Goal: Task Accomplishment & Management: Manage account settings

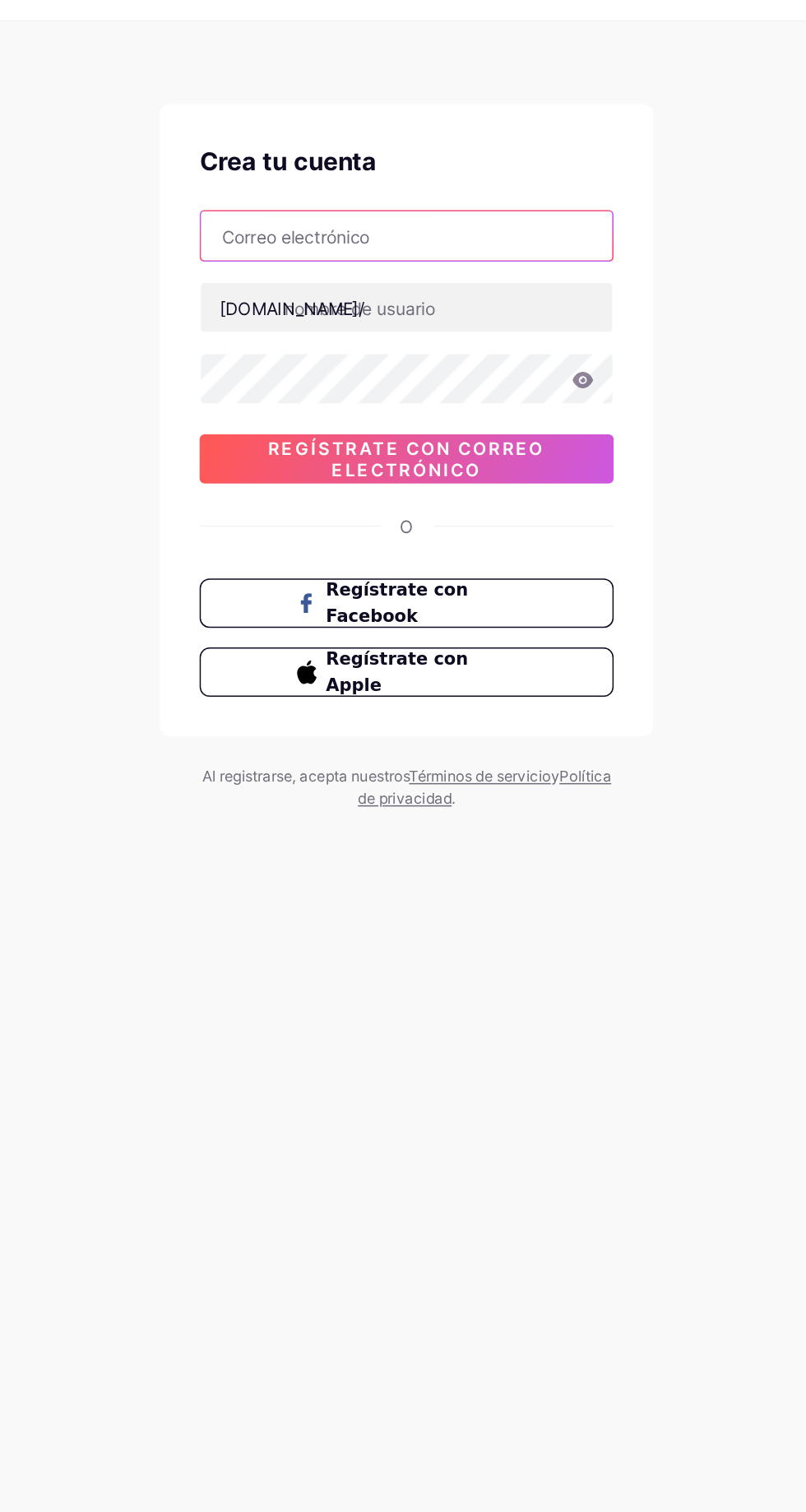
click at [333, 195] on input "text" at bounding box center [403, 193] width 275 height 33
type input "C"
click at [341, 349] on span "Regístrate con correo electrónico" at bounding box center [403, 342] width 276 height 28
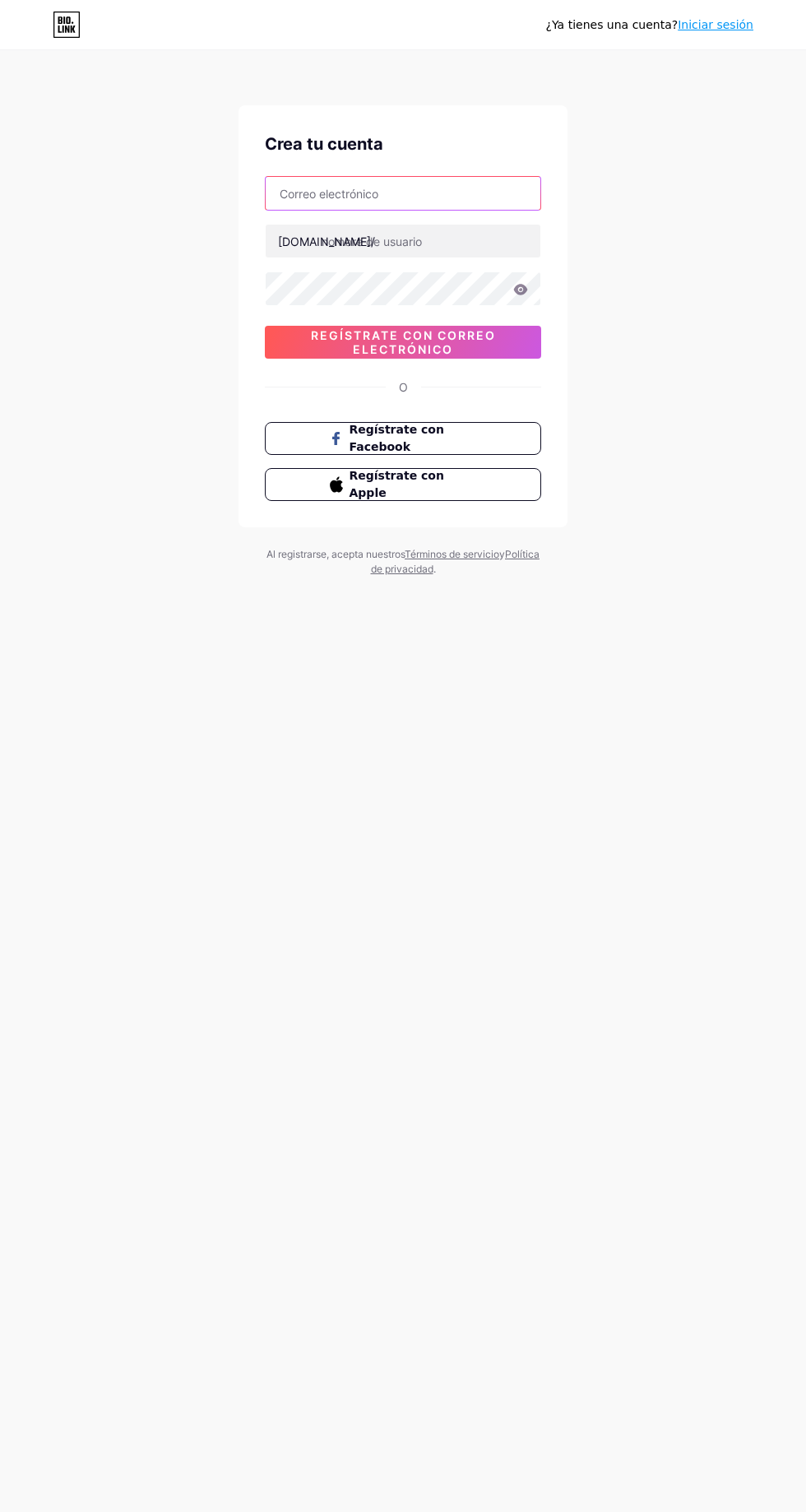
click at [417, 190] on input "text" at bounding box center [403, 193] width 275 height 33
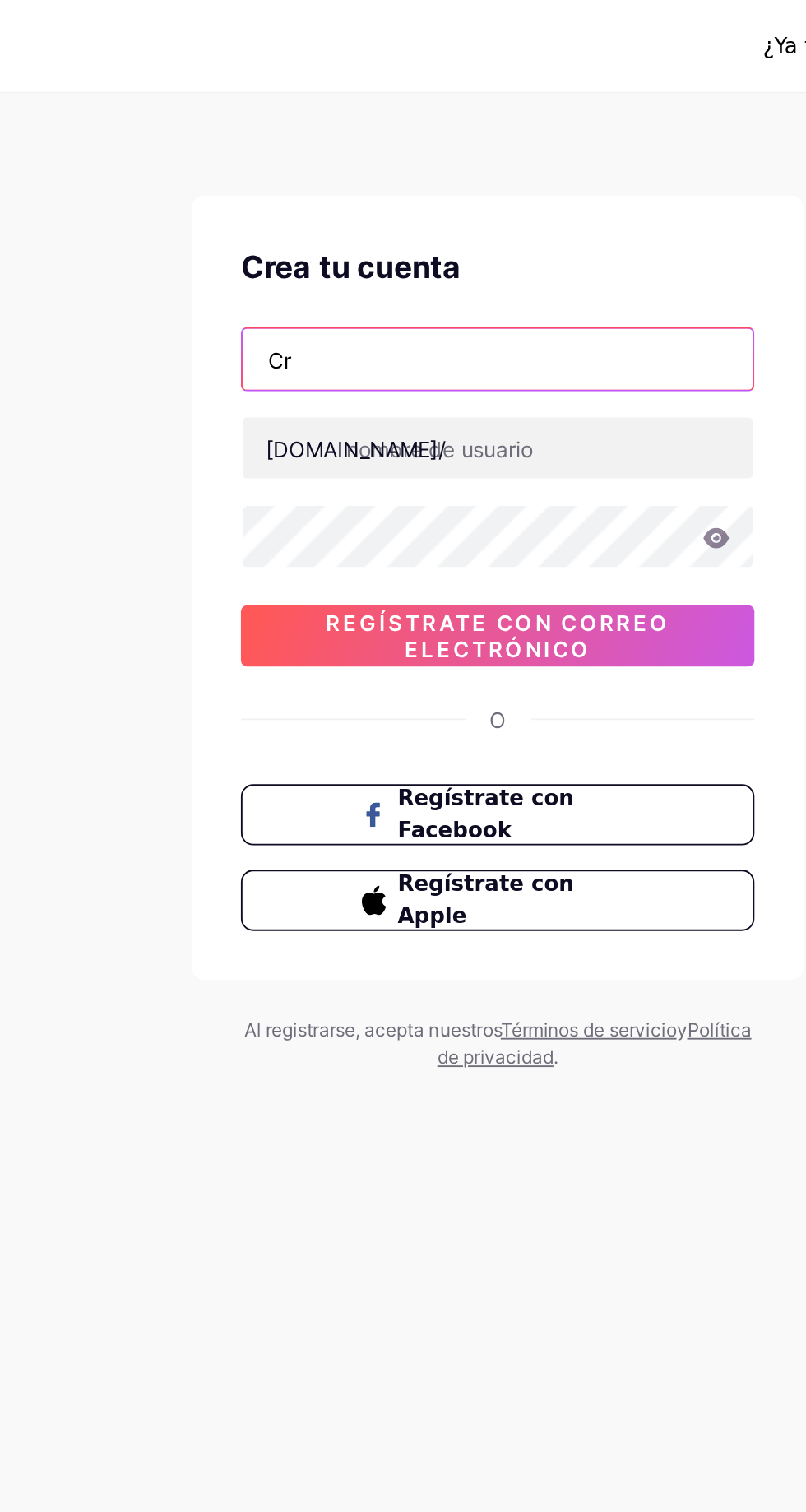
type input "C"
type input "crisllumitaxi@hotmail.com"
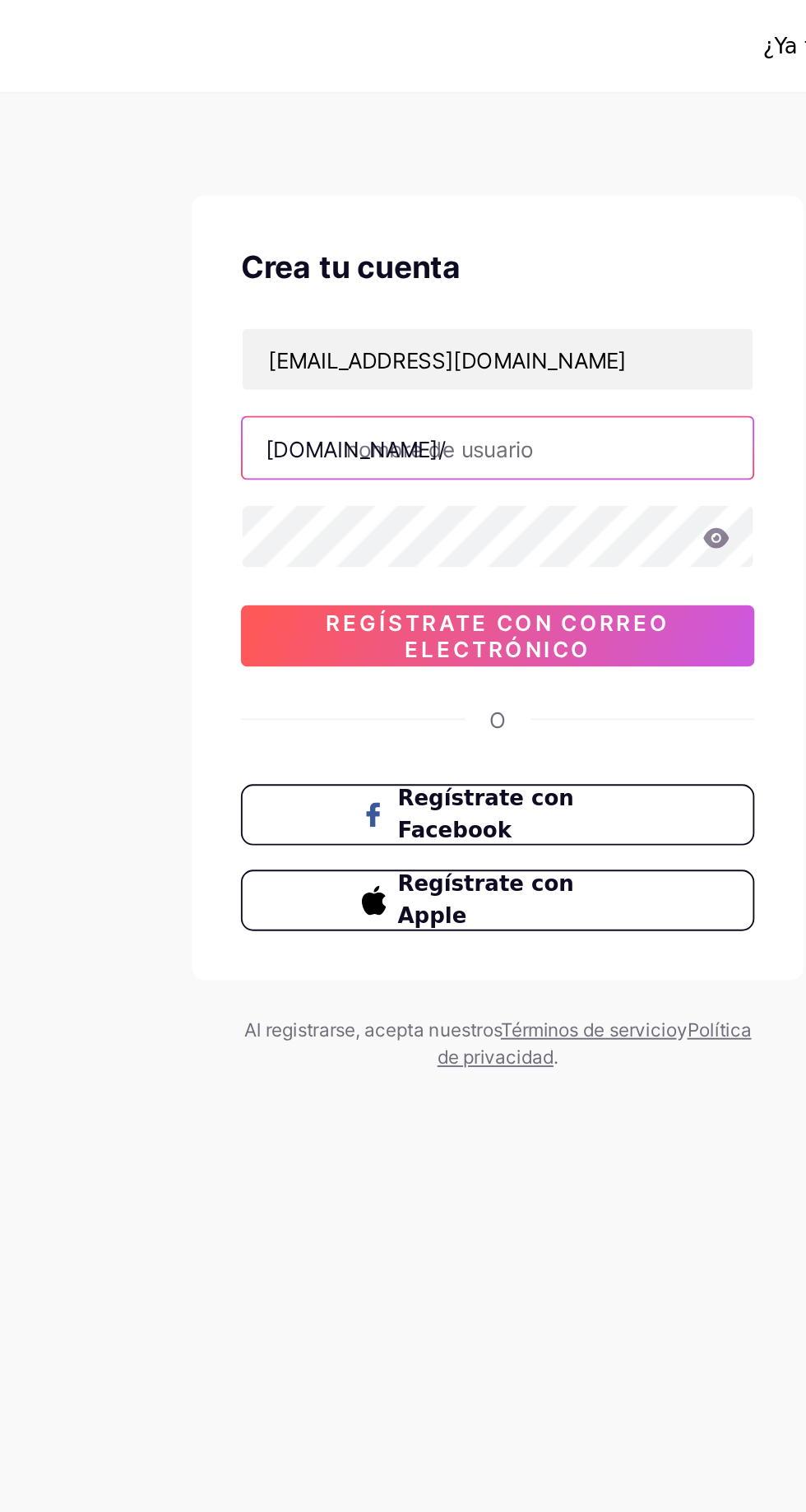
click at [372, 237] on input "text" at bounding box center [403, 241] width 275 height 33
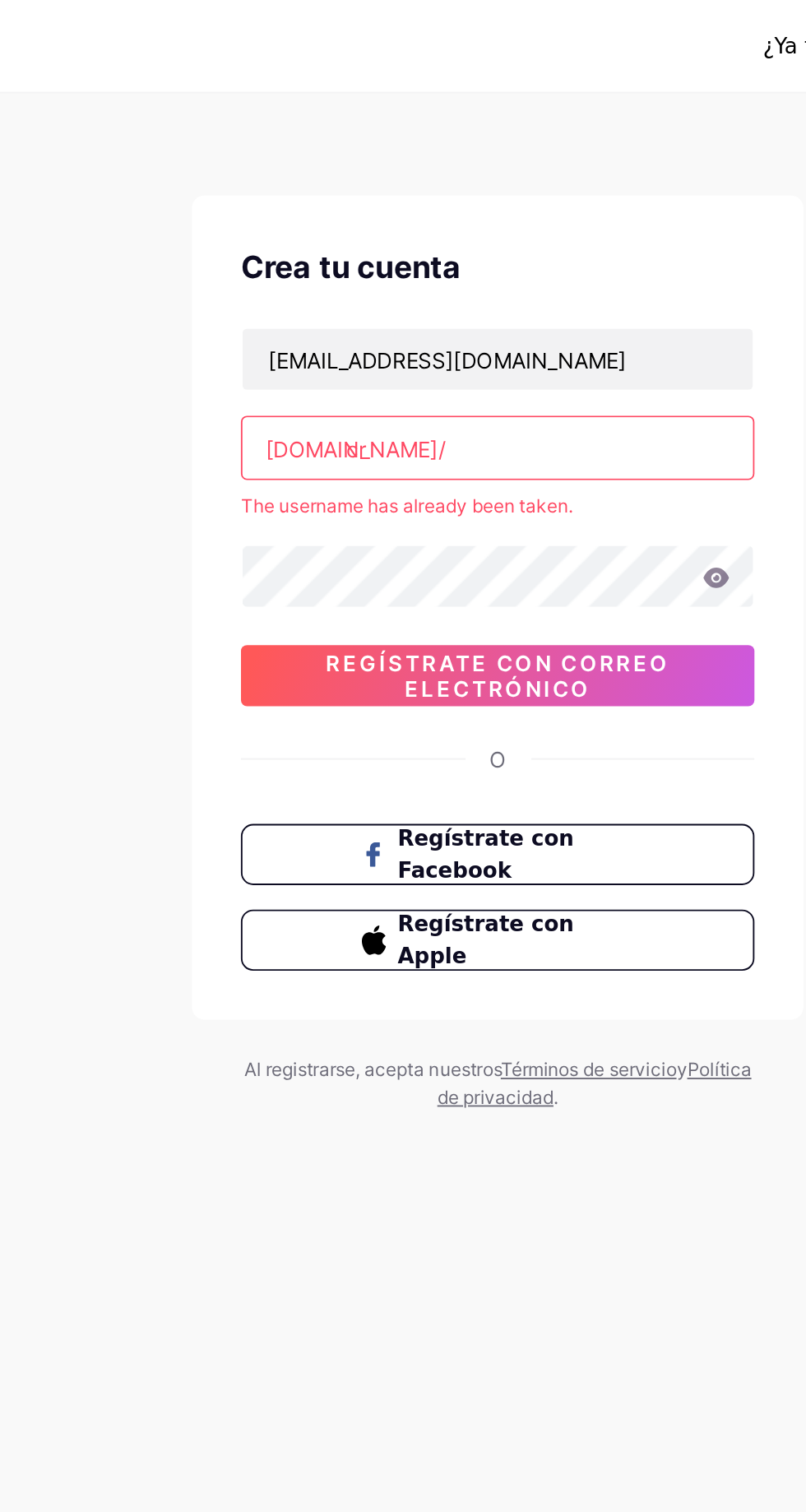
type input "c"
type input "cristhian"
type input "c"
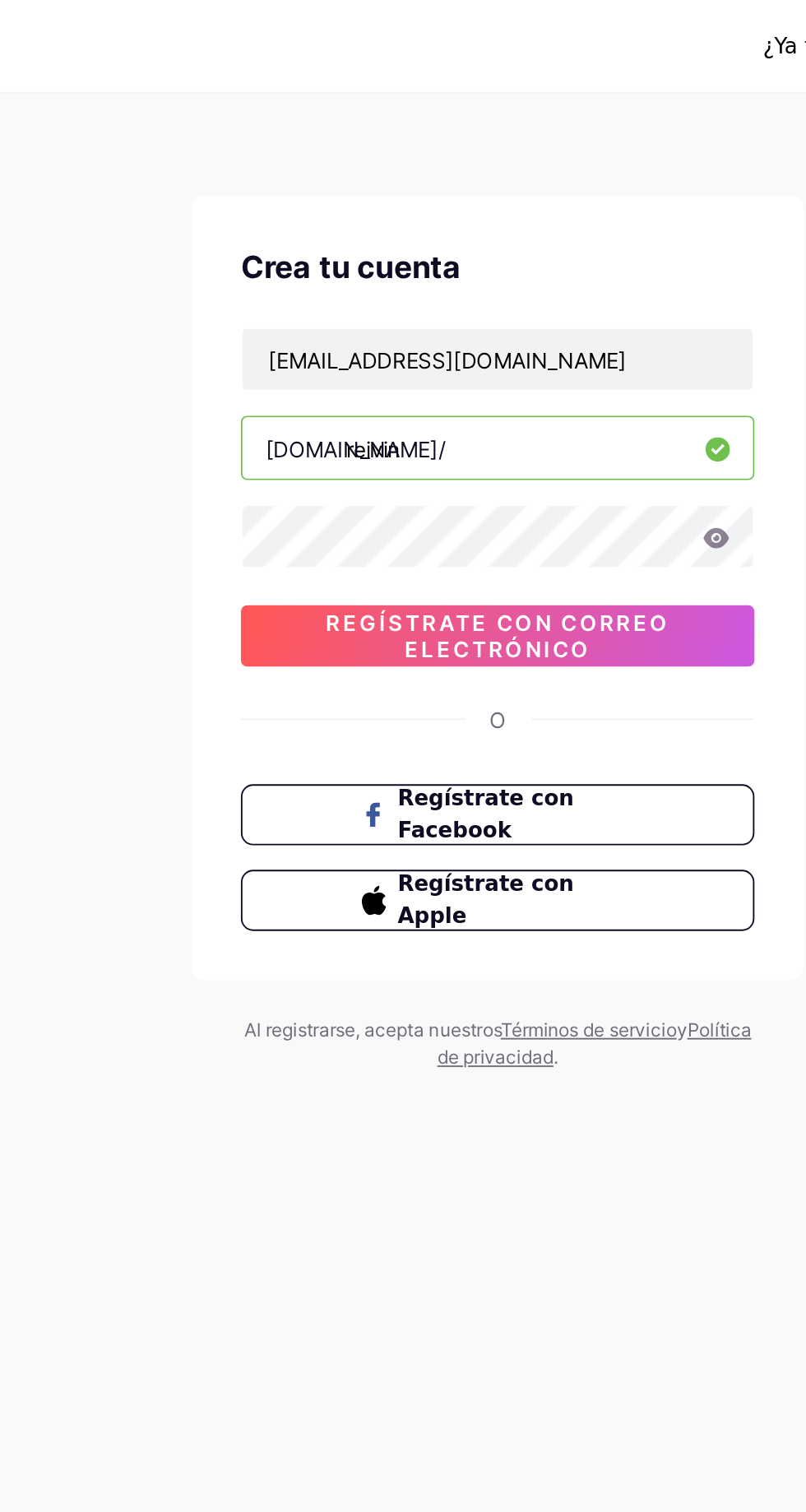
type input "reivin"
click at [517, 294] on icon at bounding box center [521, 289] width 15 height 11
click at [512, 346] on span "Regístrate con correo electrónico" at bounding box center [403, 342] width 276 height 28
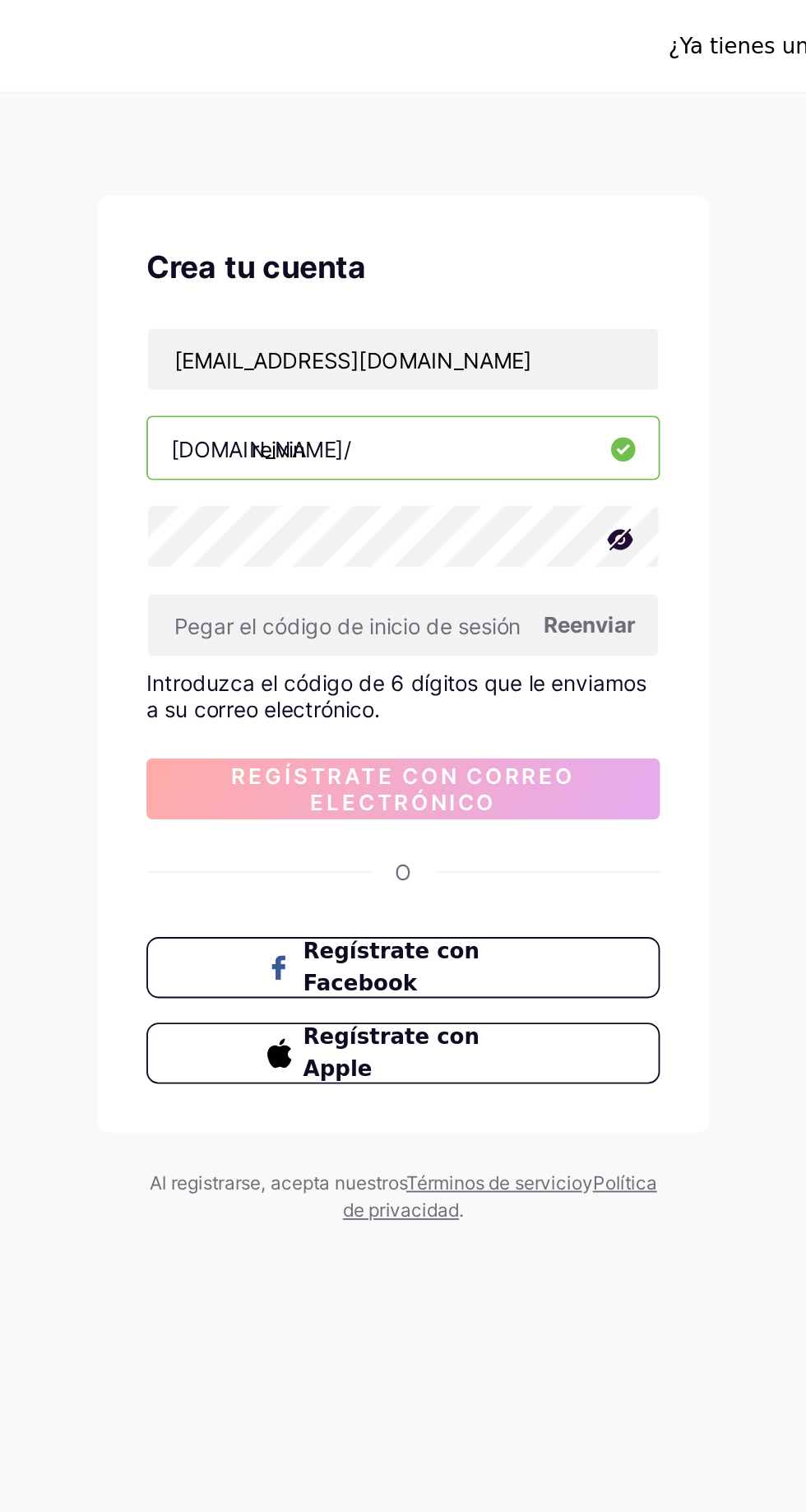
click at [517, 330] on font "Reenviar" at bounding box center [503, 336] width 49 height 14
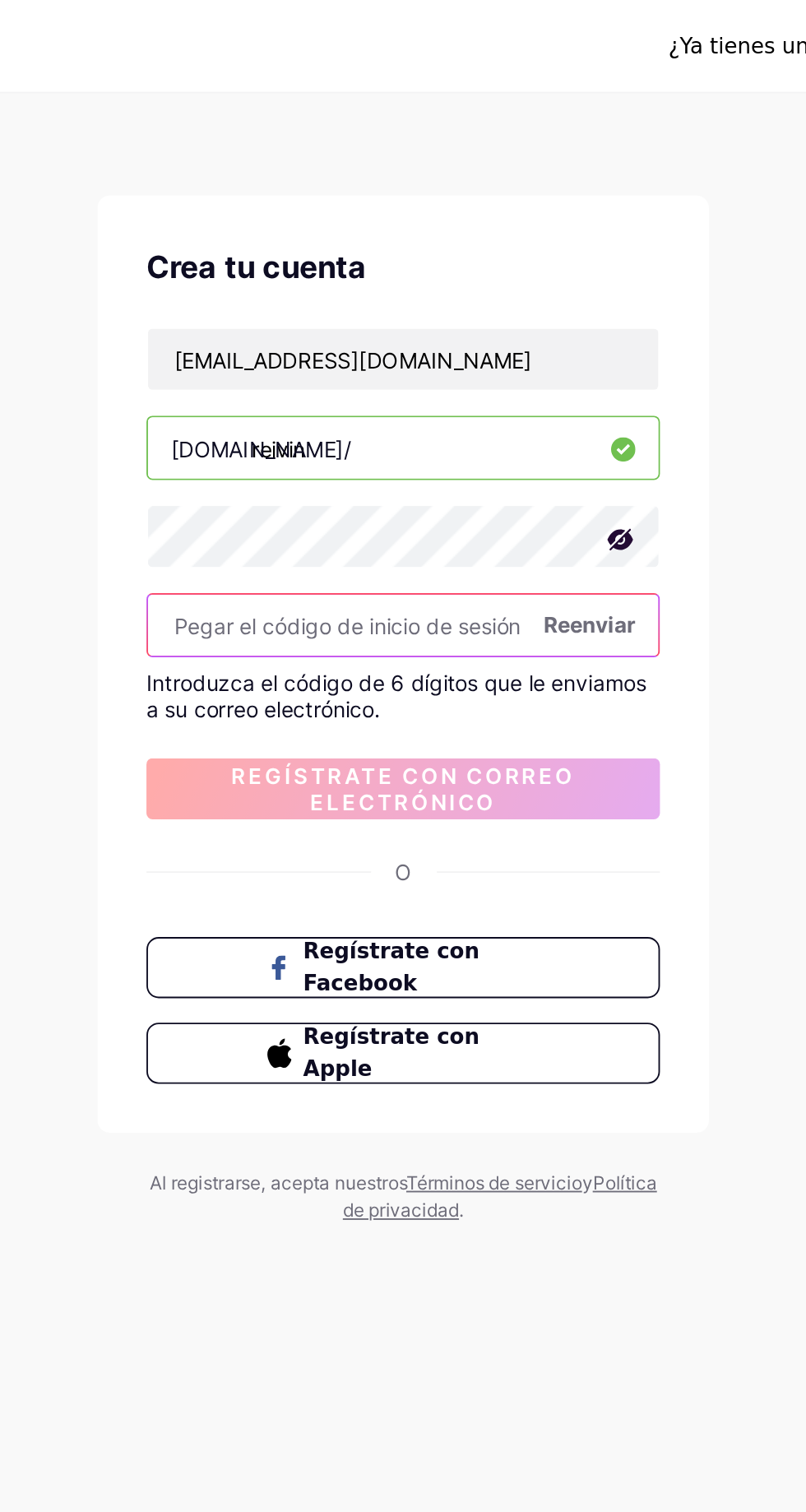
click at [329, 338] on input "text" at bounding box center [403, 336] width 275 height 33
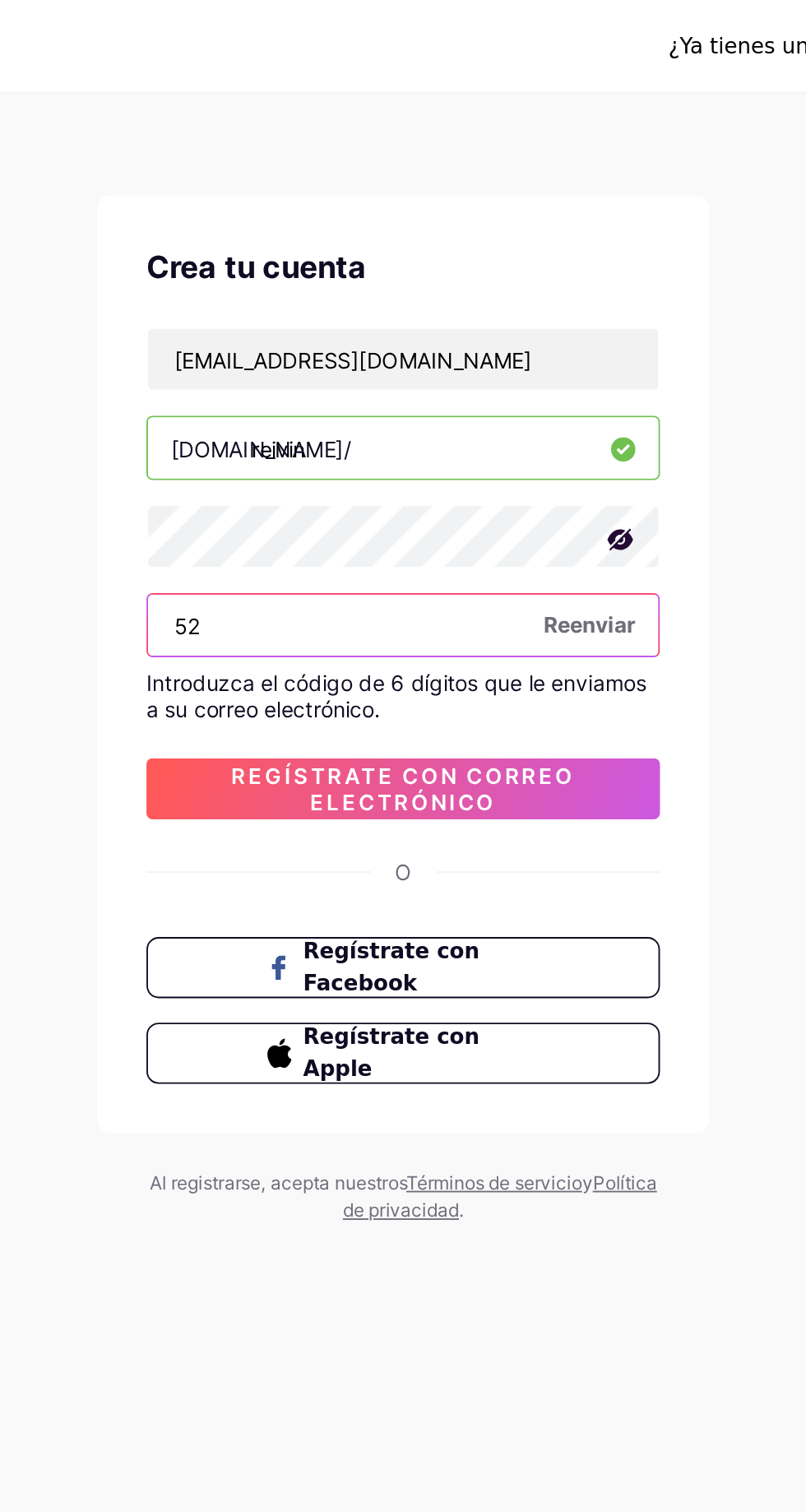
click at [412, 327] on input "52" at bounding box center [403, 336] width 275 height 33
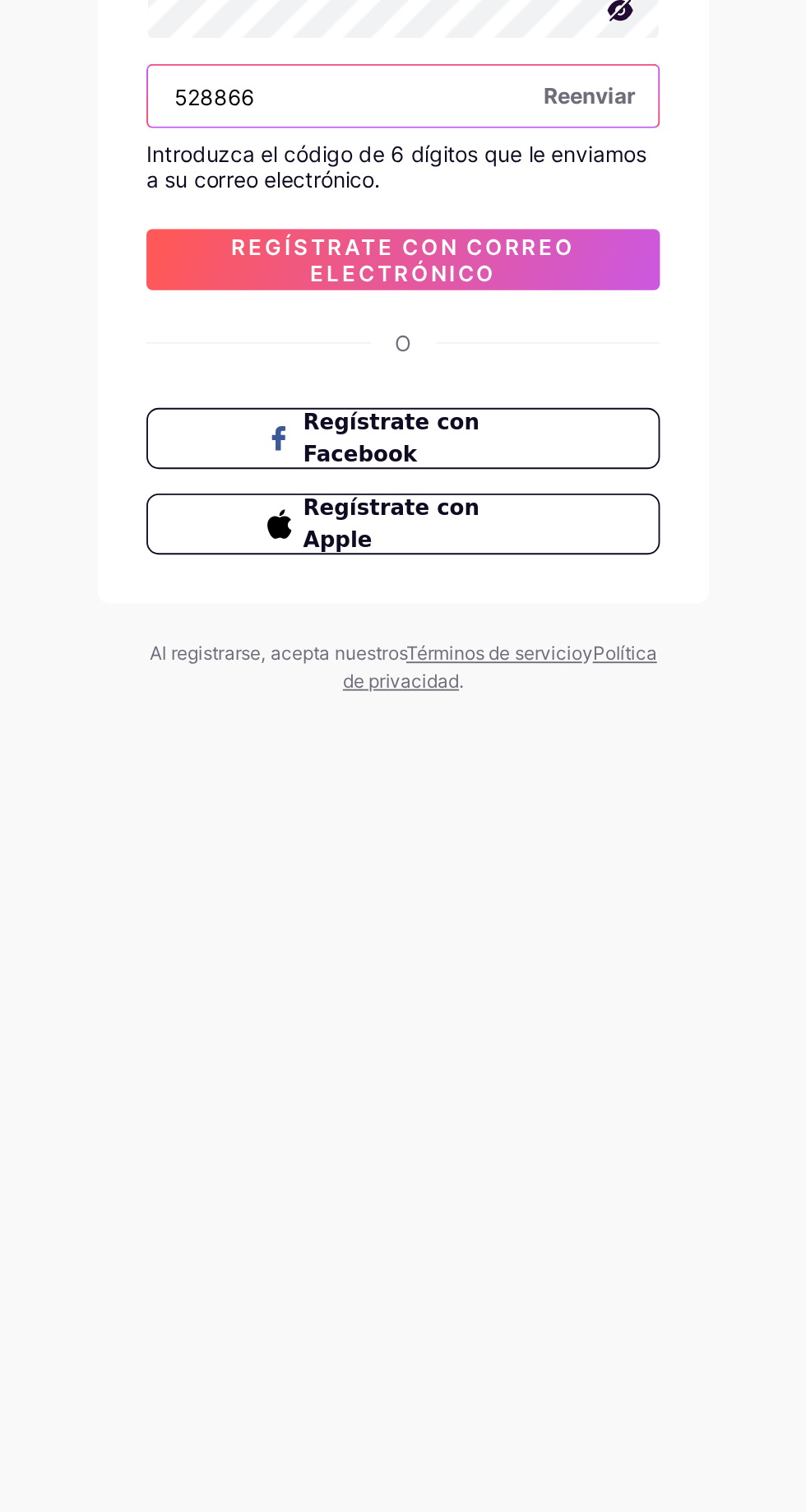
type input "528866"
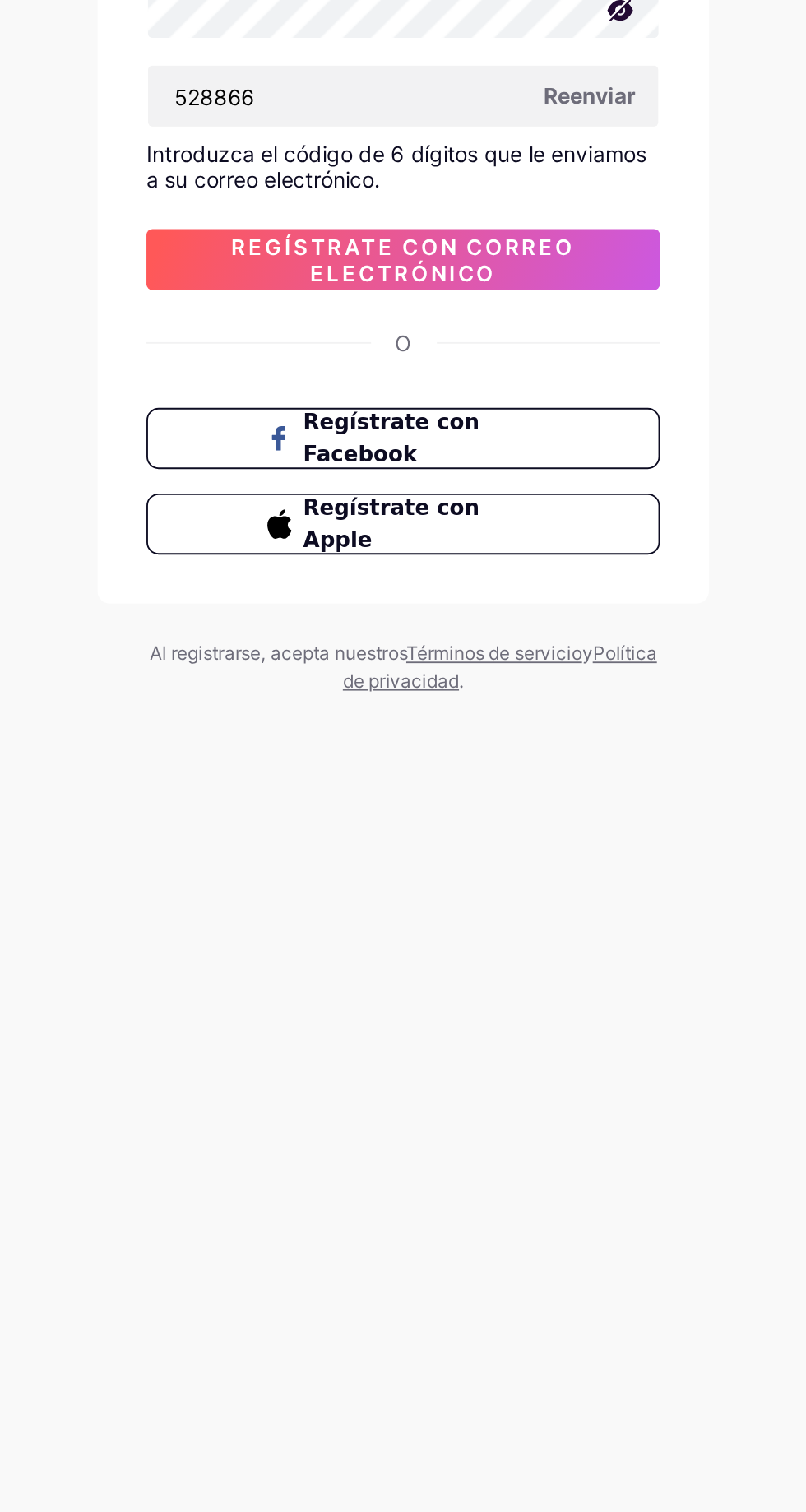
click at [329, 421] on font "Regístrate con correo electrónico" at bounding box center [403, 424] width 185 height 28
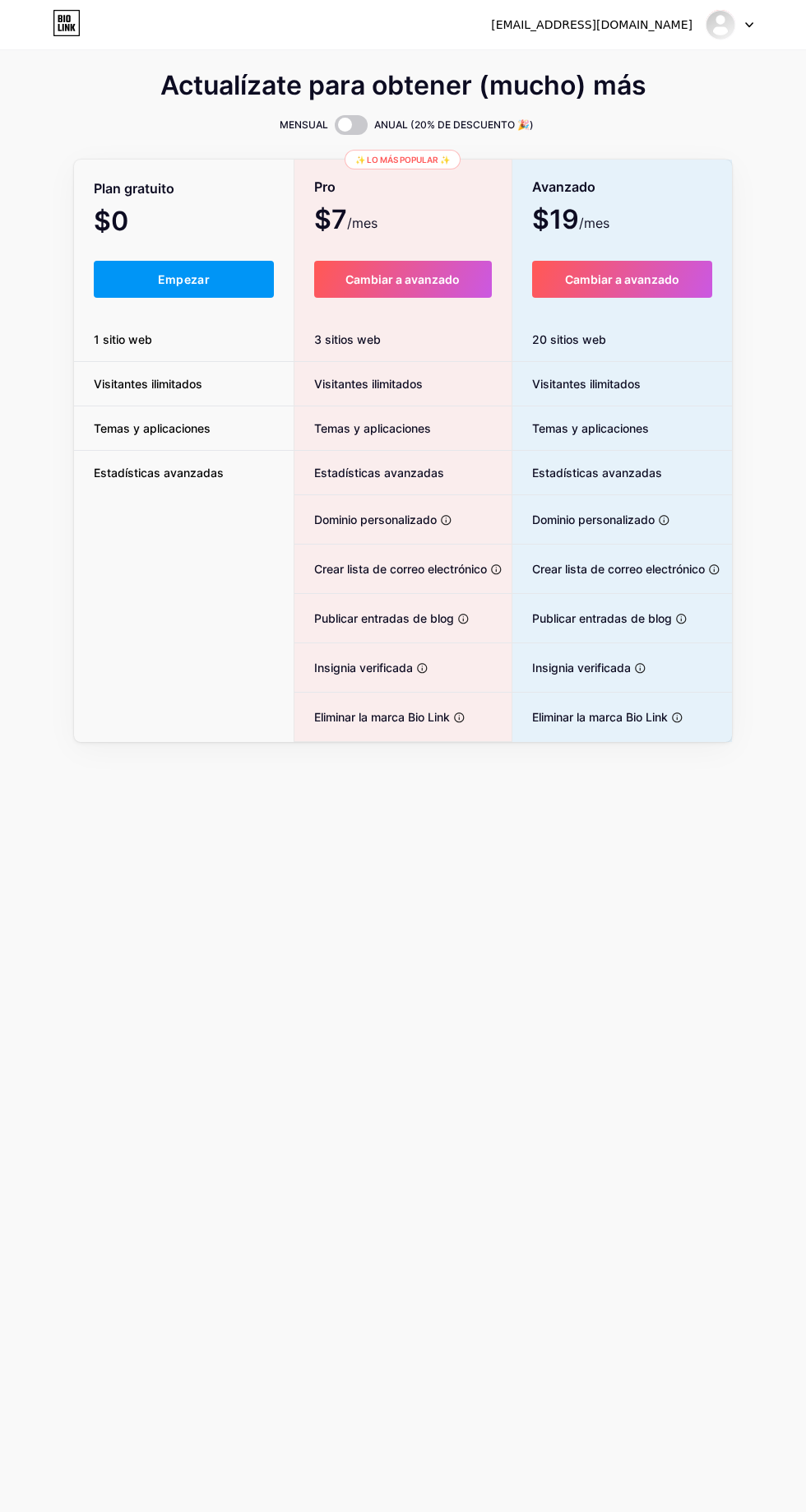
click at [212, 282] on button "Empezar" at bounding box center [184, 280] width 180 height 37
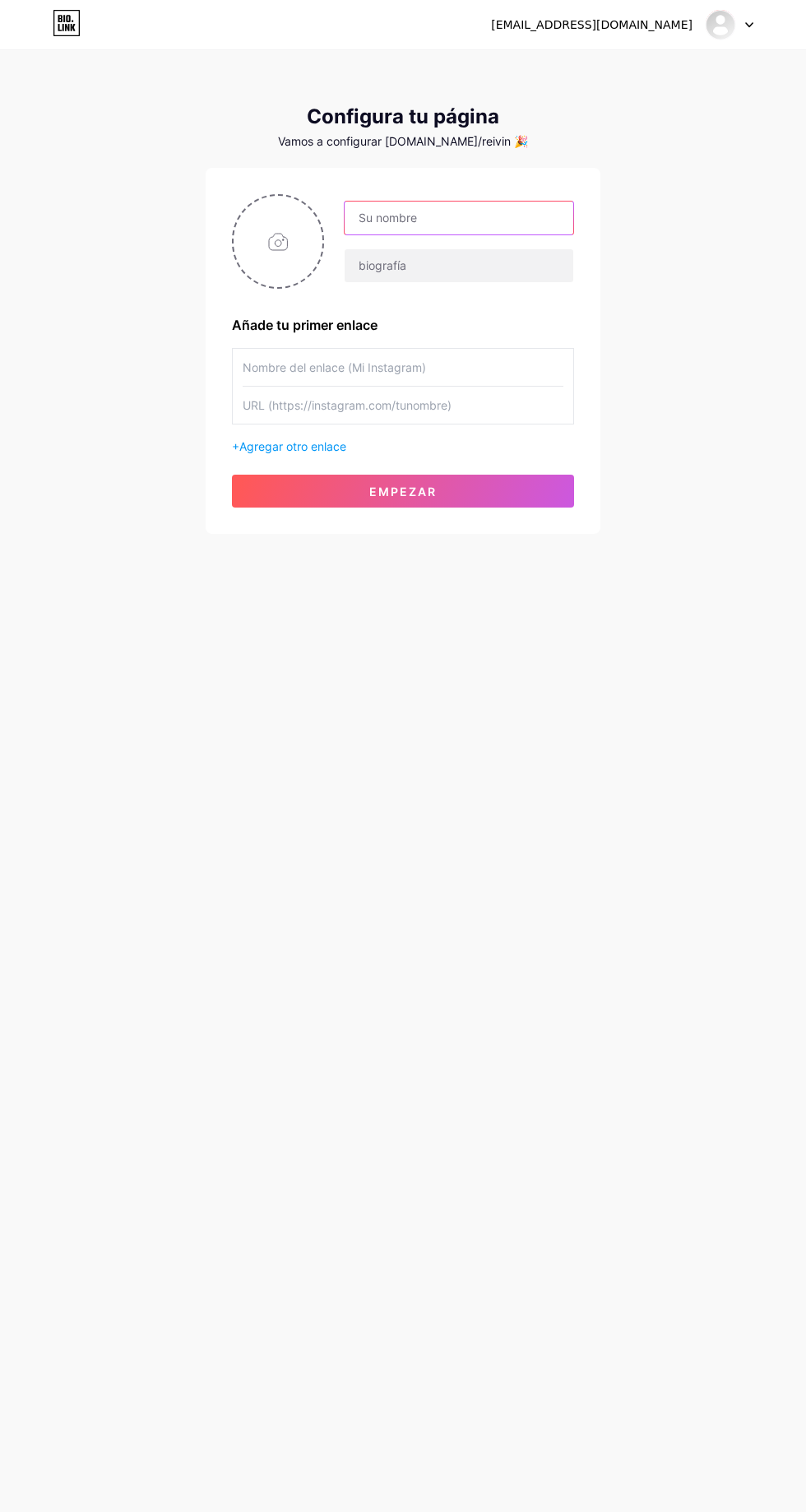
click at [412, 217] on input "text" at bounding box center [458, 217] width 228 height 33
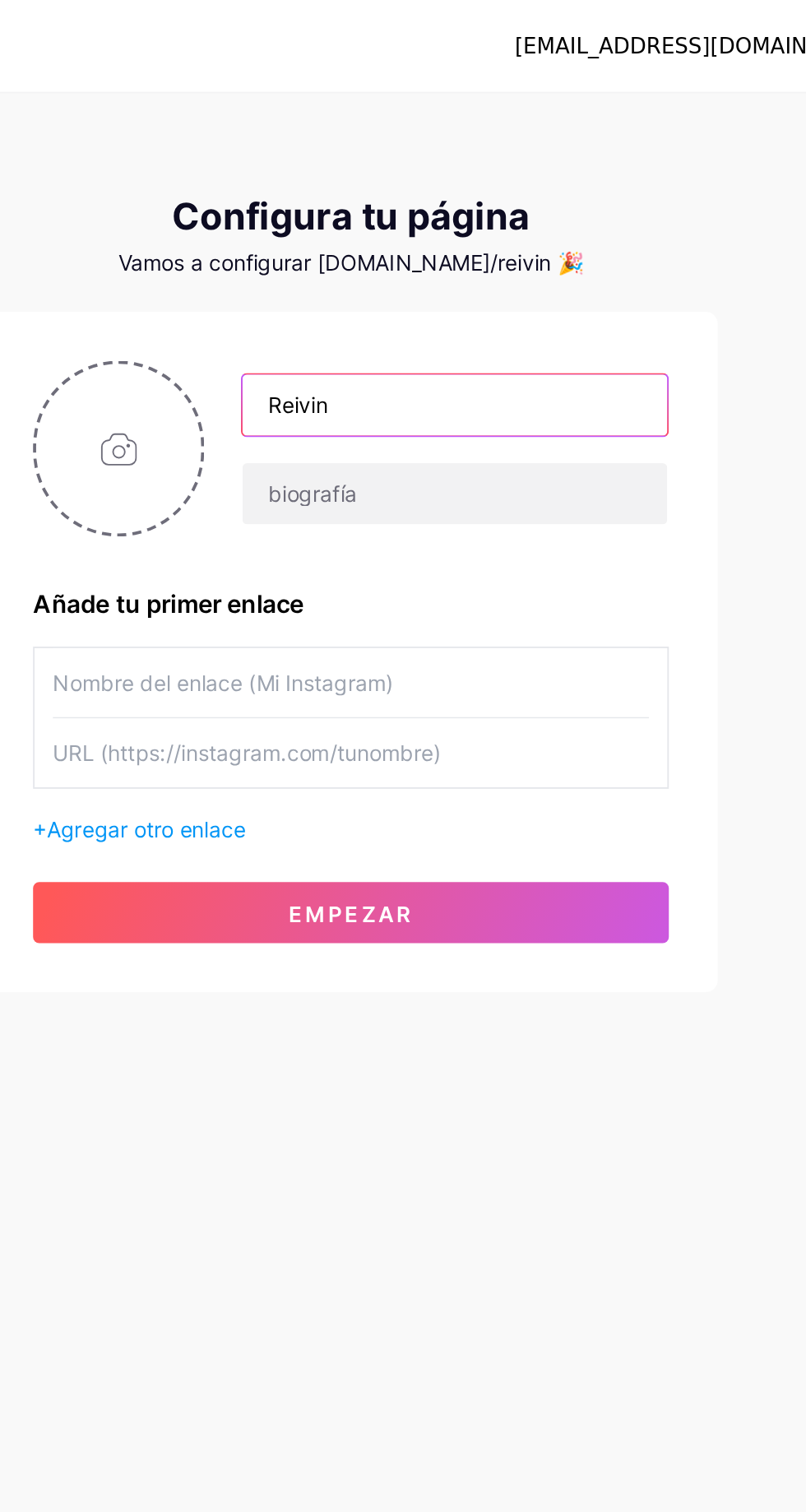
type input "Reivin"
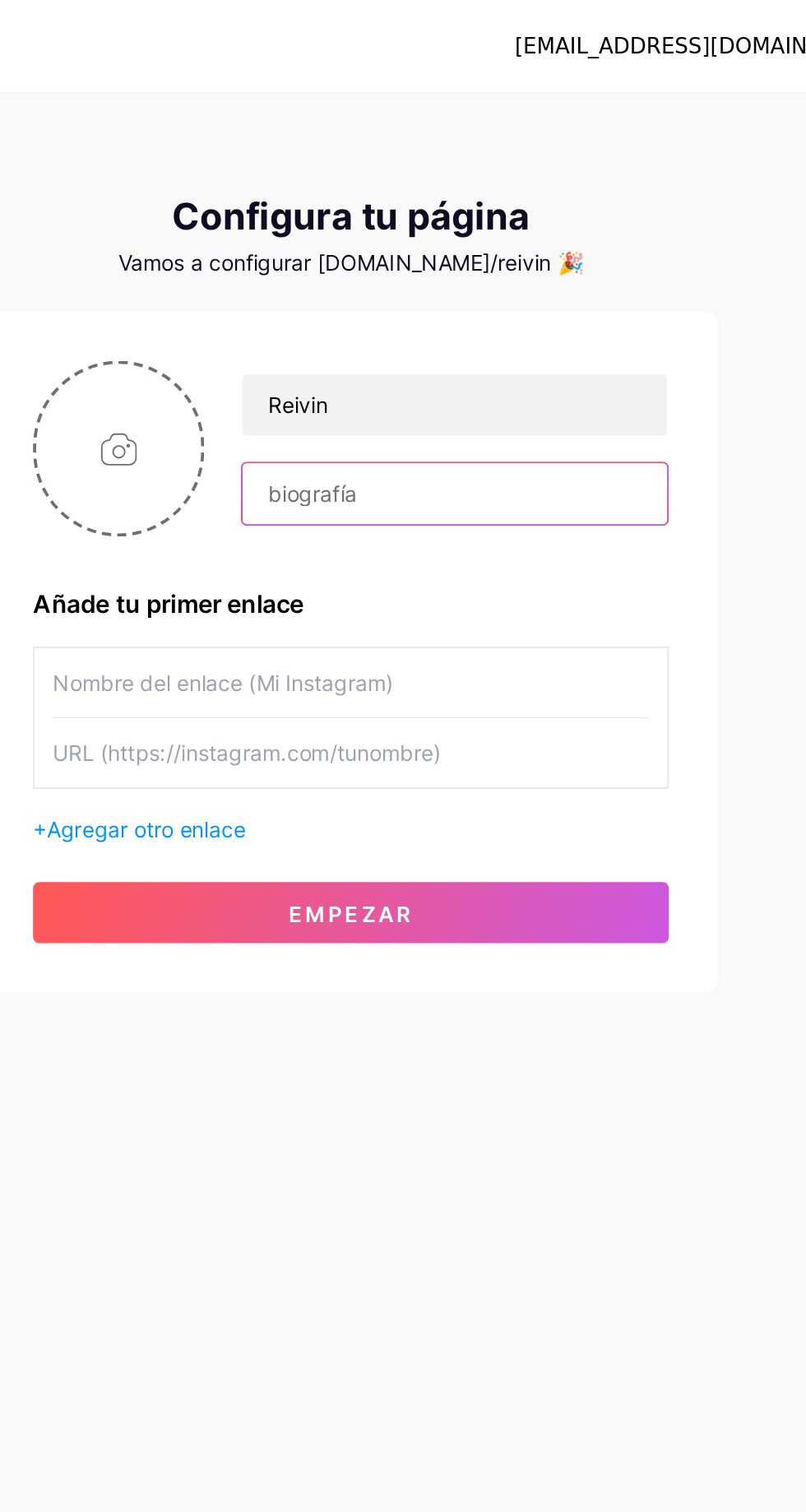
click at [411, 265] on input "text" at bounding box center [458, 265] width 228 height 33
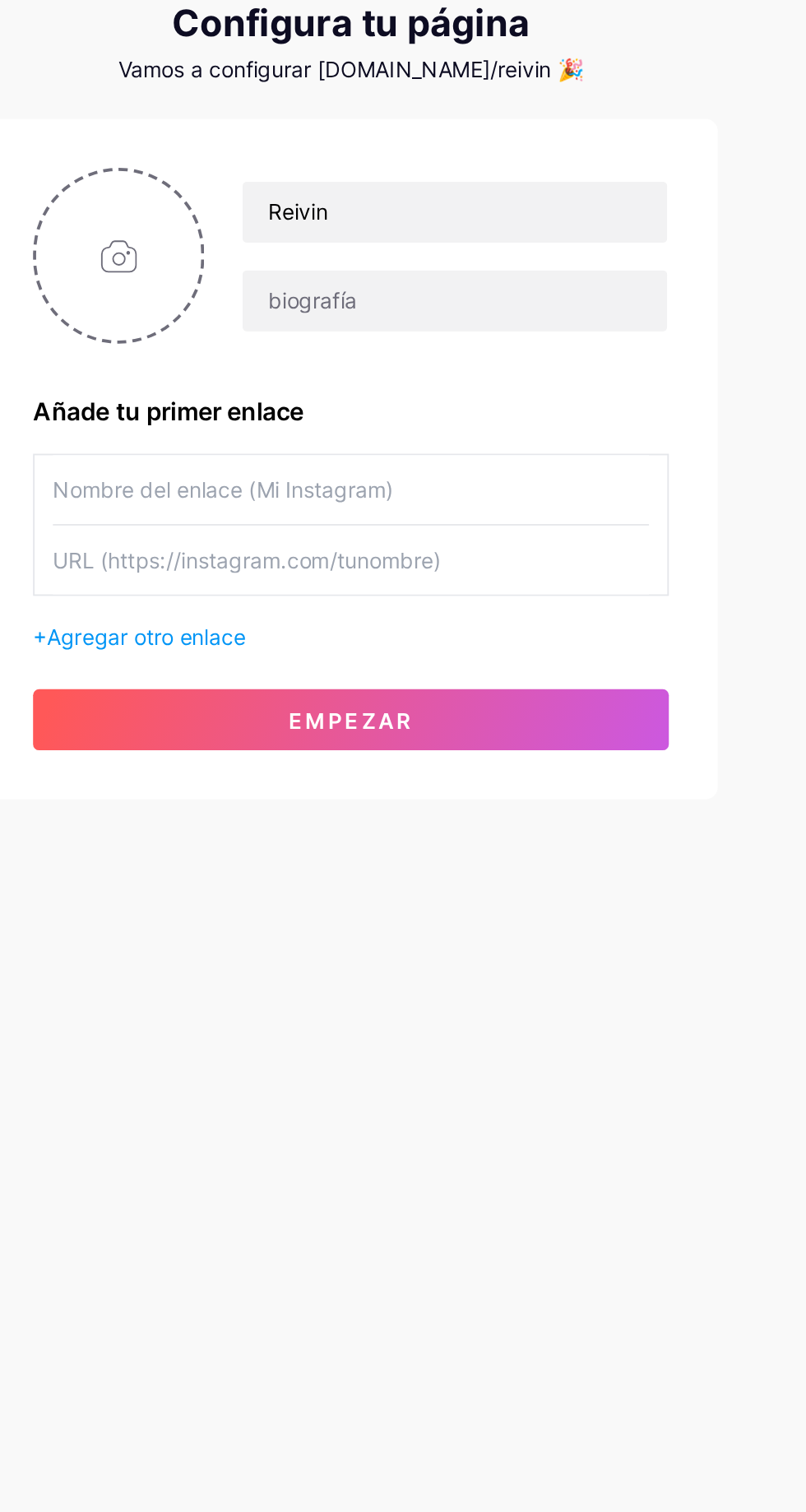
click at [290, 254] on input "file" at bounding box center [278, 241] width 89 height 91
type input "C:\fakepath\IMG_20250311_183422.jpg"
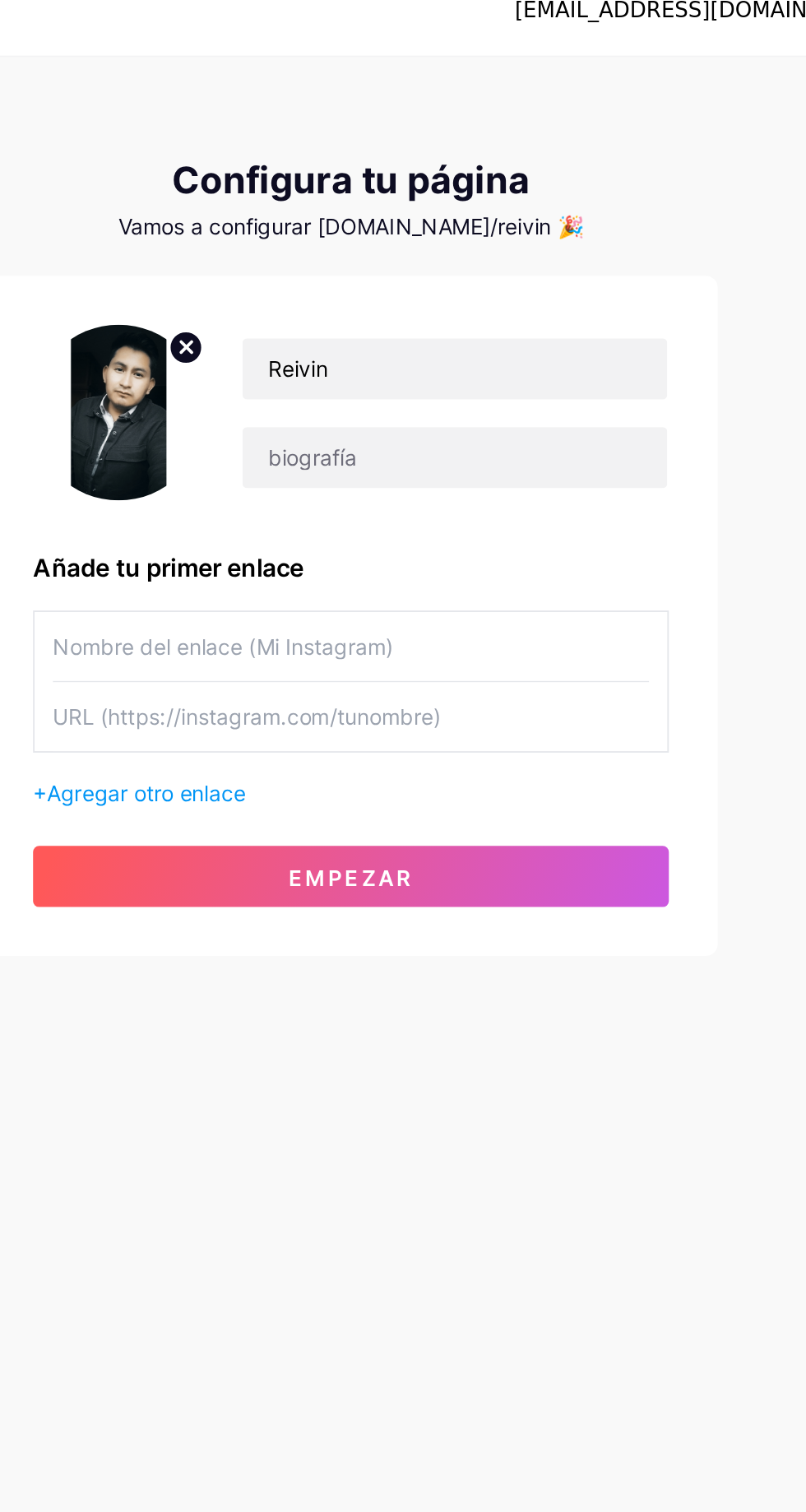
click at [284, 367] on input "text" at bounding box center [403, 367] width 321 height 37
click at [269, 370] on input "Ya hora" at bounding box center [403, 367] width 321 height 37
click at [304, 362] on input "¡Ya hora" at bounding box center [403, 367] width 321 height 37
click at [288, 365] on input "¡Ya hora !" at bounding box center [403, 367] width 321 height 37
type input "¡Ya horaaa !"
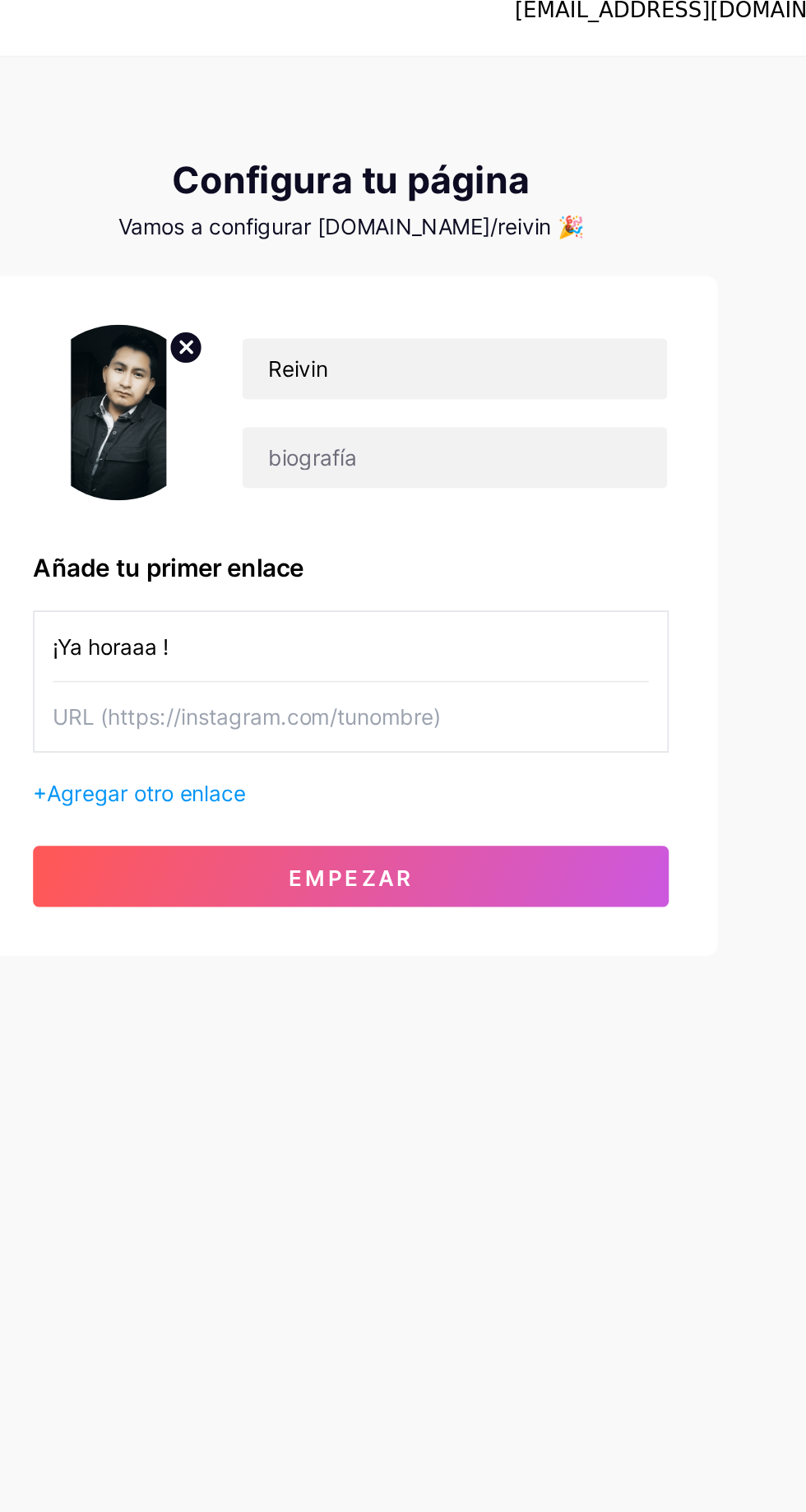
click at [281, 409] on input "text" at bounding box center [403, 405] width 321 height 37
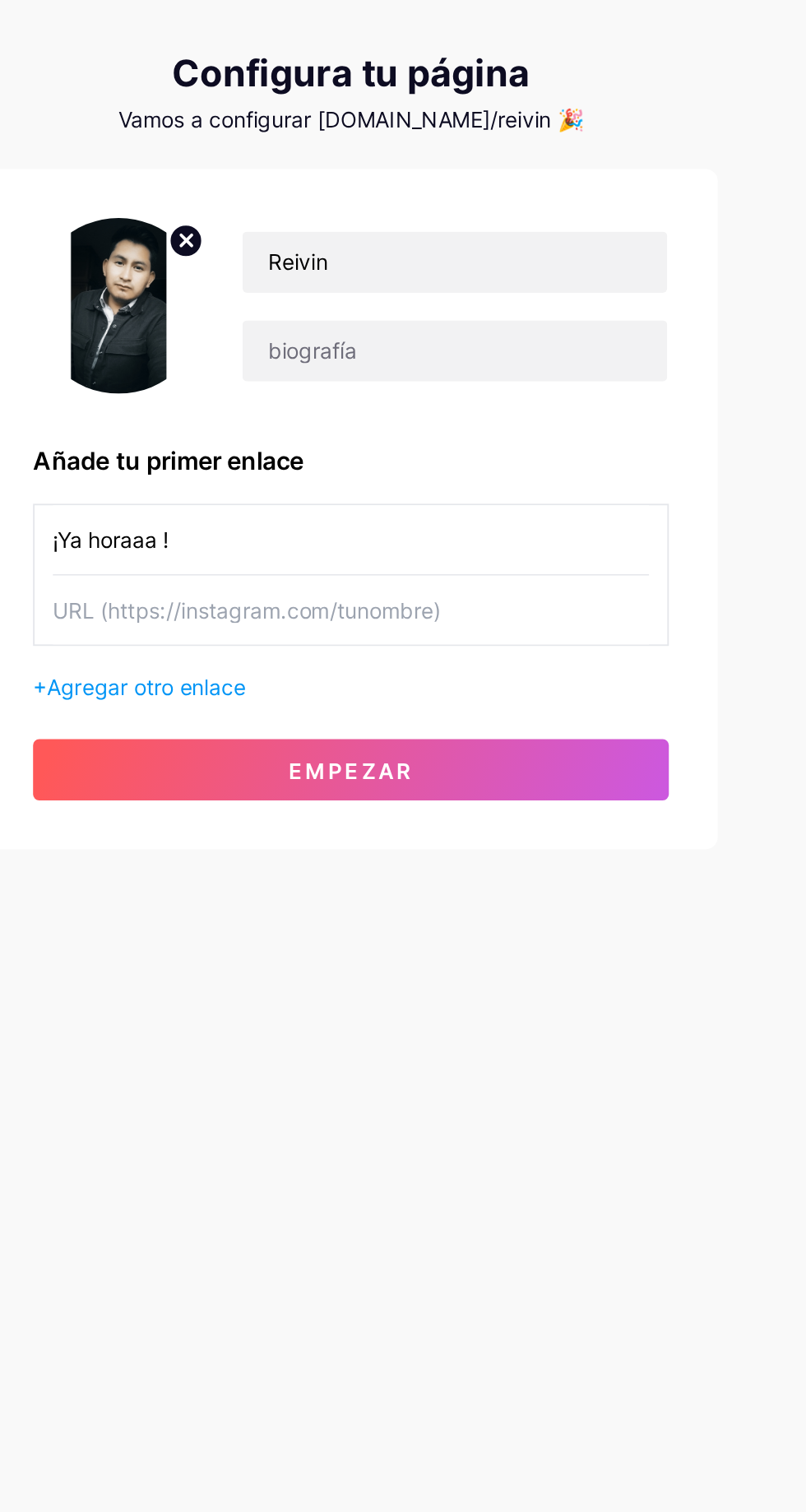
click at [476, 411] on input "text" at bounding box center [403, 405] width 321 height 37
click at [441, 407] on input "text" at bounding box center [403, 405] width 321 height 37
type input "Www"
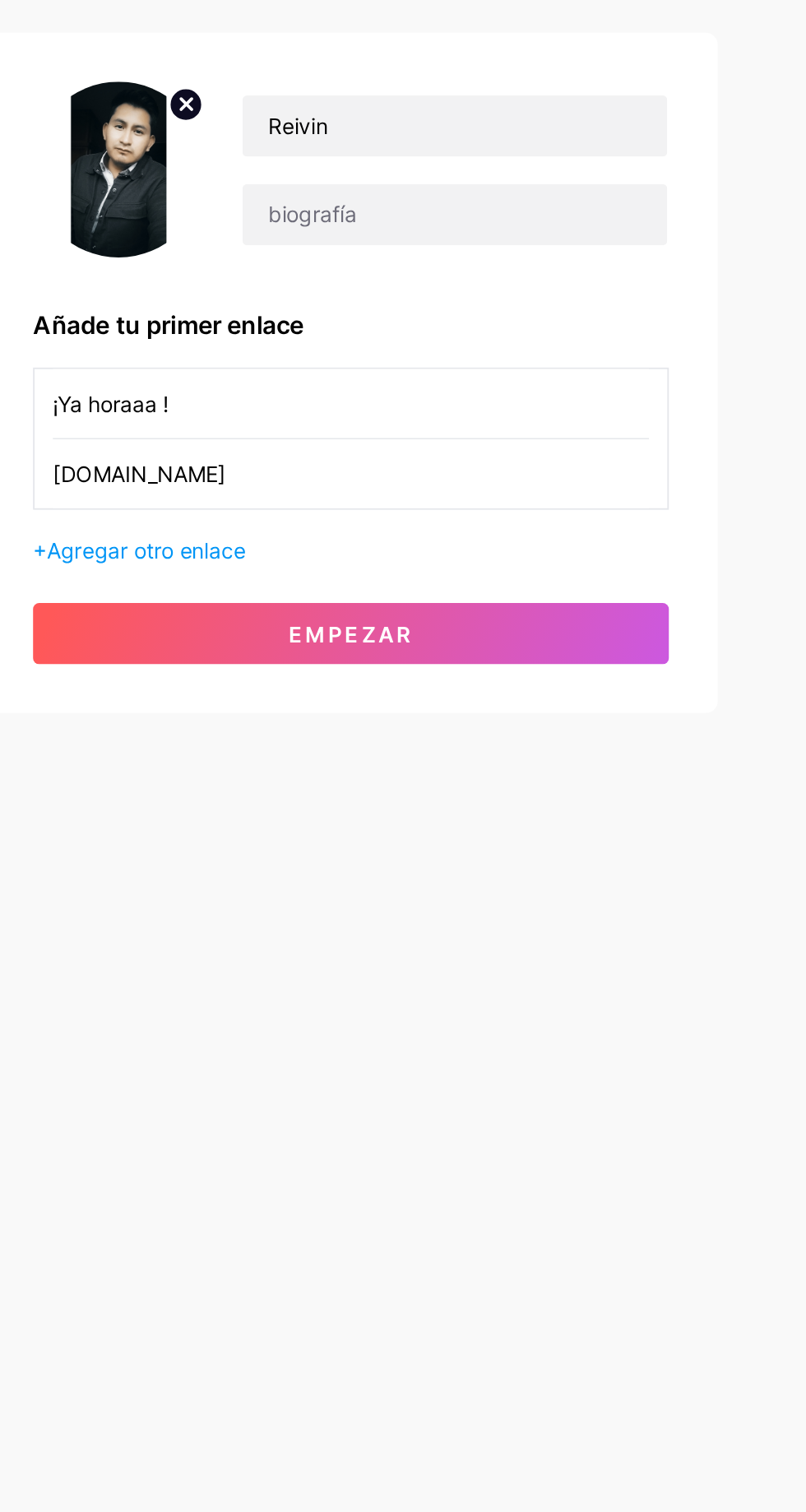
type input "[DOMAIN_NAME]"
click at [346, 493] on button "Empezar" at bounding box center [403, 490] width 342 height 33
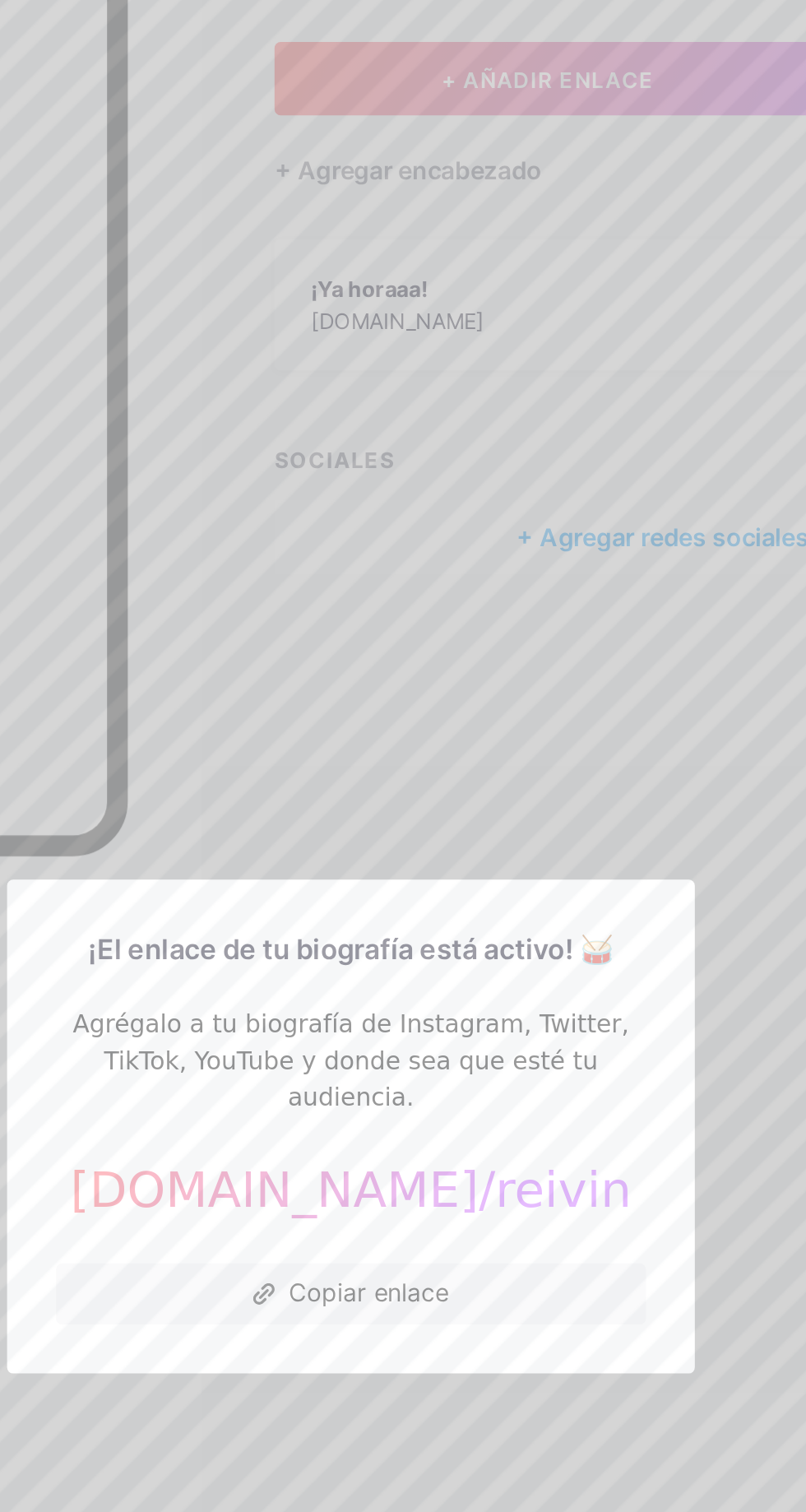
click at [479, 863] on button "Copiar enlace" at bounding box center [403, 845] width 318 height 33
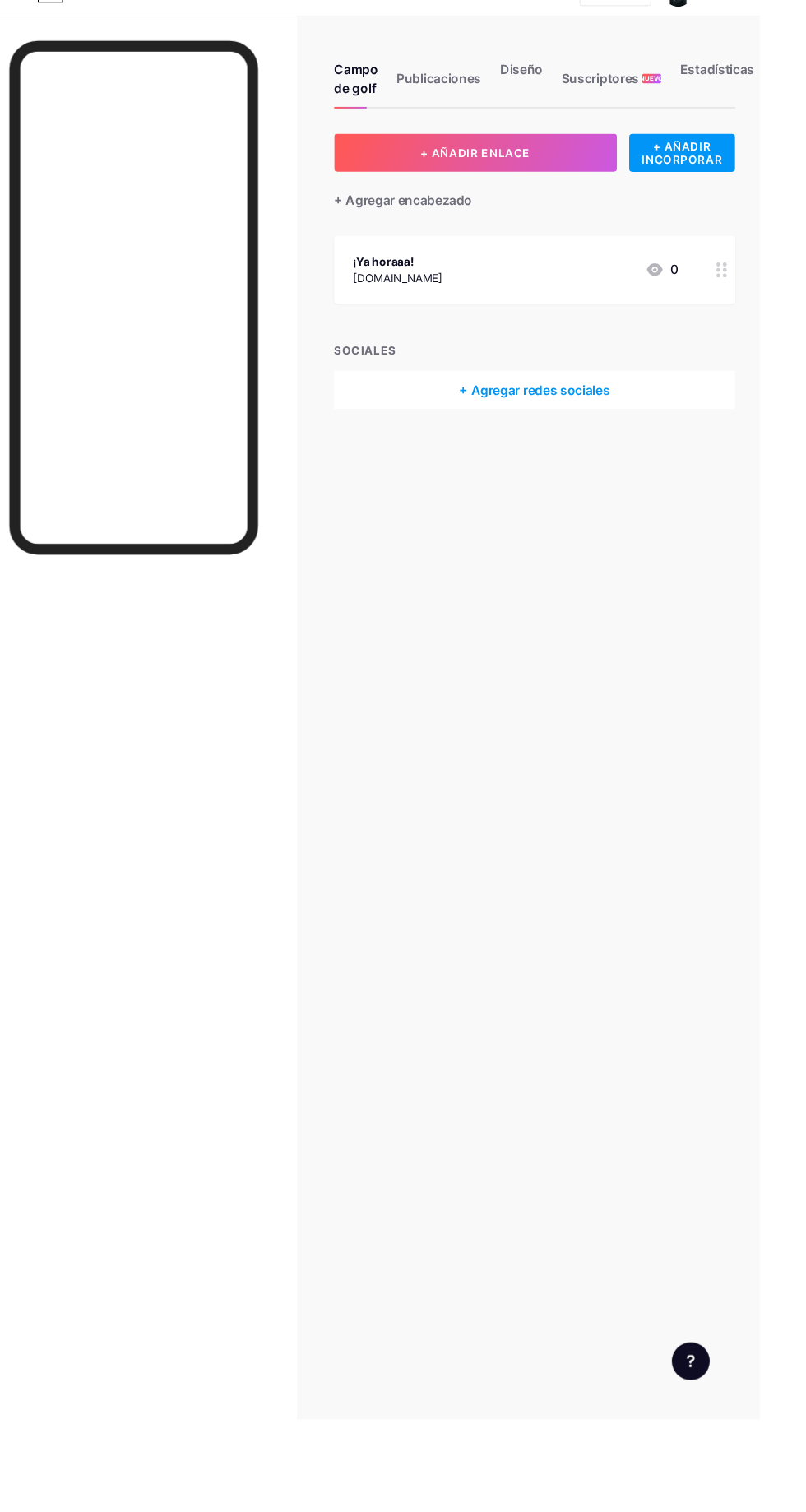
click at [580, 178] on button "+ AÑADIR ENLACE" at bounding box center [509, 192] width 294 height 39
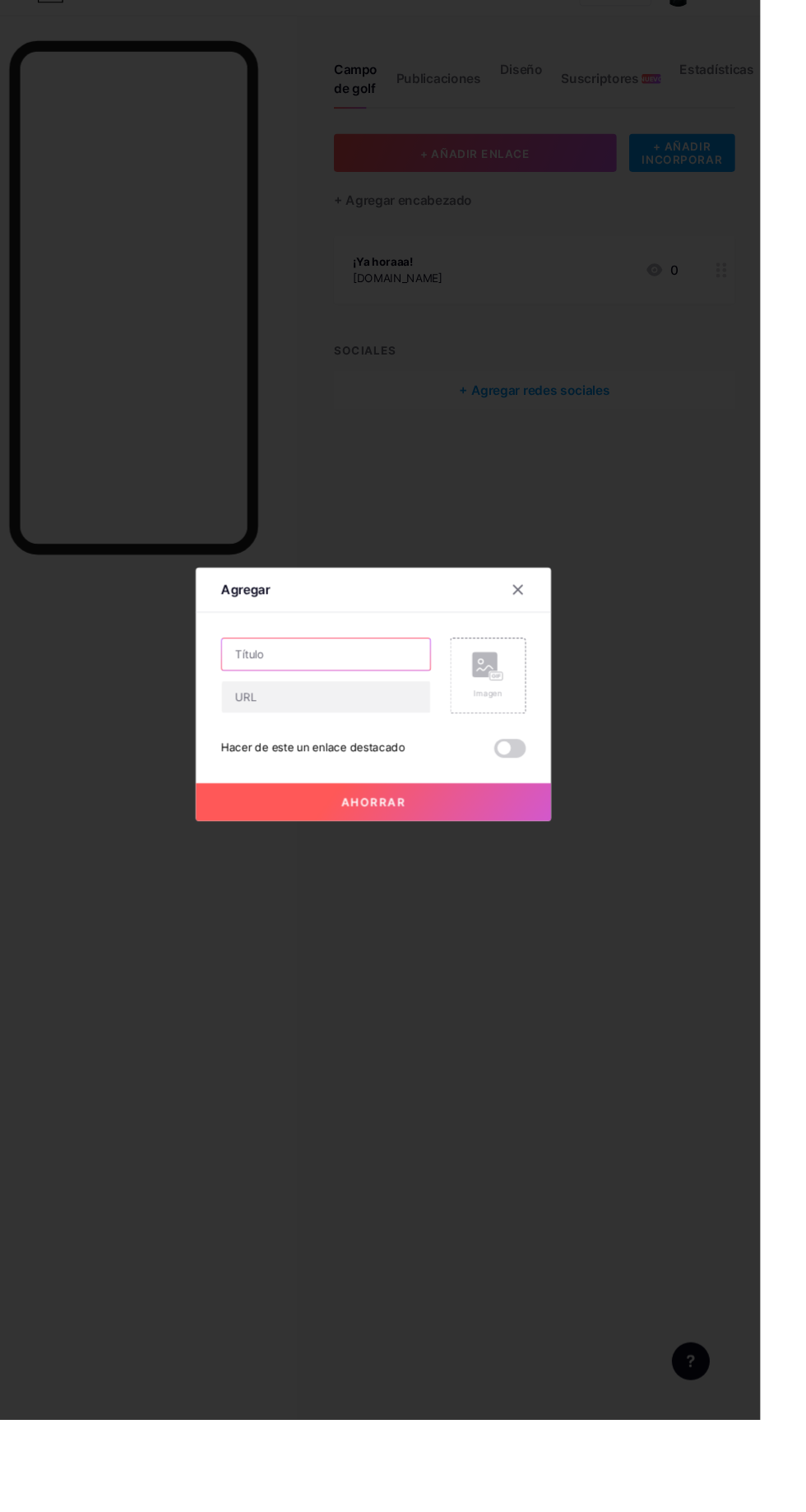
click at [390, 731] on input "text" at bounding box center [353, 714] width 217 height 33
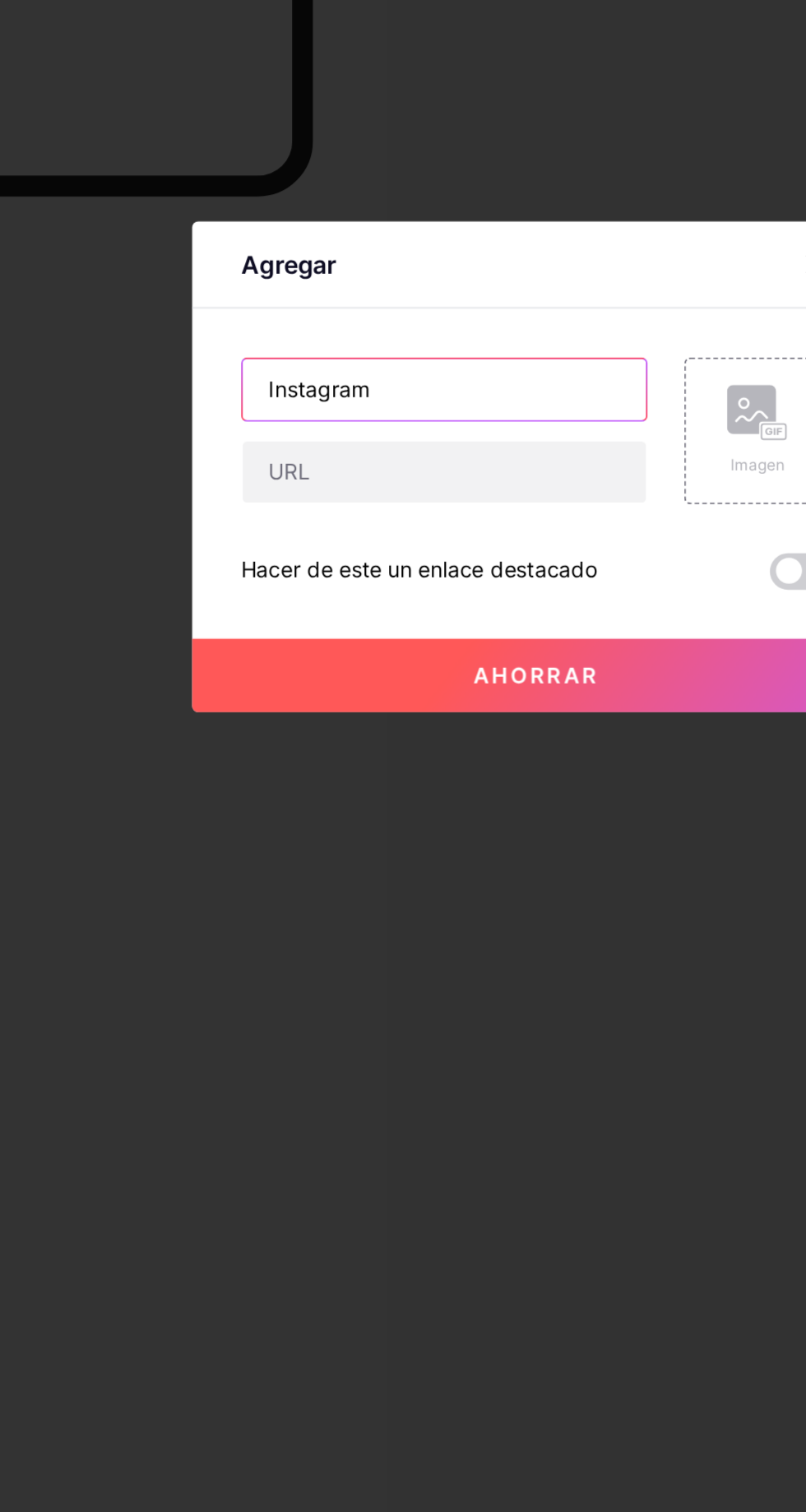
type input "Instagram"
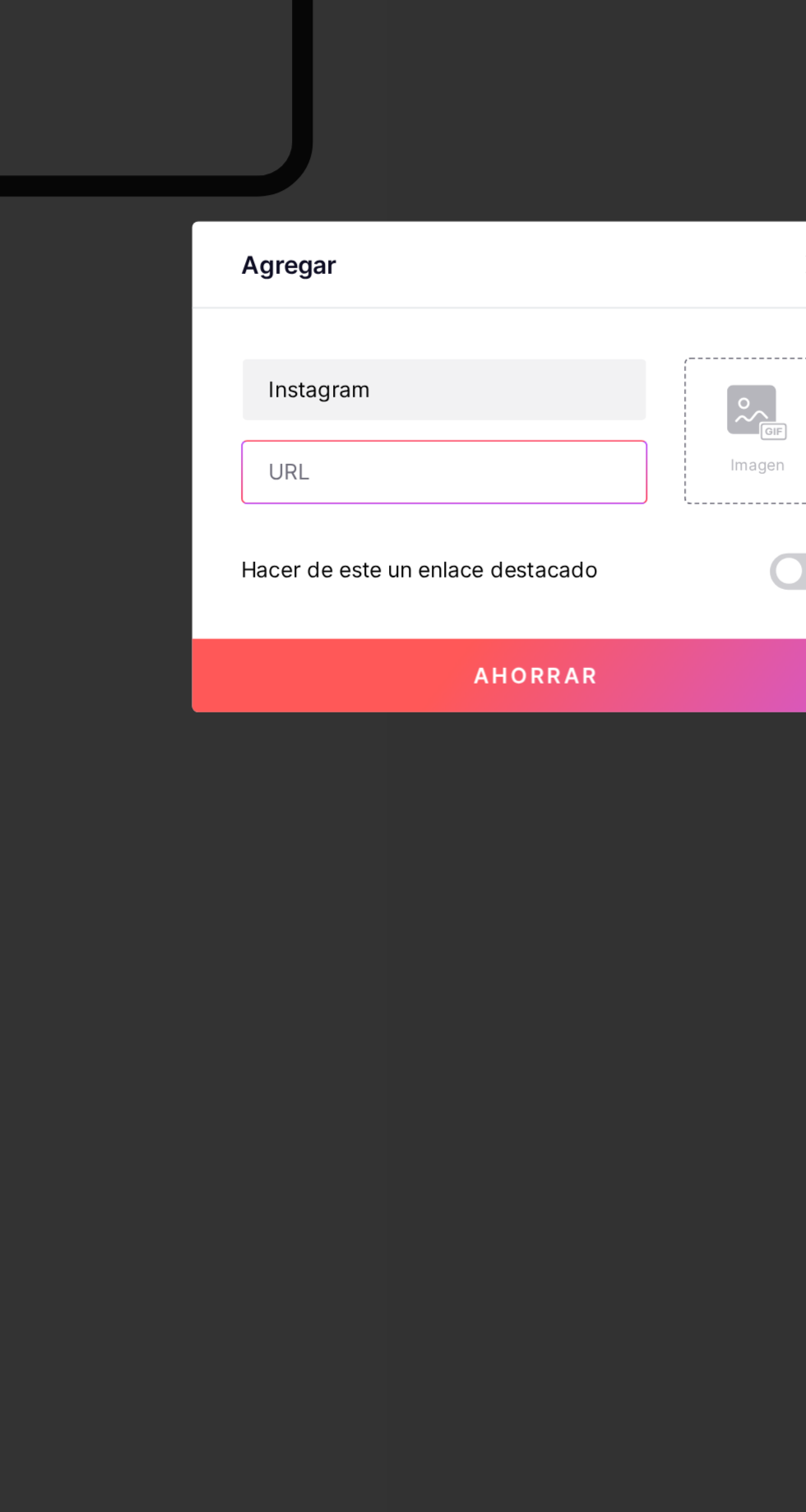
click at [301, 776] on input "text" at bounding box center [353, 759] width 217 height 33
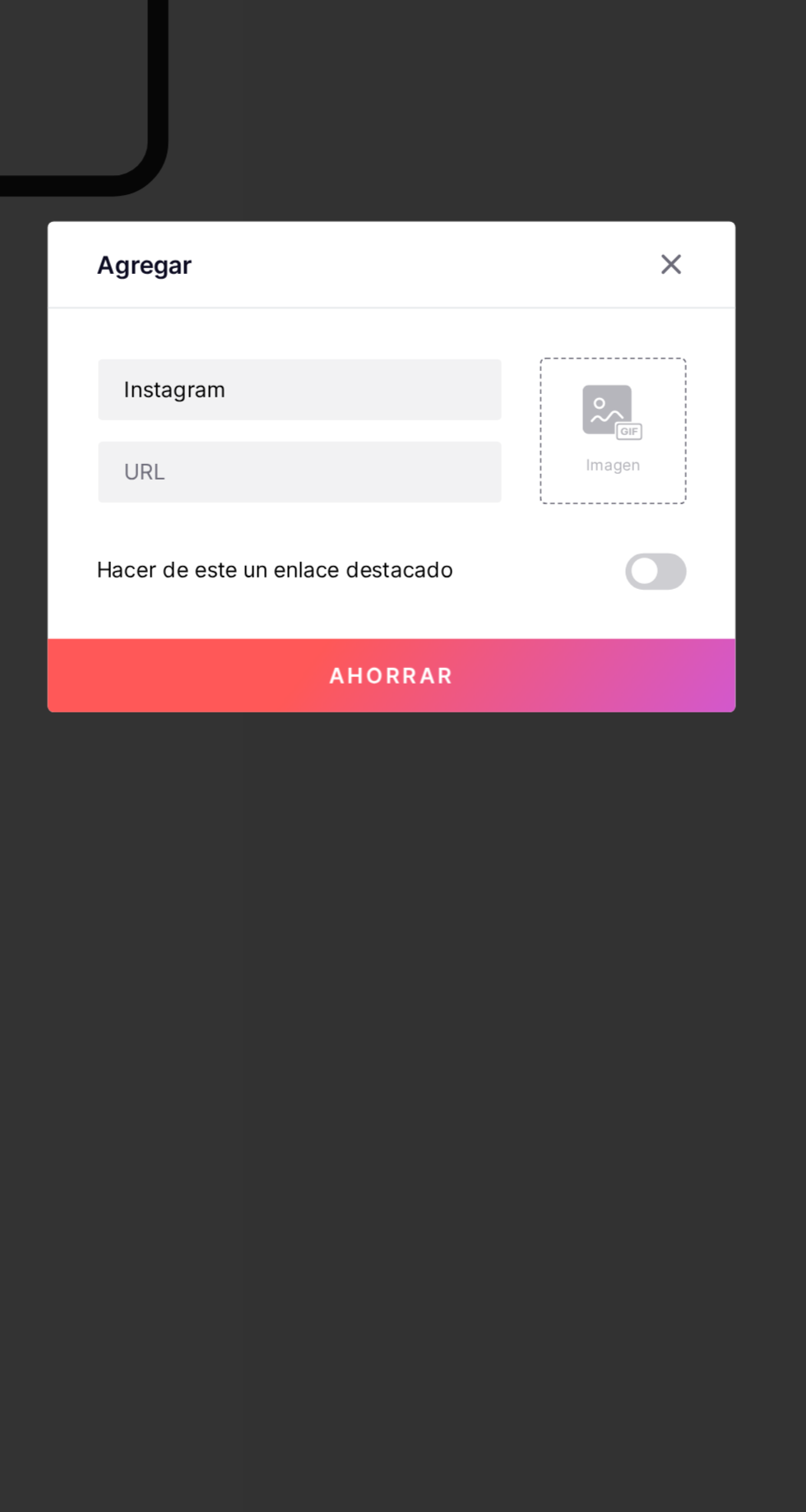
click at [553, 652] on icon at bounding box center [553, 647] width 9 height 9
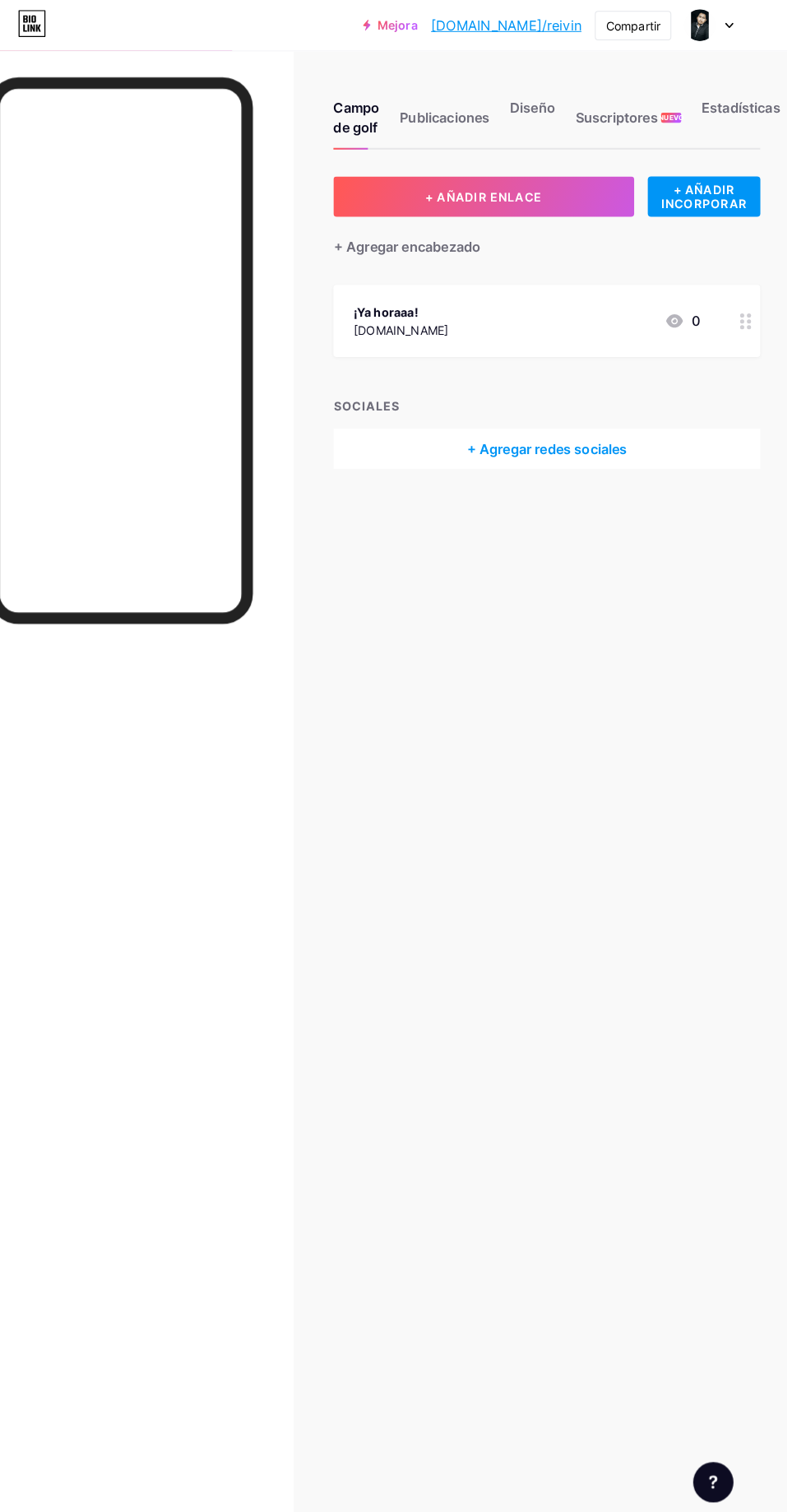
click at [474, 96] on div "Publicaciones" at bounding box center [471, 119] width 88 height 49
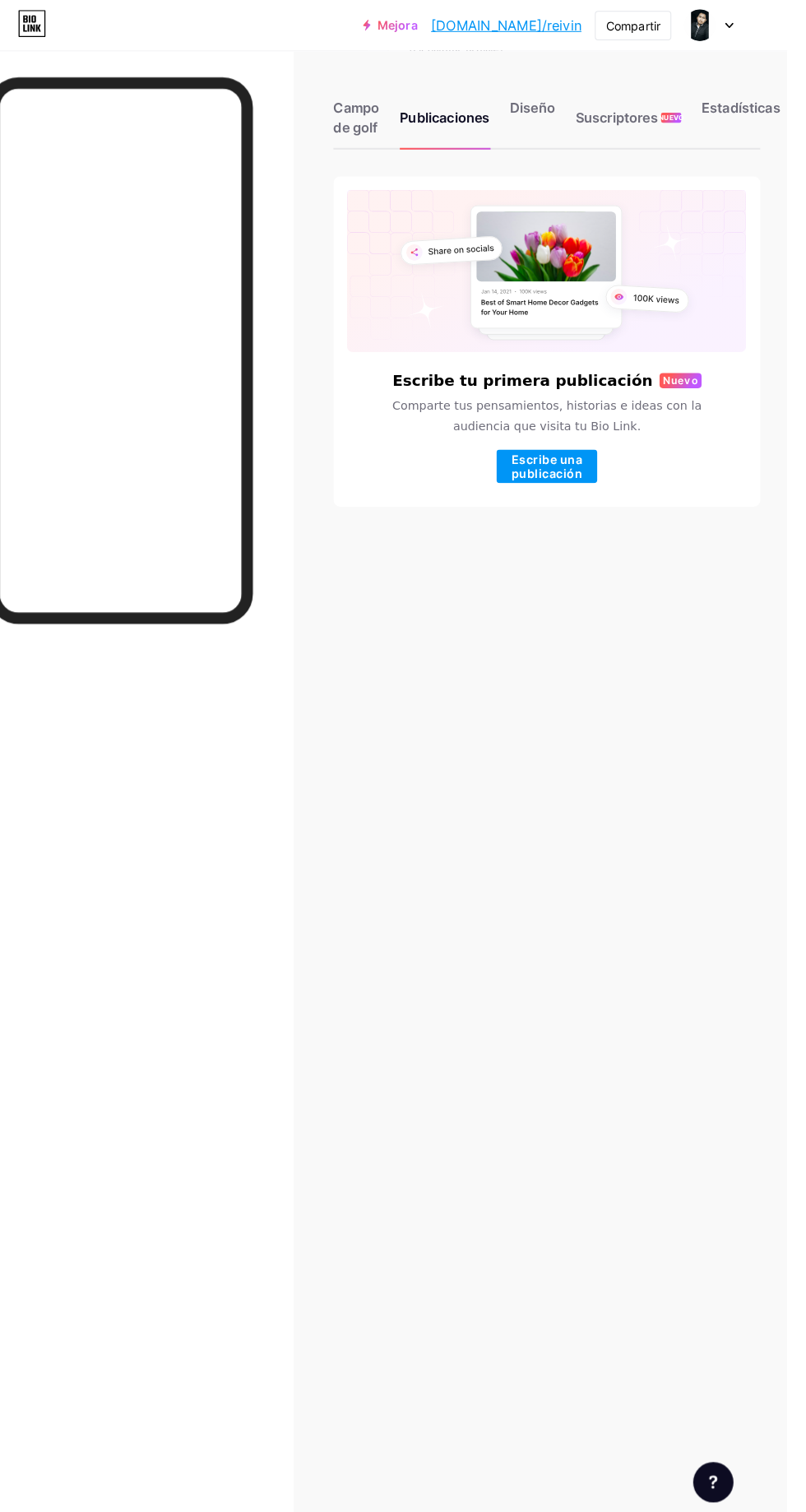
click at [563, 108] on font "Diseño" at bounding box center [556, 105] width 45 height 17
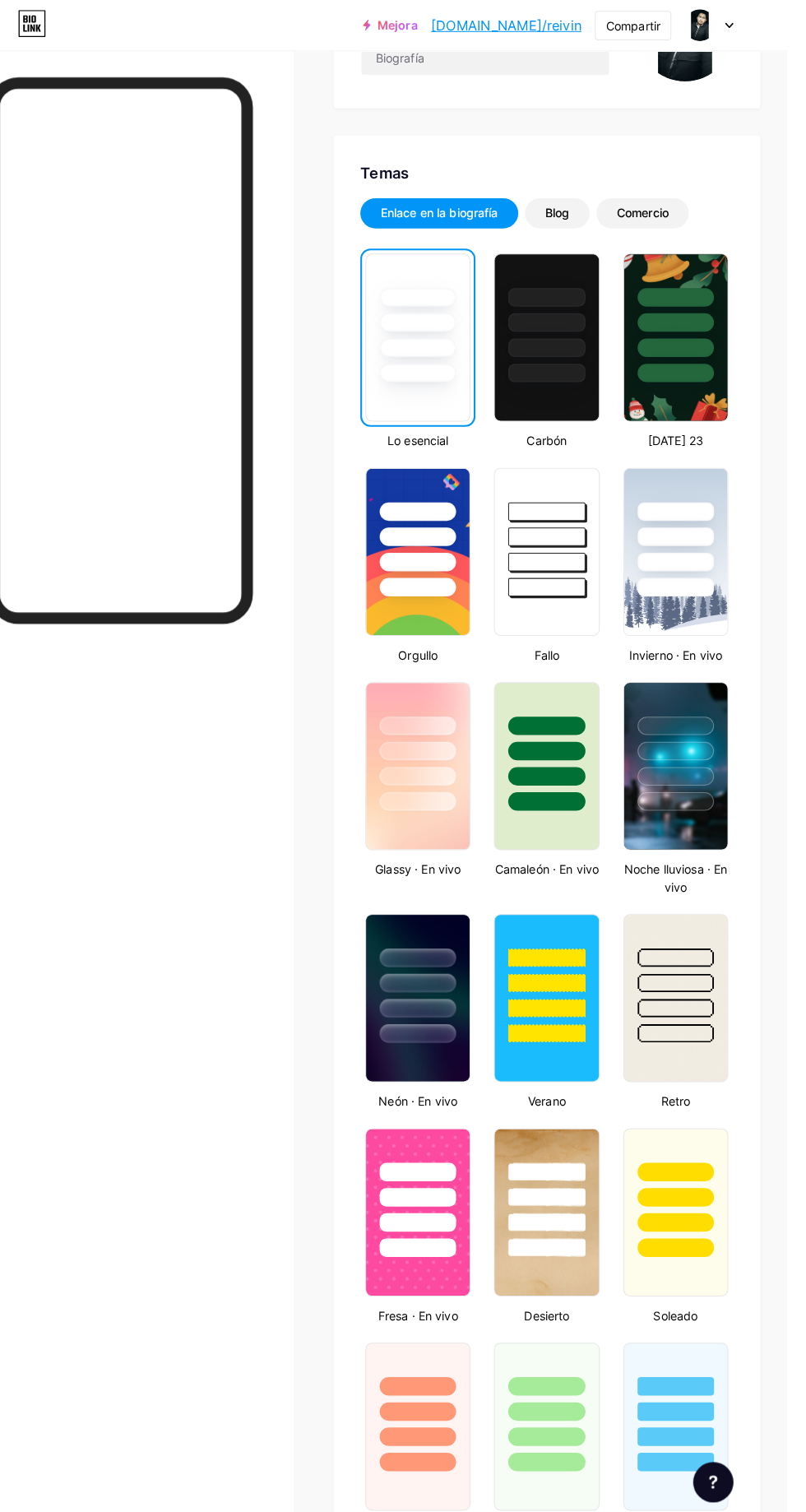
scroll to position [227, 0]
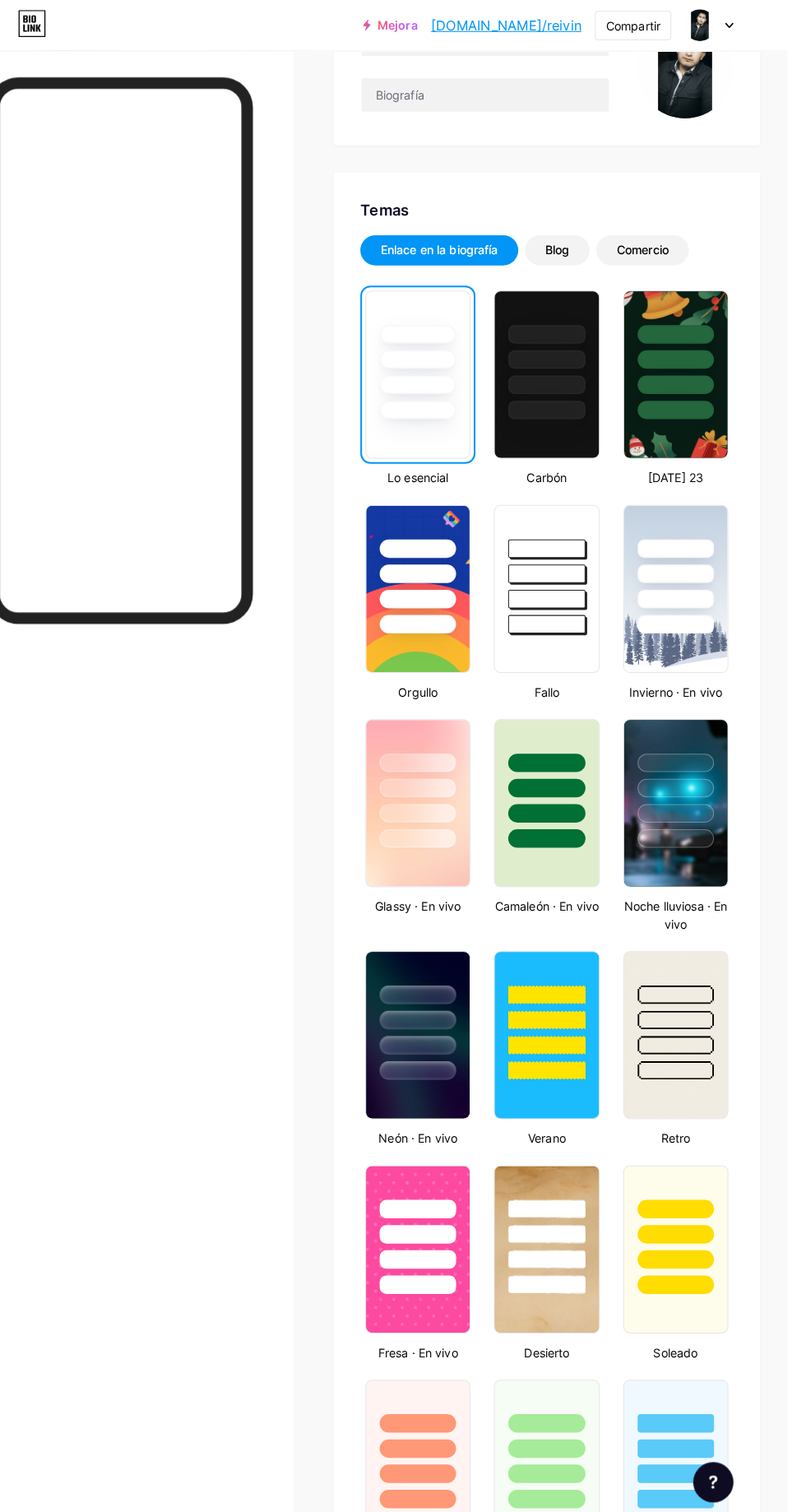
click at [734, 824] on div at bounding box center [696, 767] width 102 height 125
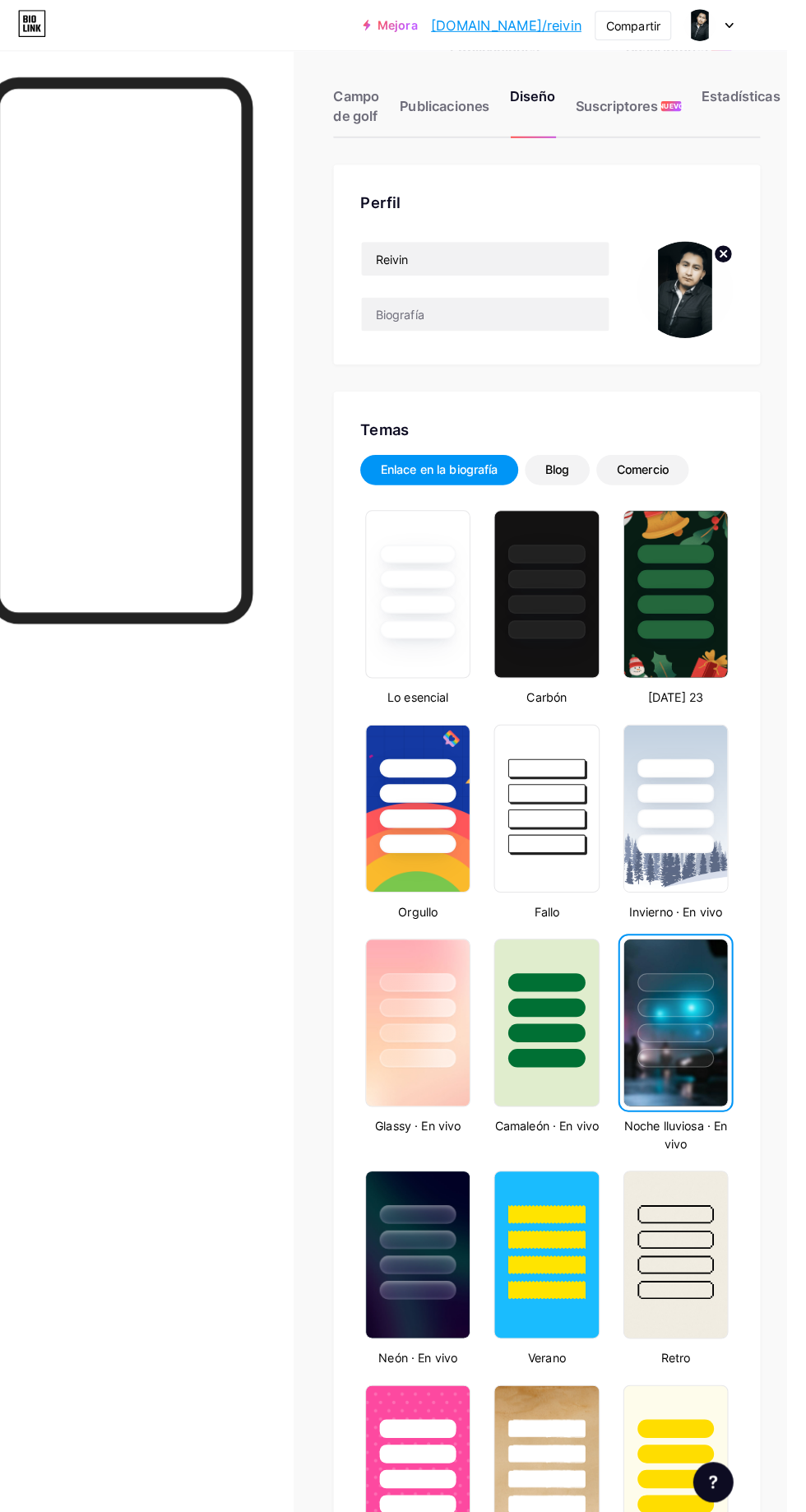
scroll to position [0, 0]
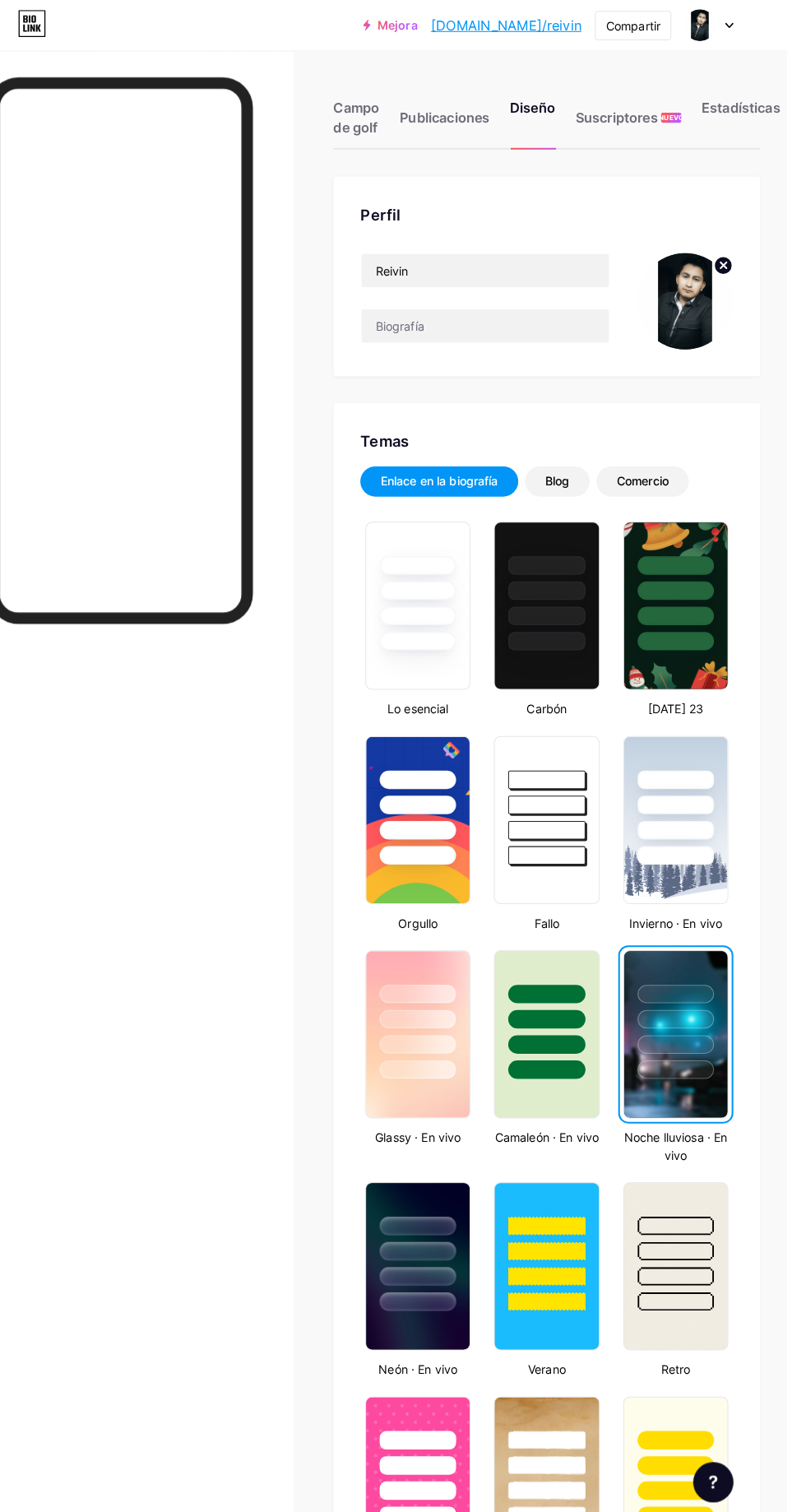
click at [695, 484] on div "Comercio" at bounding box center [663, 472] width 90 height 30
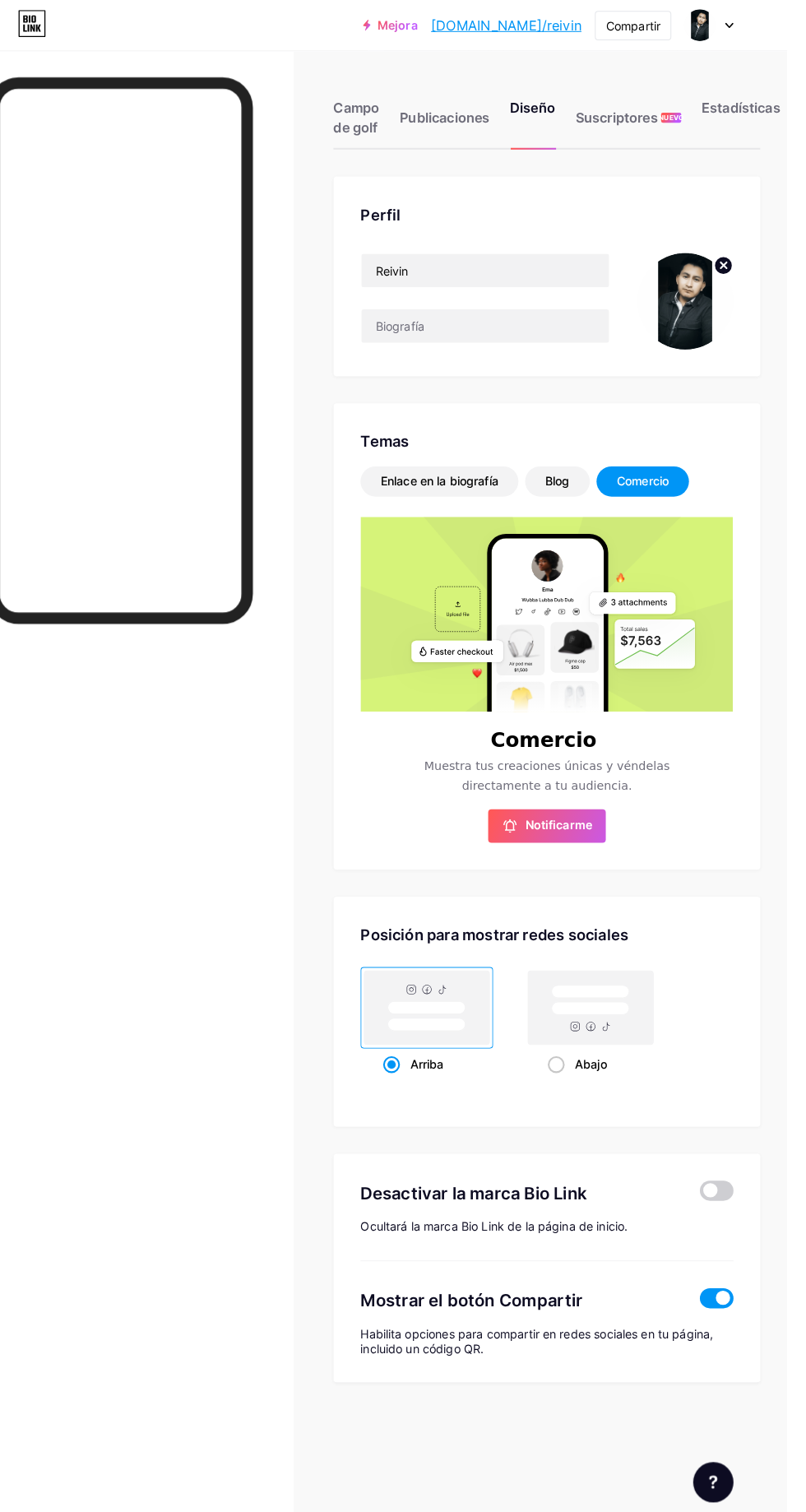
click at [586, 469] on font "Blog" at bounding box center [581, 471] width 24 height 14
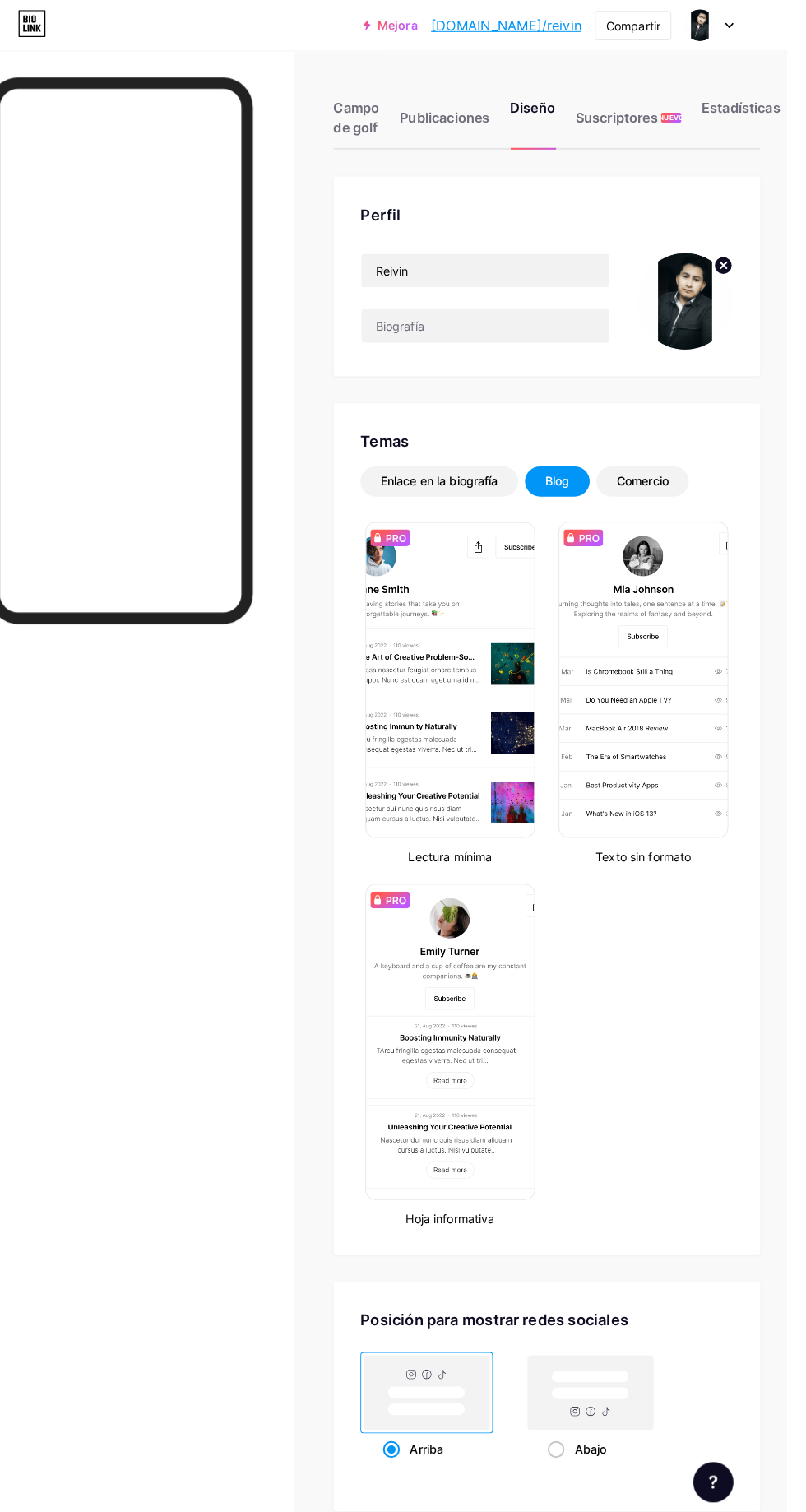
click at [498, 471] on font "Enlace en la biografía" at bounding box center [466, 471] width 116 height 14
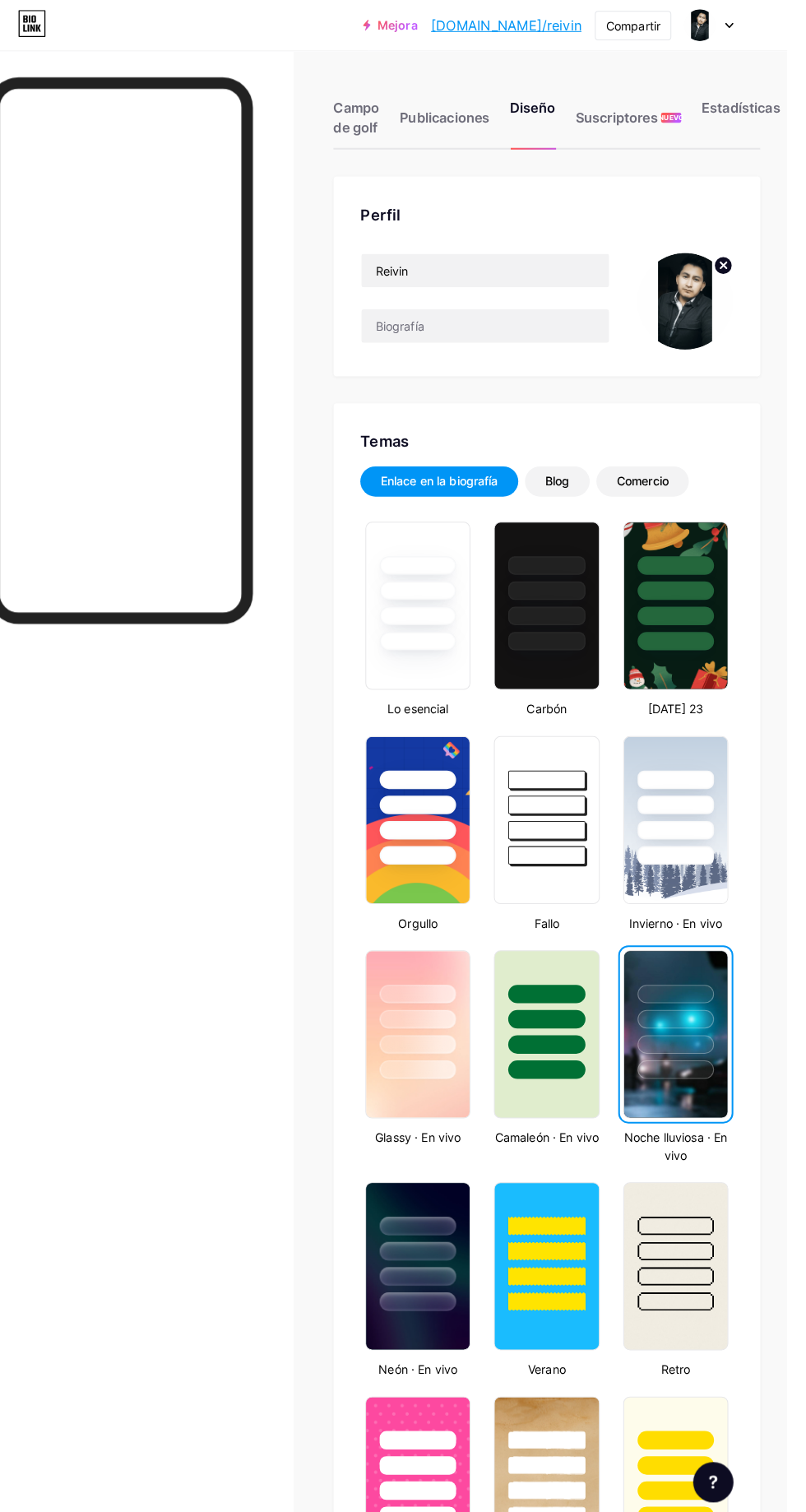
click at [682, 471] on font "Comercio" at bounding box center [664, 471] width 51 height 14
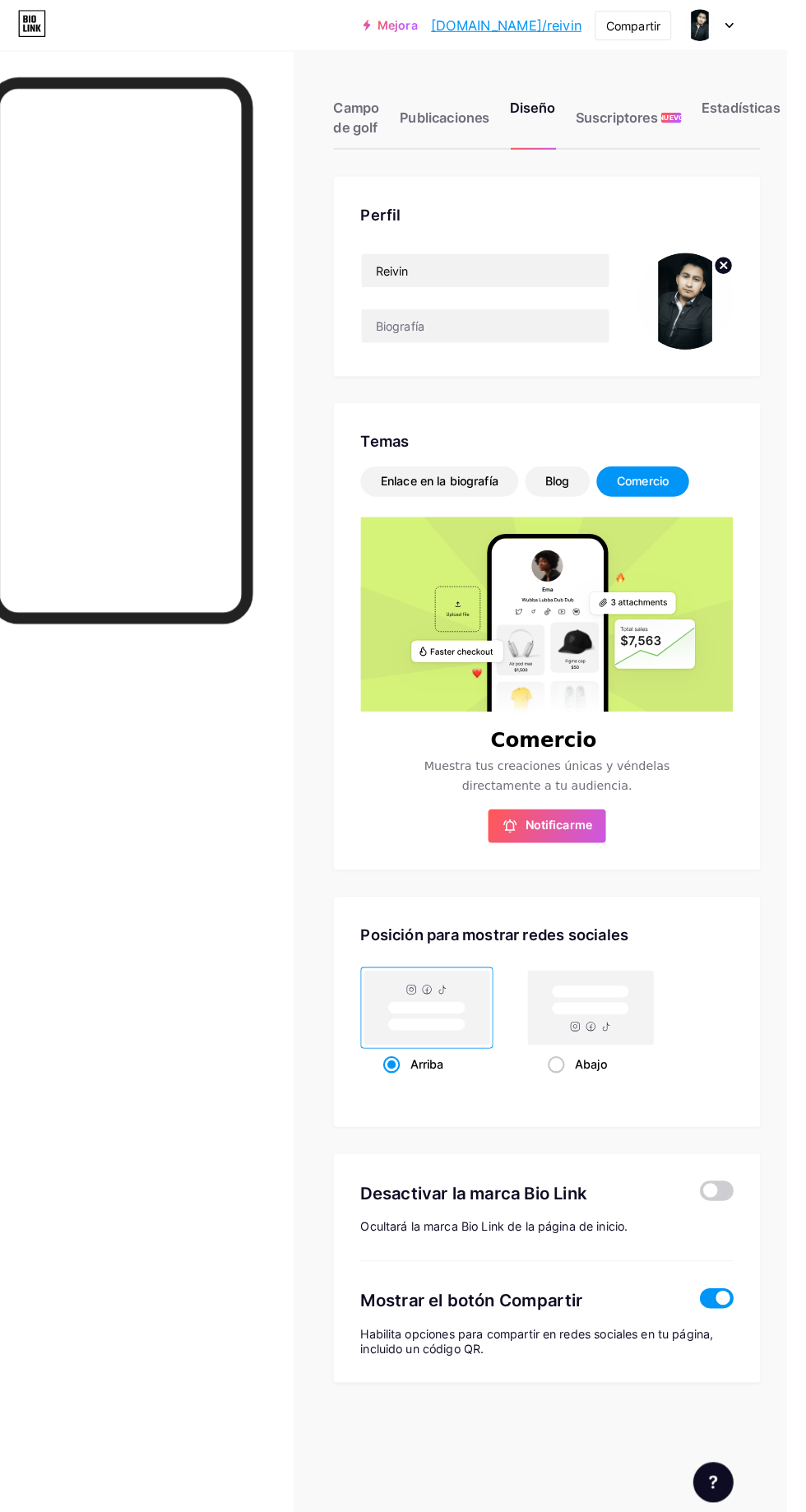
click at [629, 987] on rect at bounding box center [613, 987] width 75 height 12
click at [582, 1057] on input "Abajo" at bounding box center [576, 1062] width 10 height 10
radio input "true"
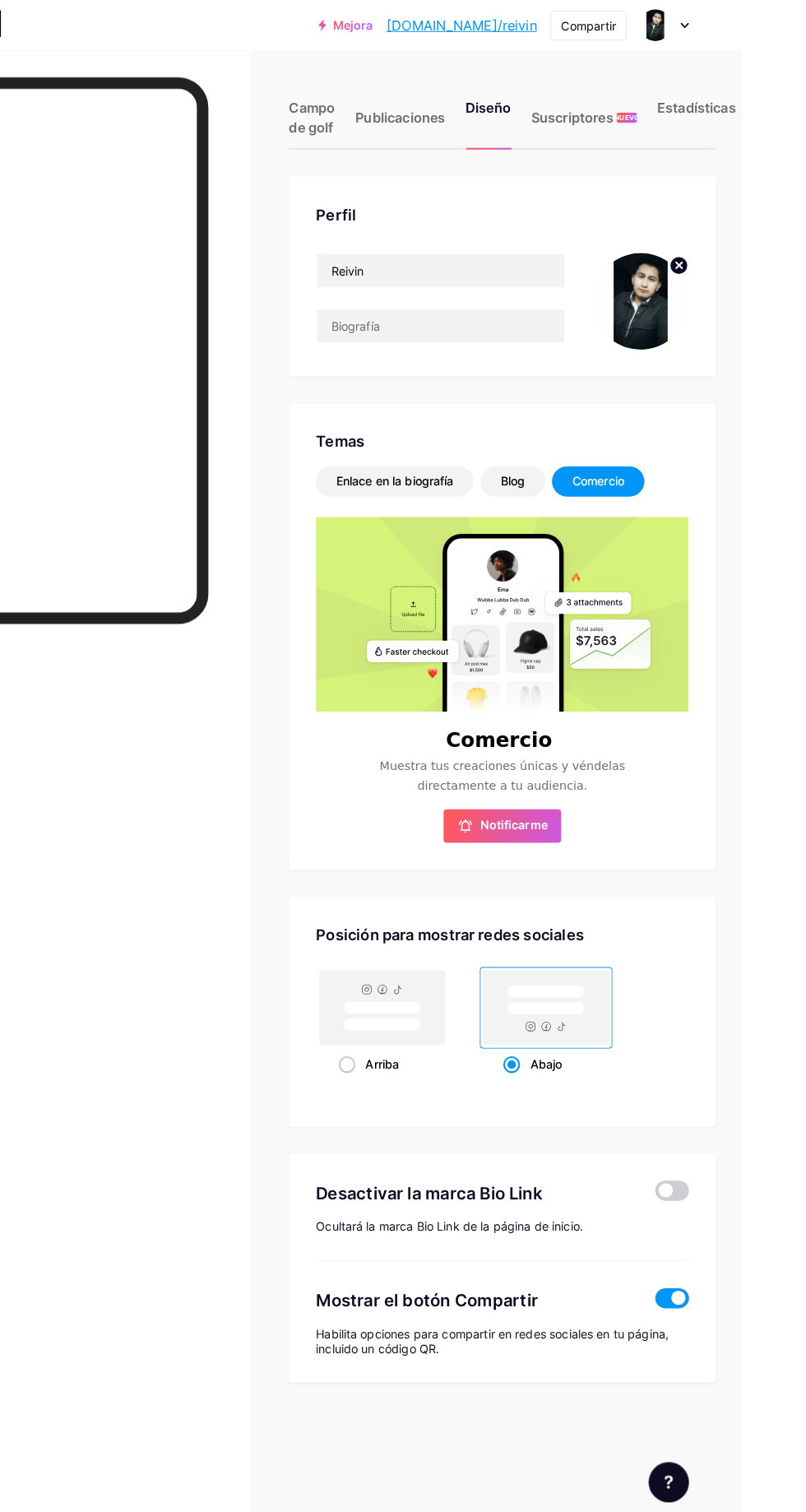
click at [668, 116] on font "Suscriptores" at bounding box center [638, 116] width 80 height 17
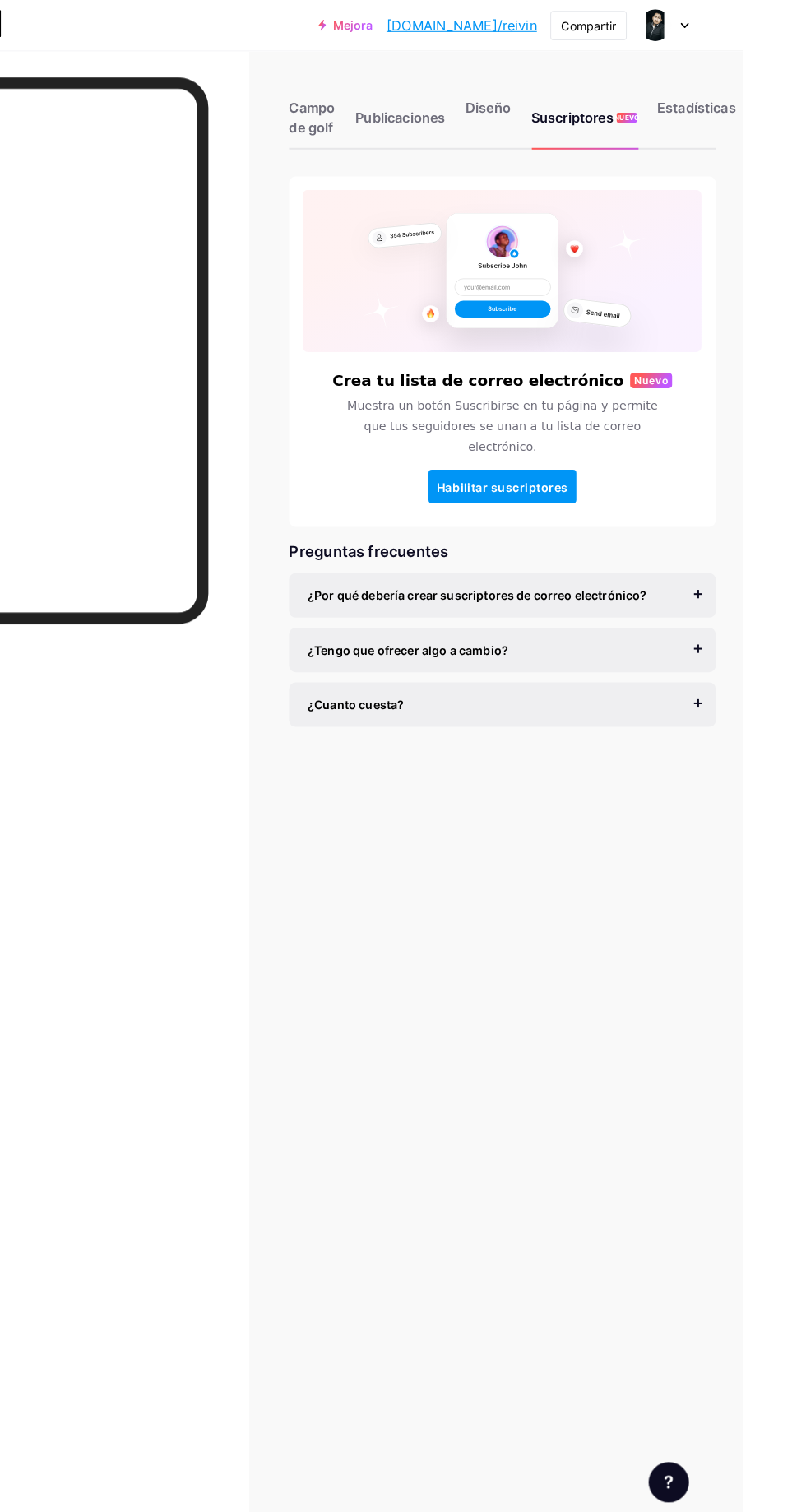
click at [772, 105] on font "Estadísticas" at bounding box center [760, 105] width 77 height 17
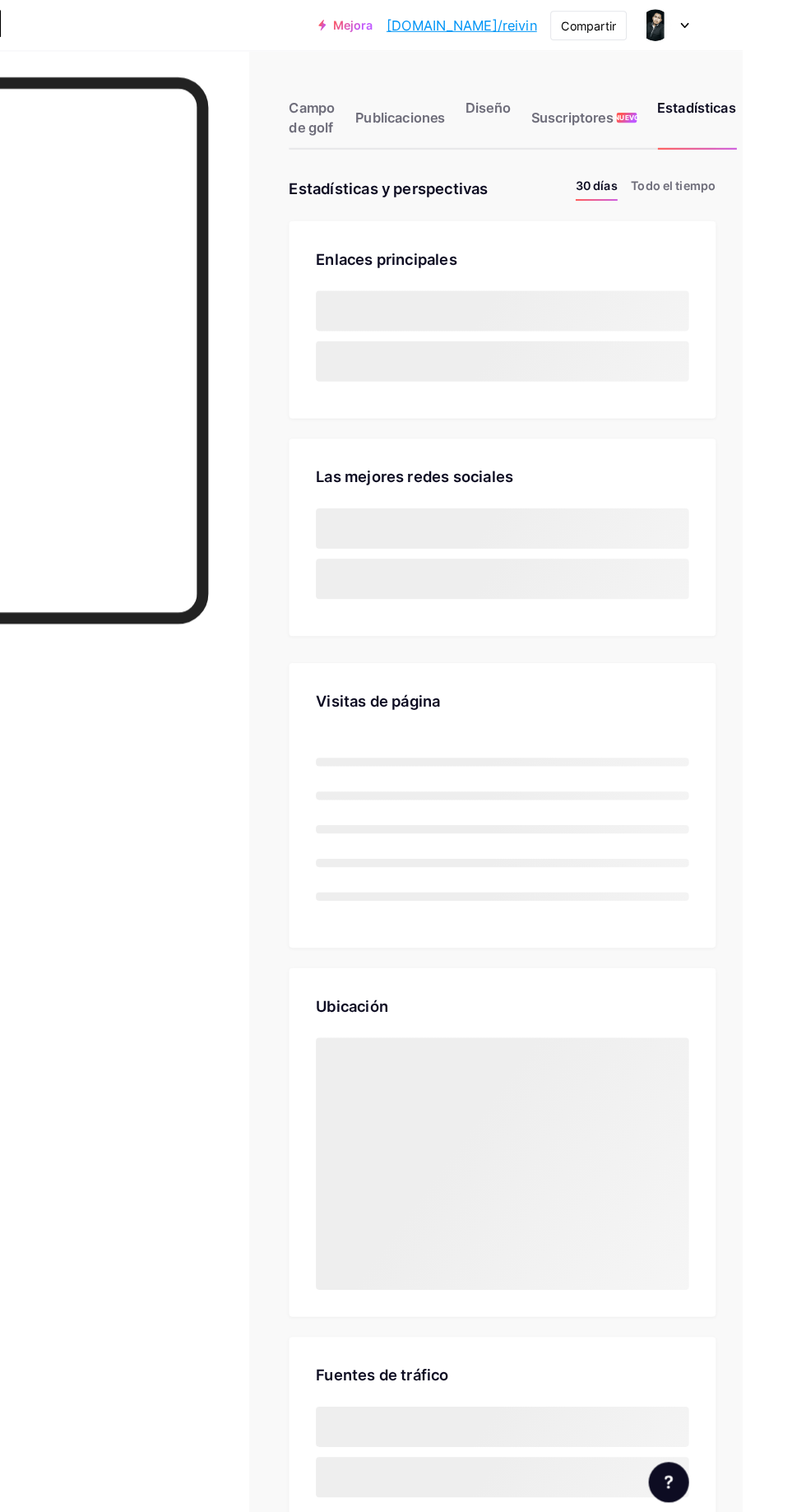
click at [570, 109] on font "Diseño" at bounding box center [556, 105] width 45 height 17
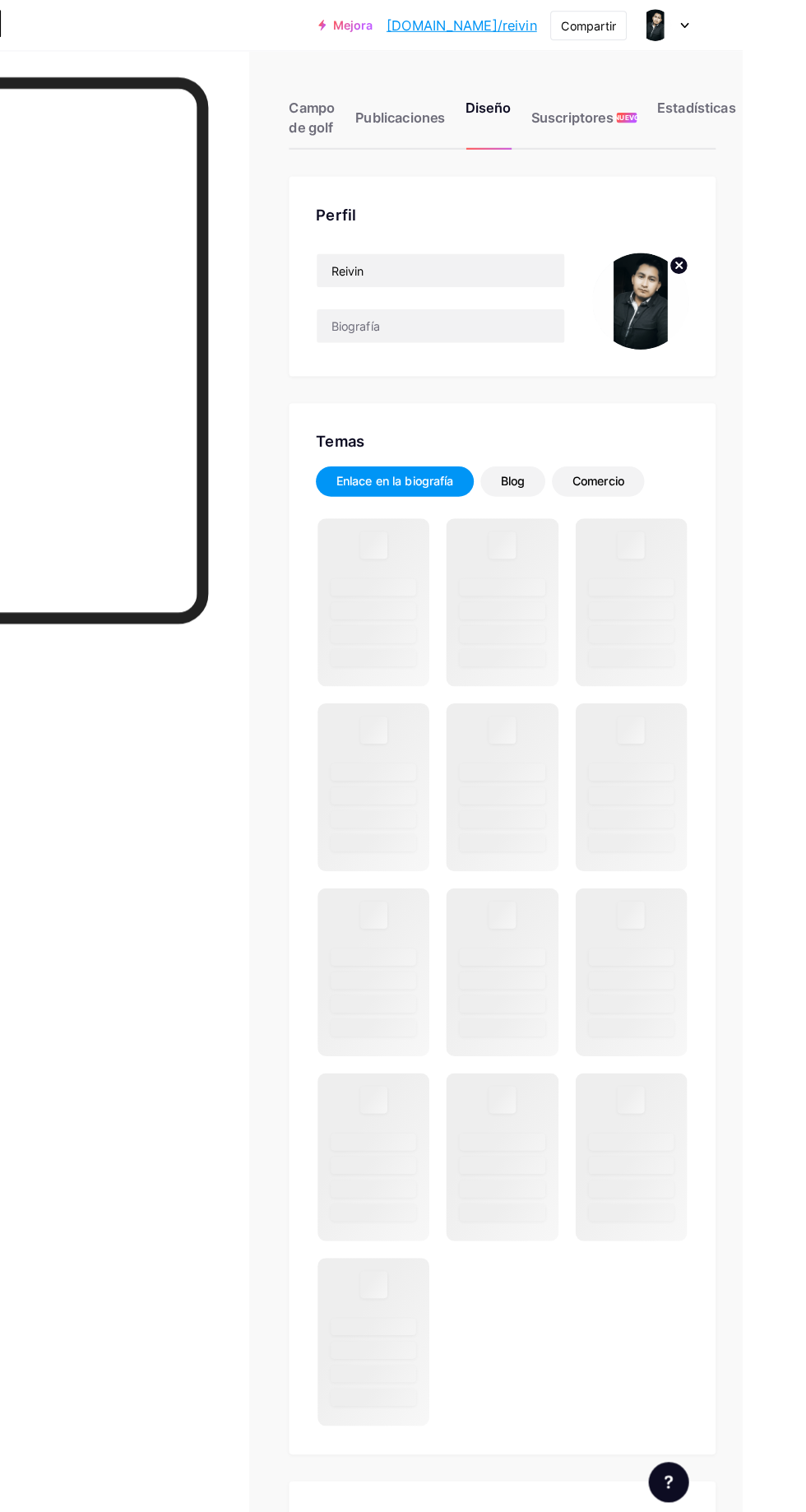
click at [464, 133] on div "Publicaciones" at bounding box center [471, 119] width 88 height 49
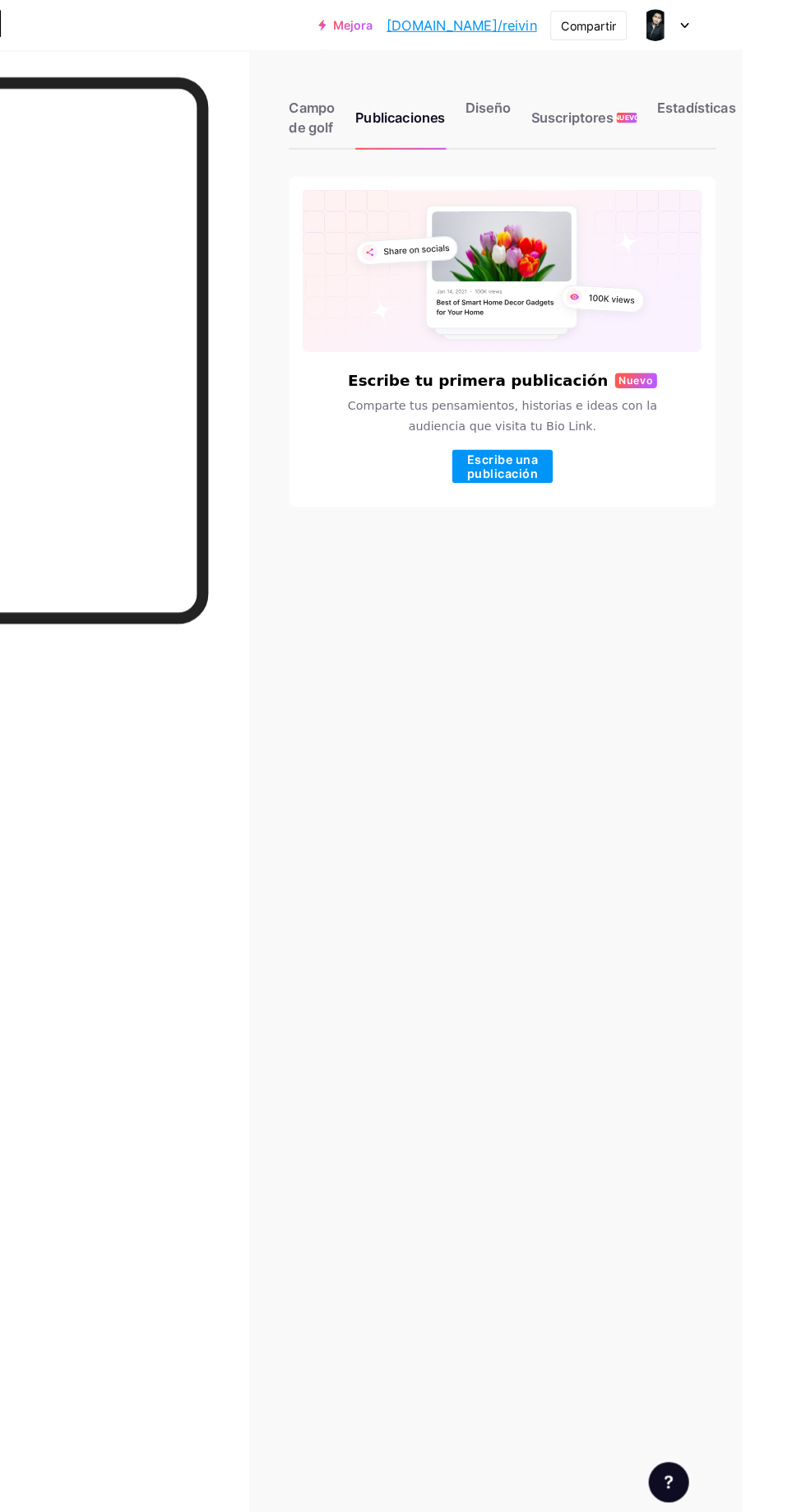
click at [572, 105] on font "Diseño" at bounding box center [556, 105] width 45 height 17
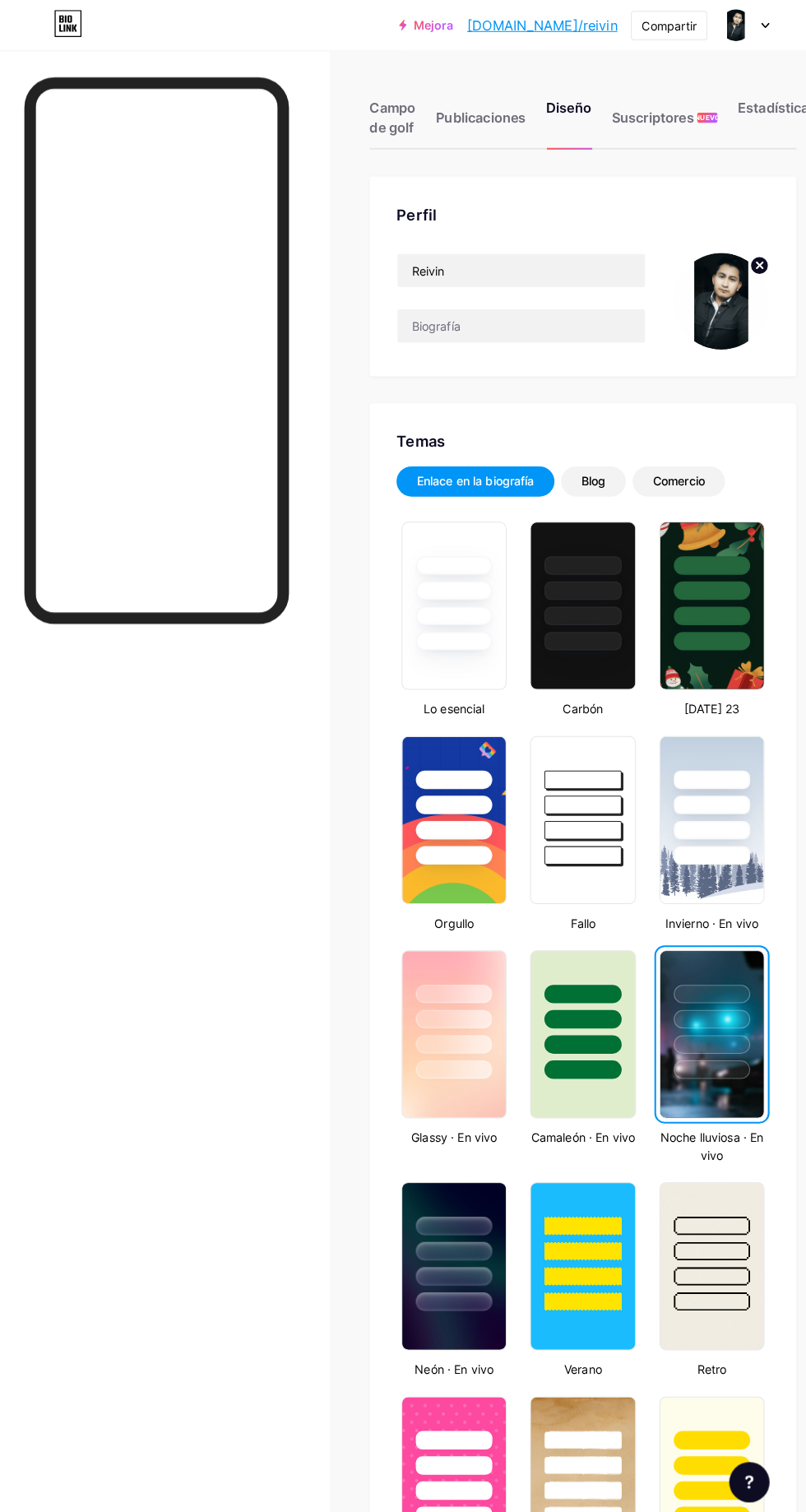
click at [381, 125] on font "Campo de golf" at bounding box center [384, 115] width 46 height 36
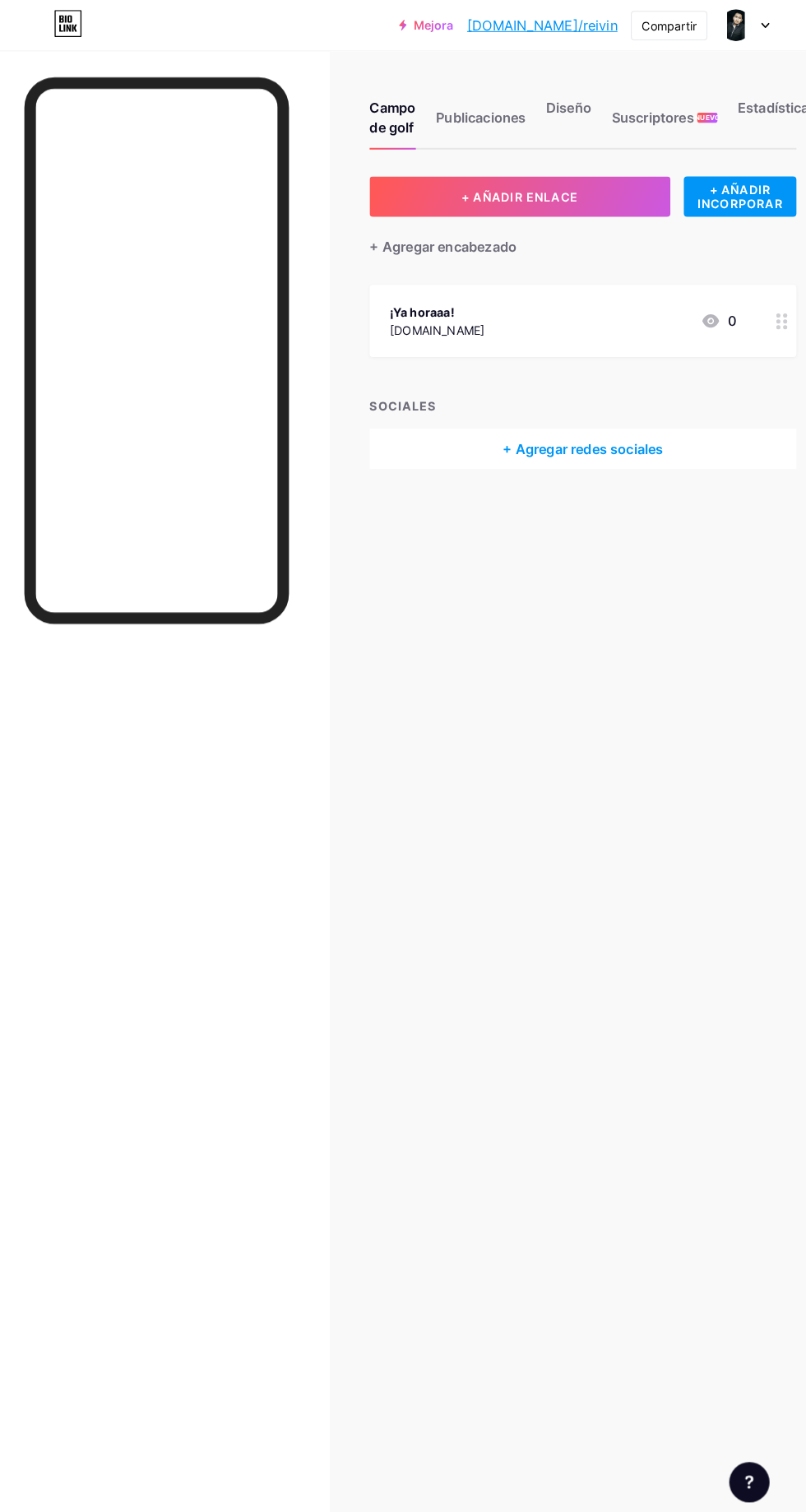
click at [581, 202] on button "+ AÑADIR ENLACE" at bounding box center [509, 192] width 294 height 39
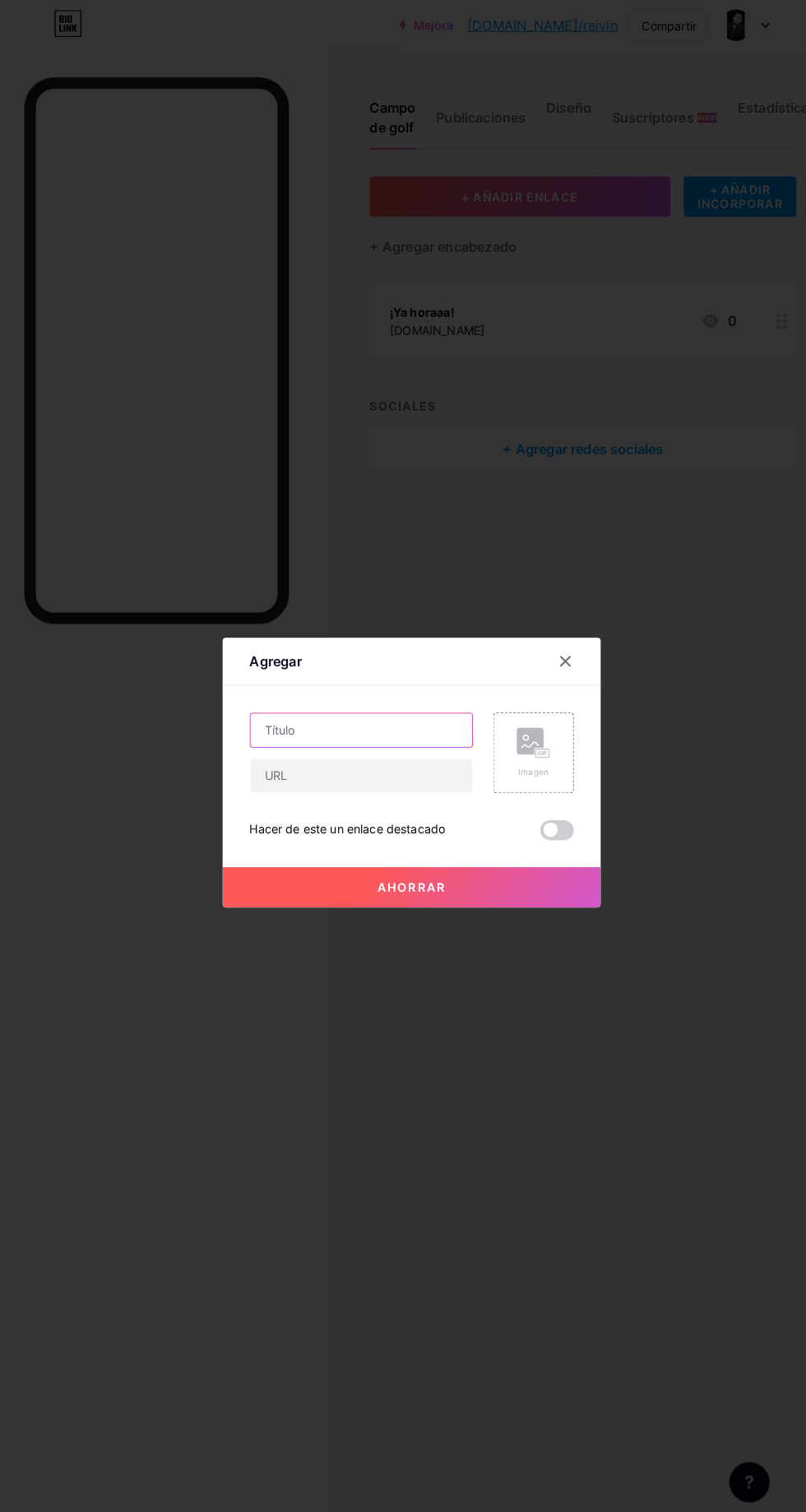
click at [331, 731] on input "text" at bounding box center [353, 714] width 217 height 33
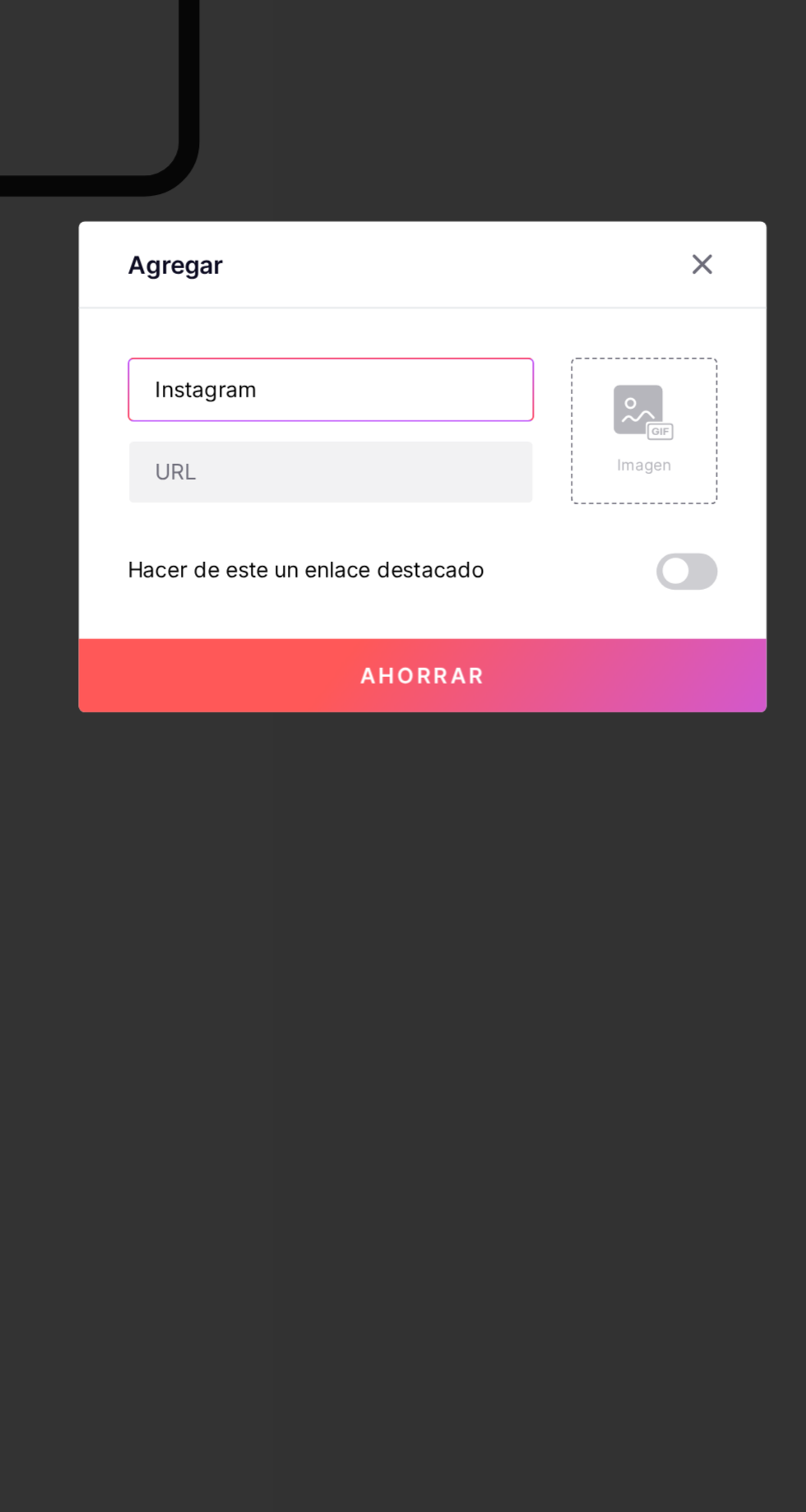
type input "Instagram"
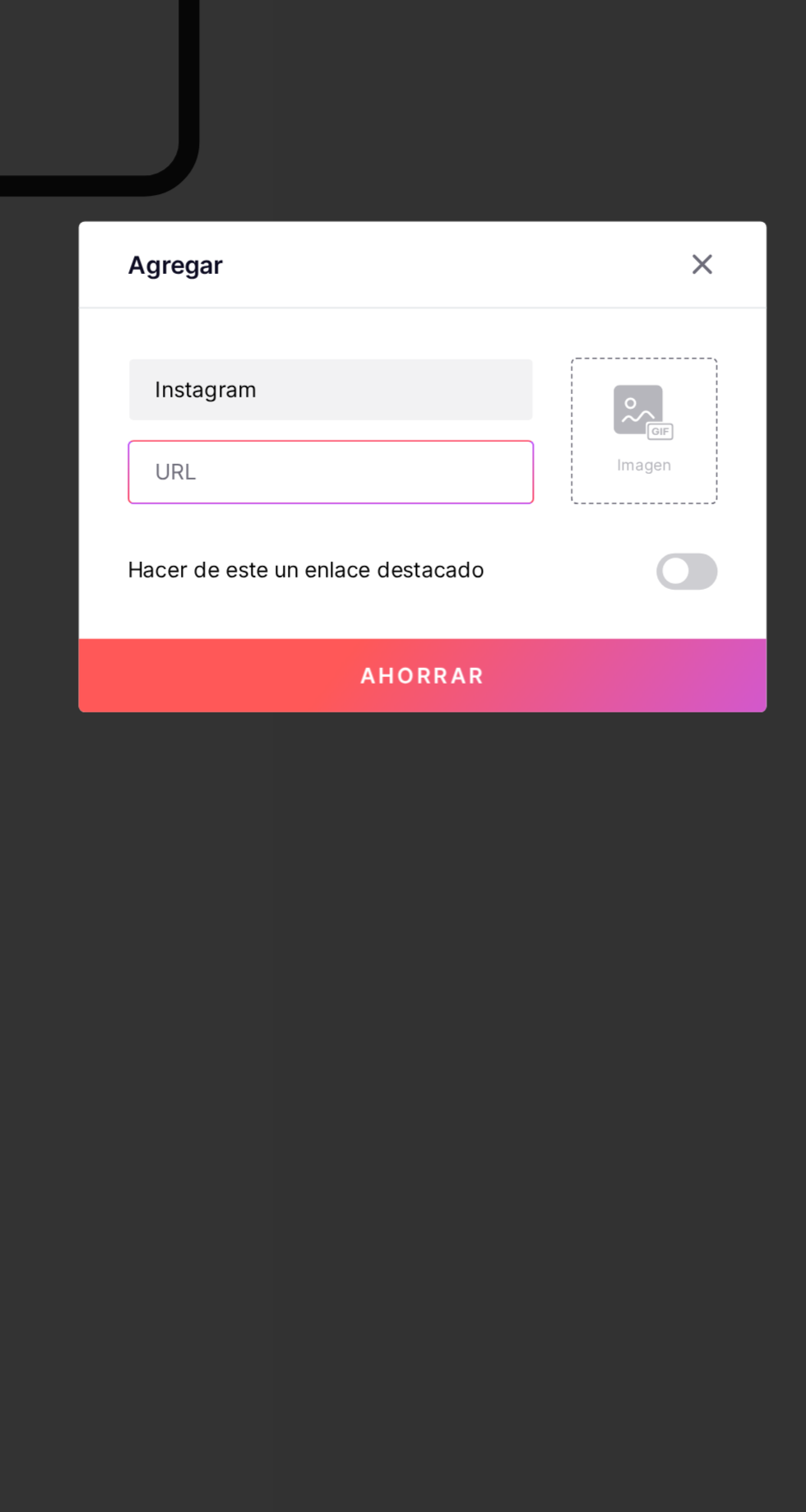
click at [396, 776] on input "text" at bounding box center [353, 759] width 217 height 33
paste input "[URL][DOMAIN_NAME]"
type input "[URL][DOMAIN_NAME]"
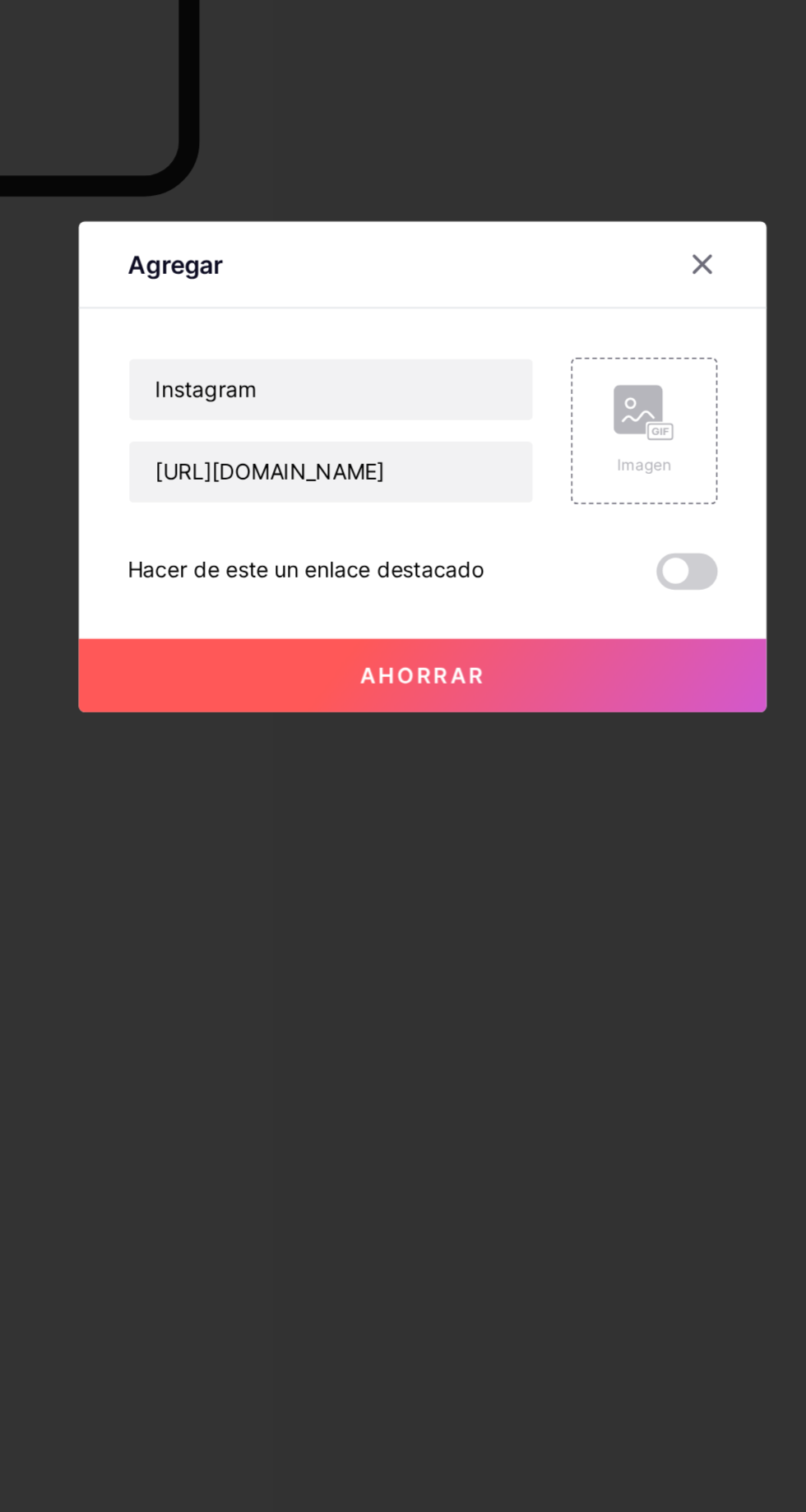
click at [476, 888] on button "Ahorrar" at bounding box center [403, 869] width 370 height 39
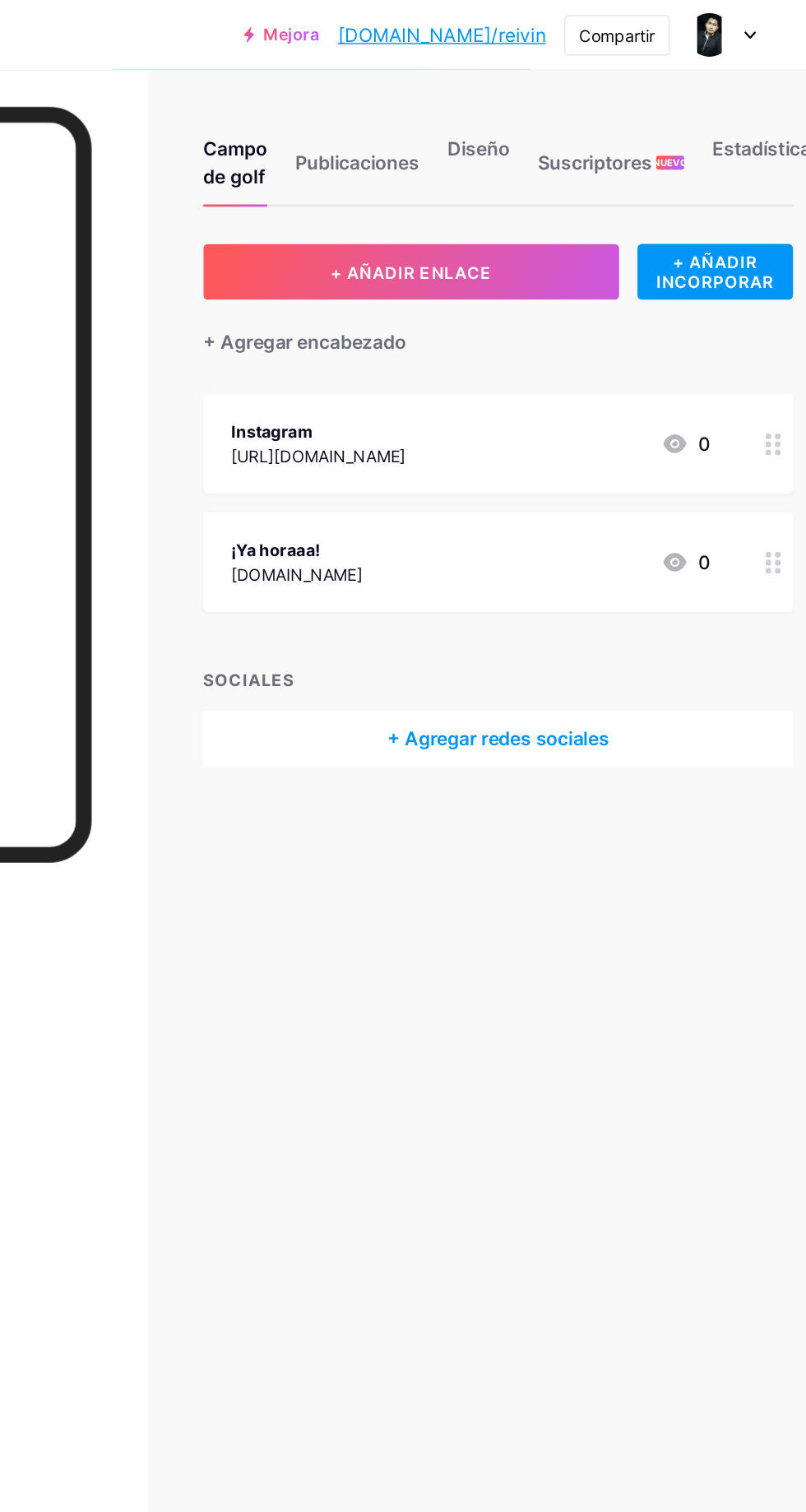
scroll to position [0, 0]
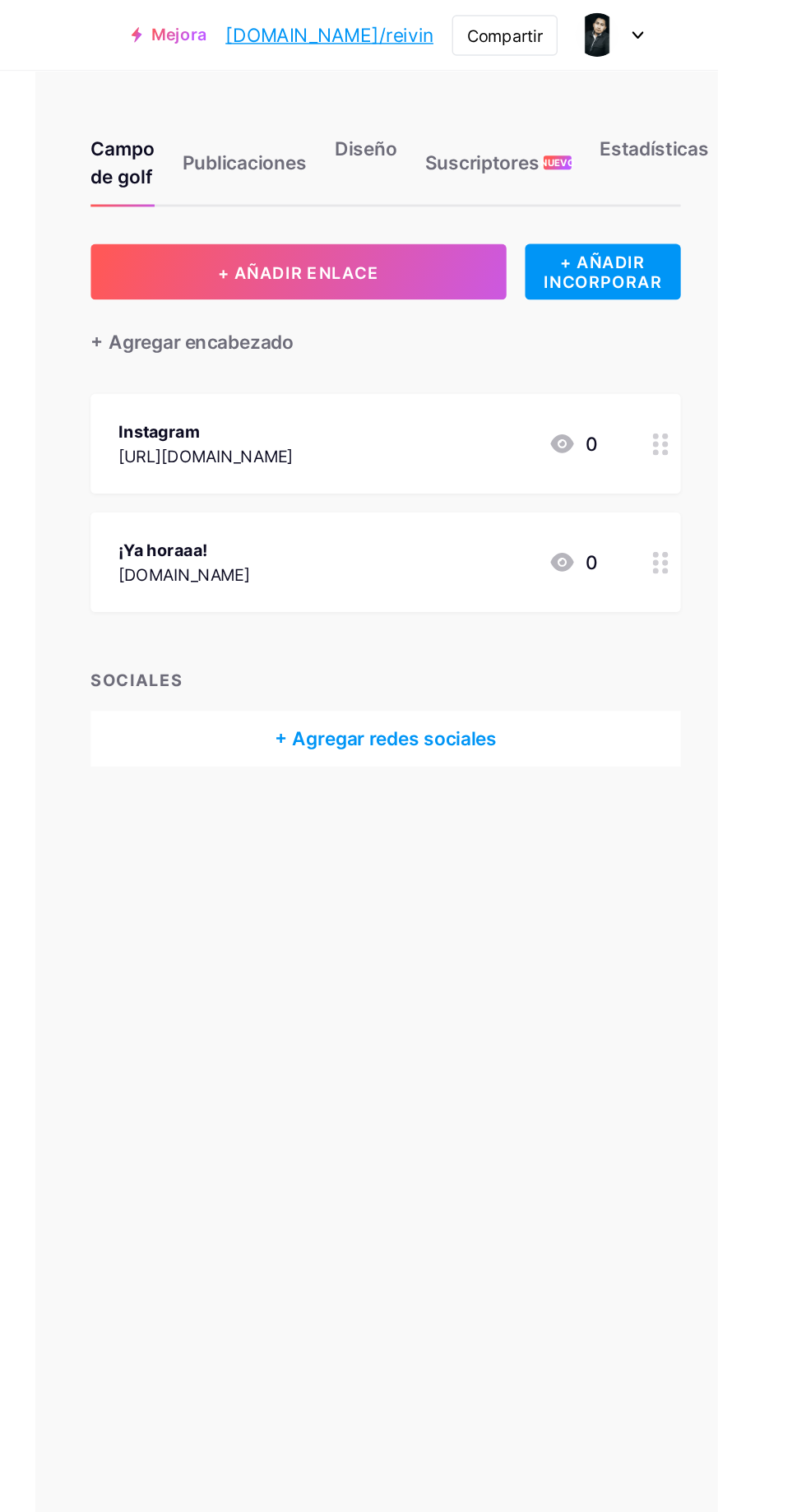
click at [585, 527] on font "+ Agregar redes sociales" at bounding box center [571, 523] width 157 height 17
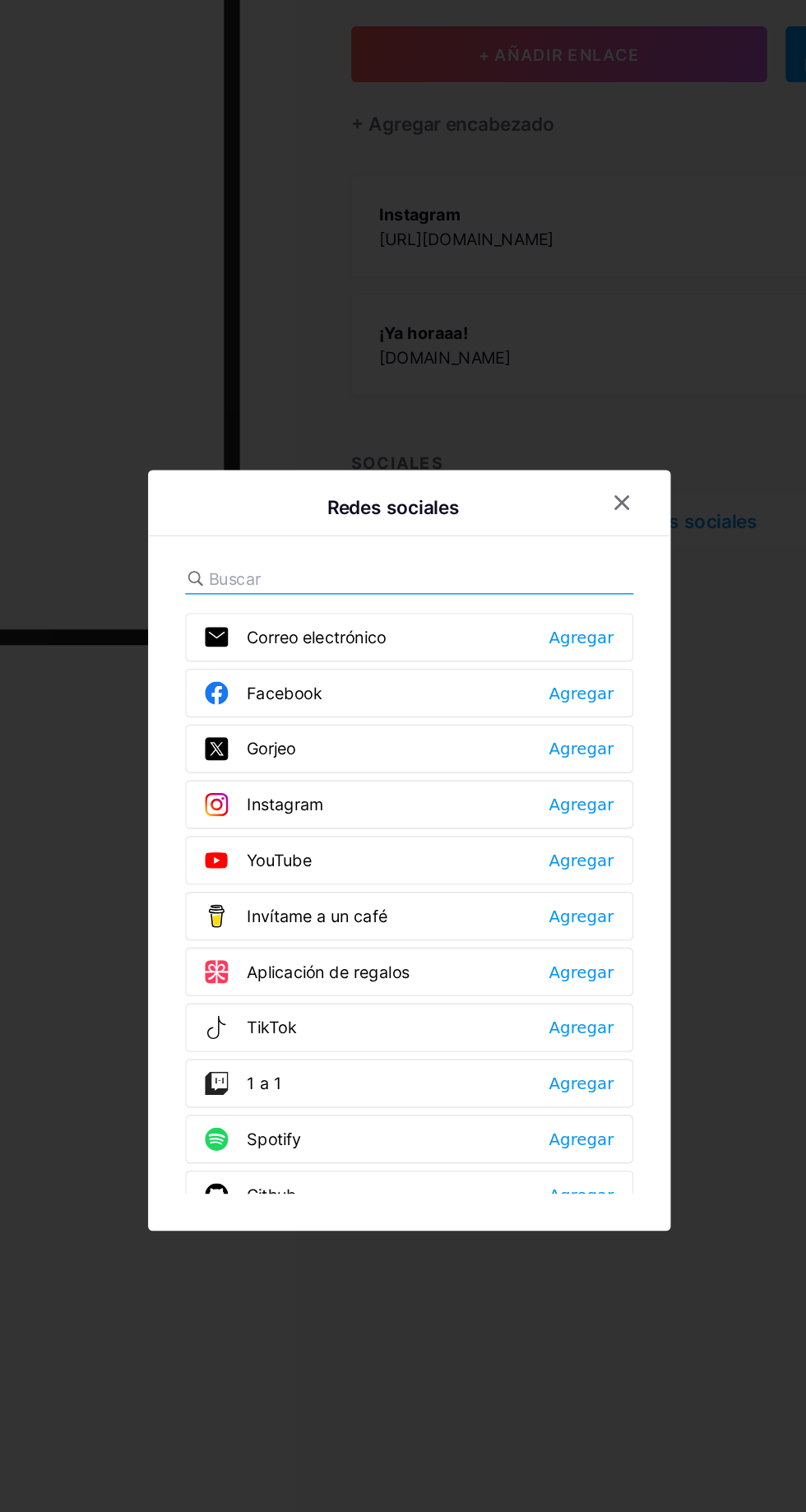
click at [534, 730] on font "Agregar" at bounding box center [524, 723] width 46 height 13
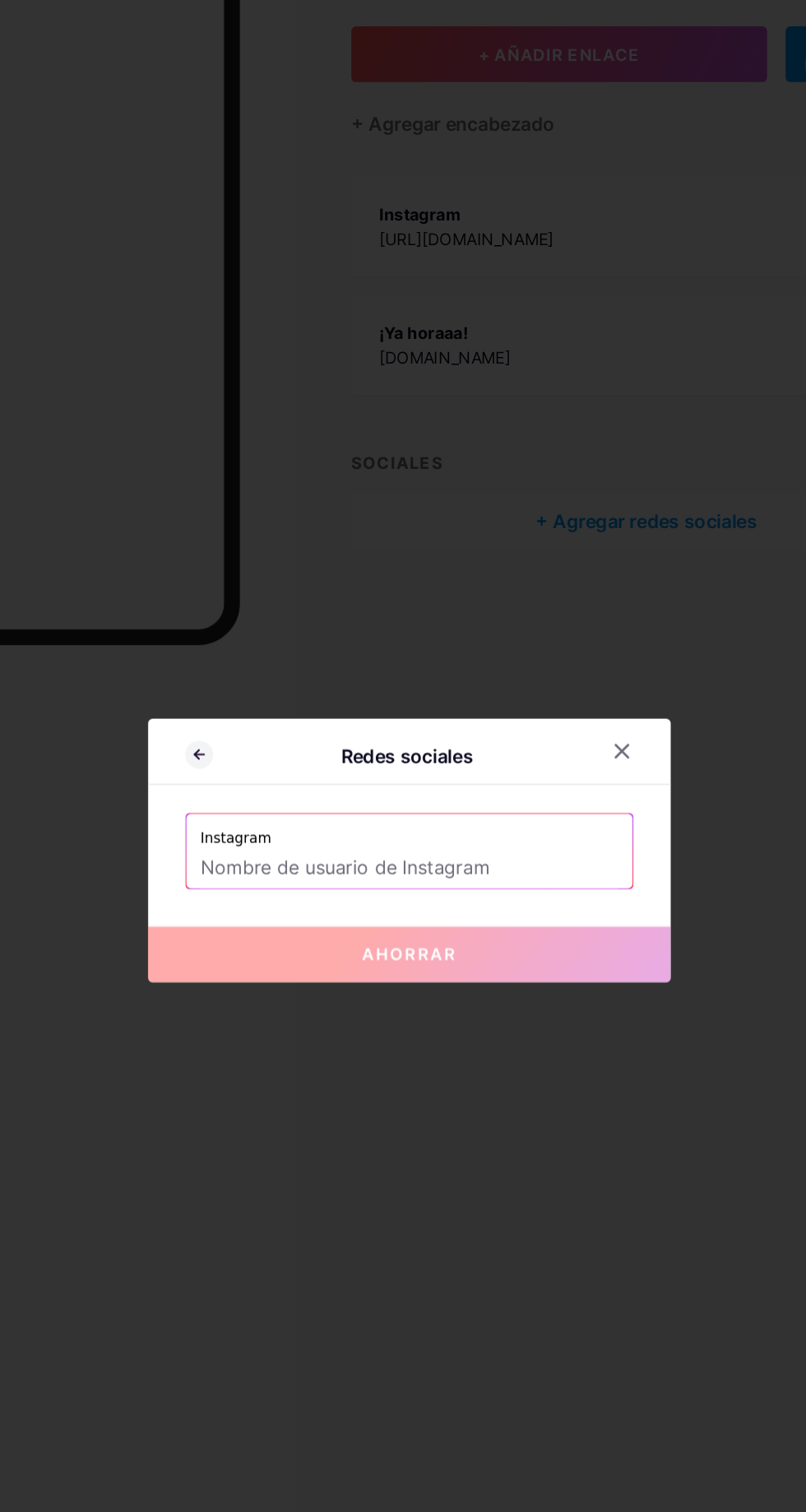
click at [333, 783] on input "text" at bounding box center [403, 769] width 296 height 28
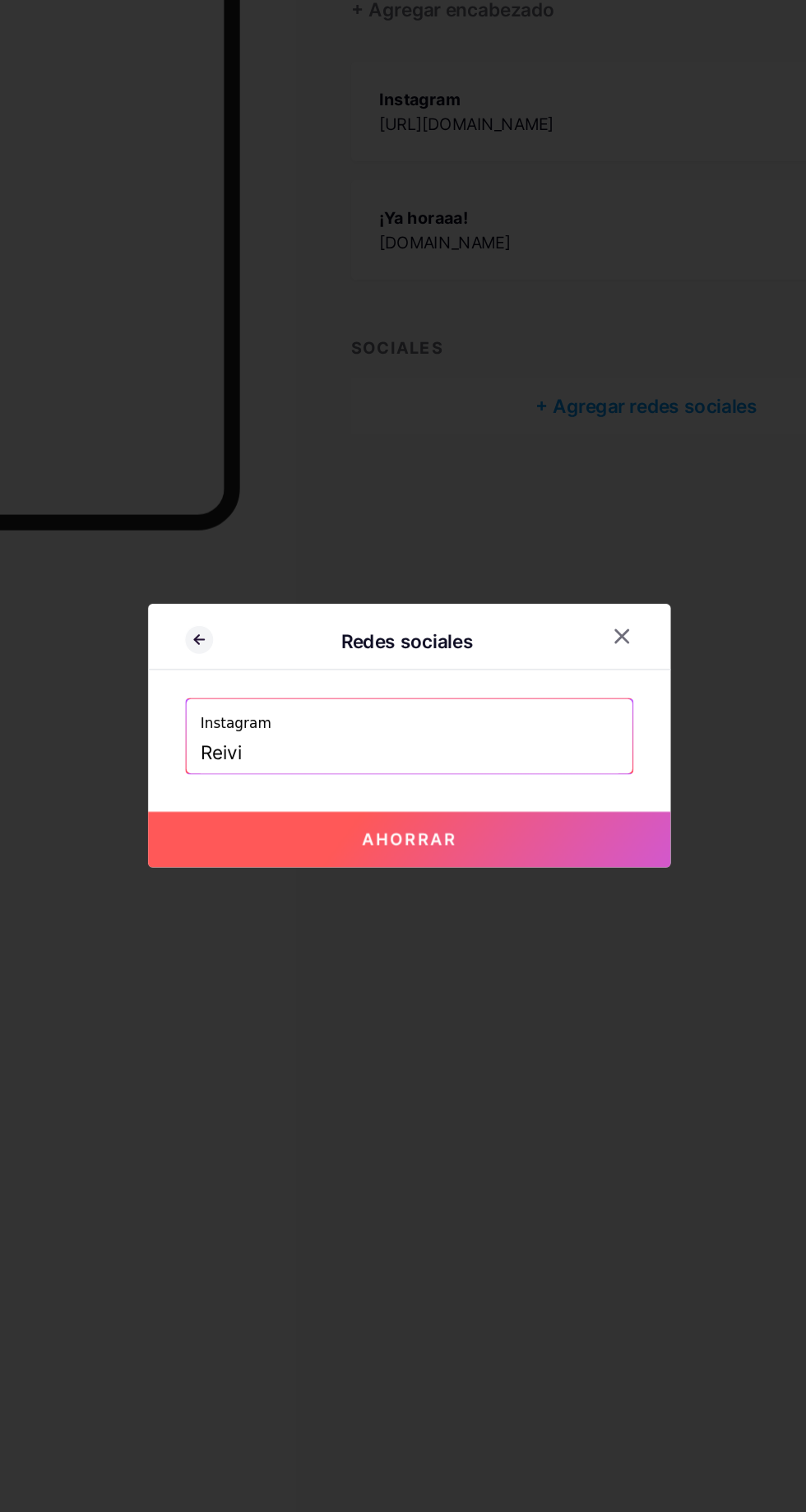
type input "Reivin"
click at [160, 762] on div at bounding box center [403, 756] width 806 height 1512
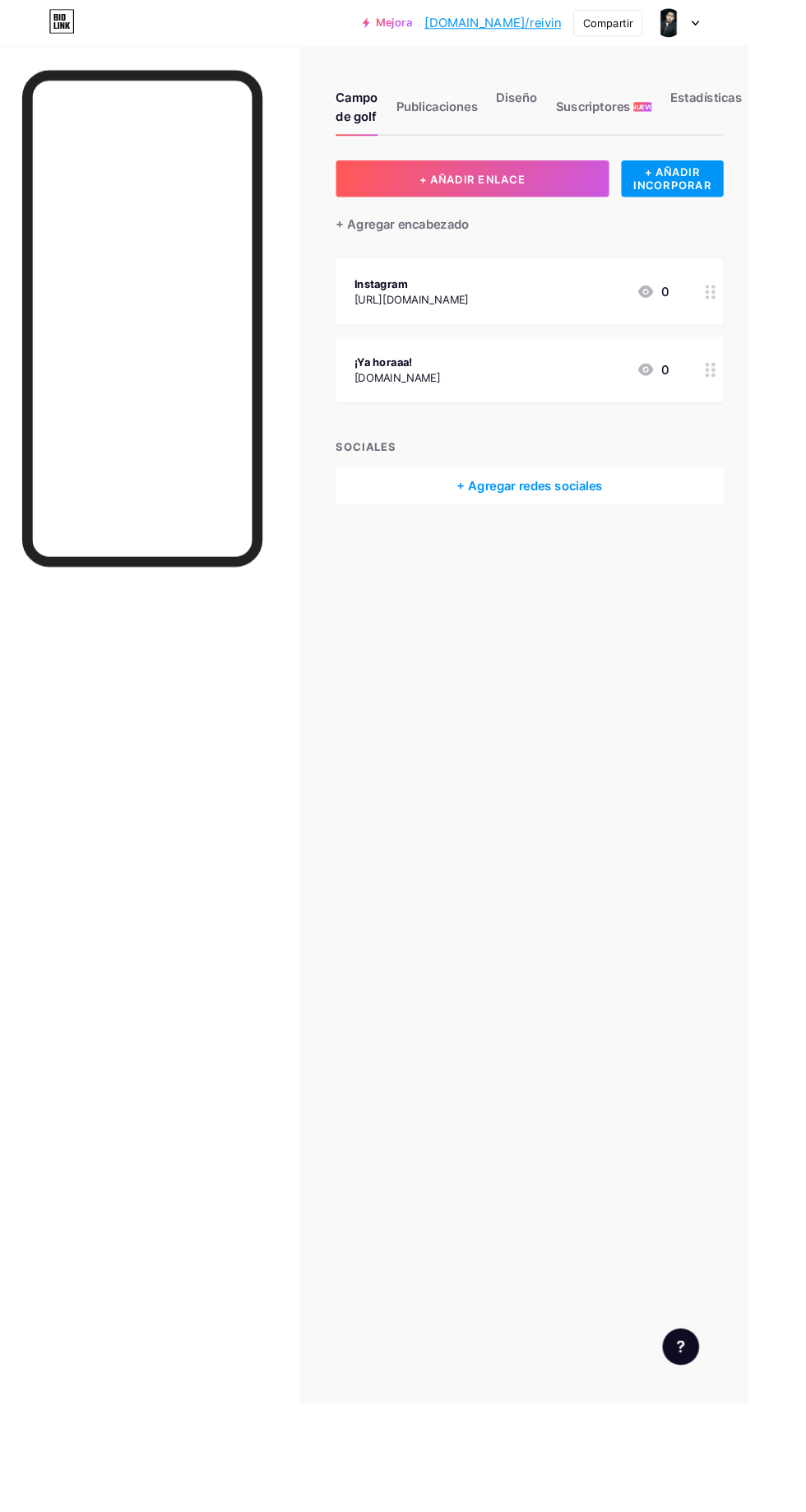
click at [763, 297] on div at bounding box center [765, 314] width 28 height 71
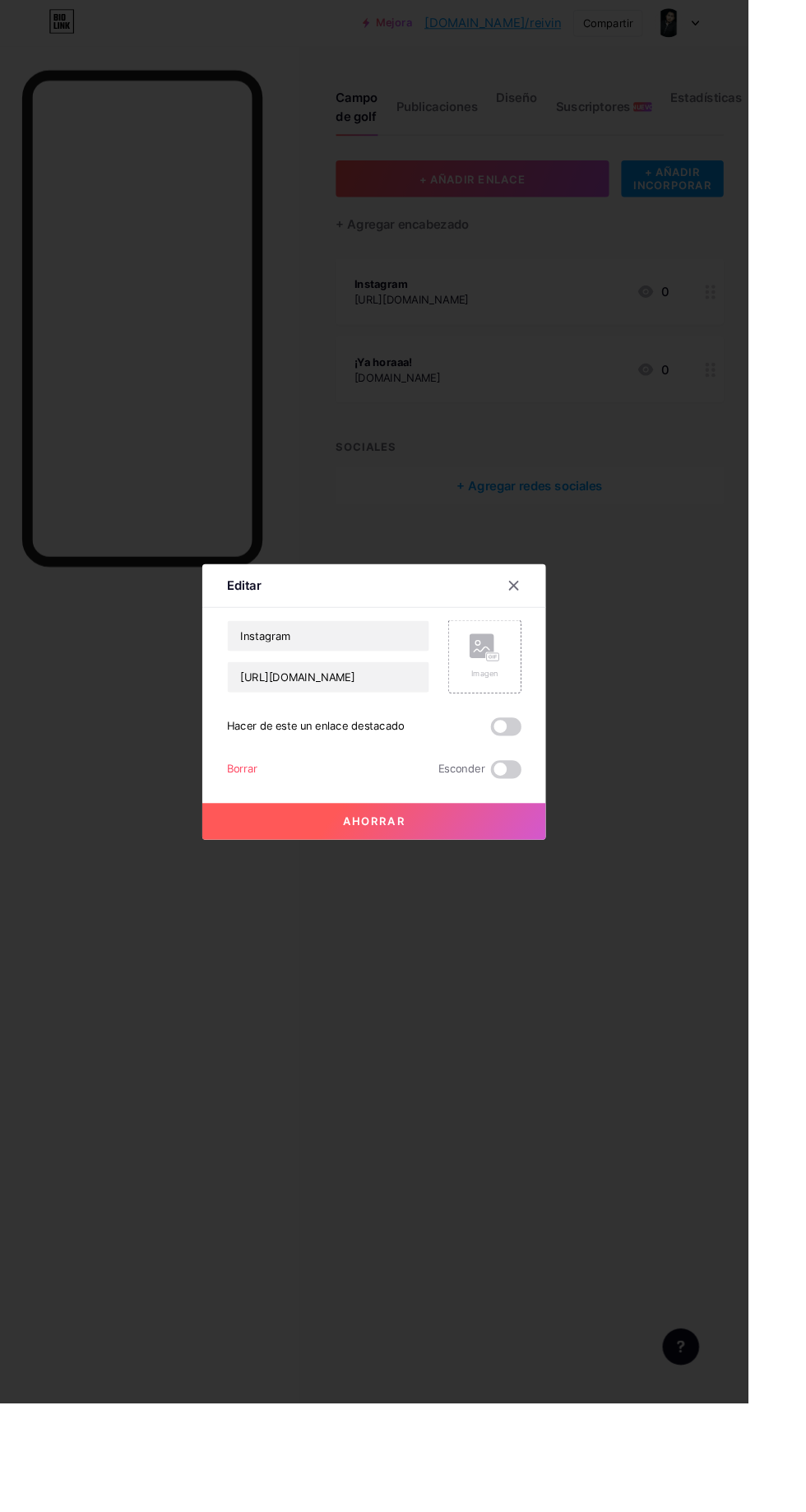
click at [539, 747] on div "Imagen" at bounding box center [522, 707] width 79 height 79
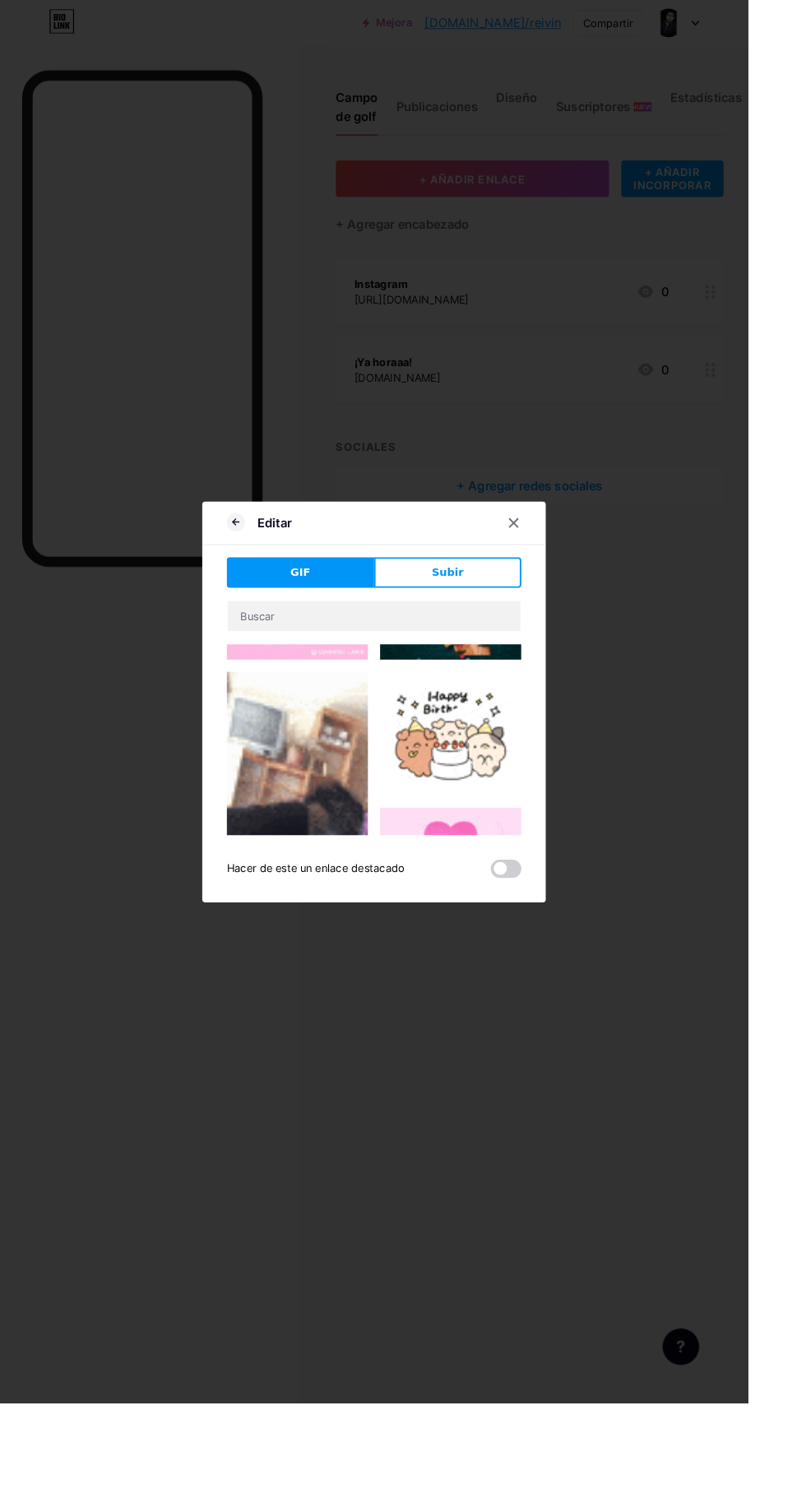
scroll to position [300, 0]
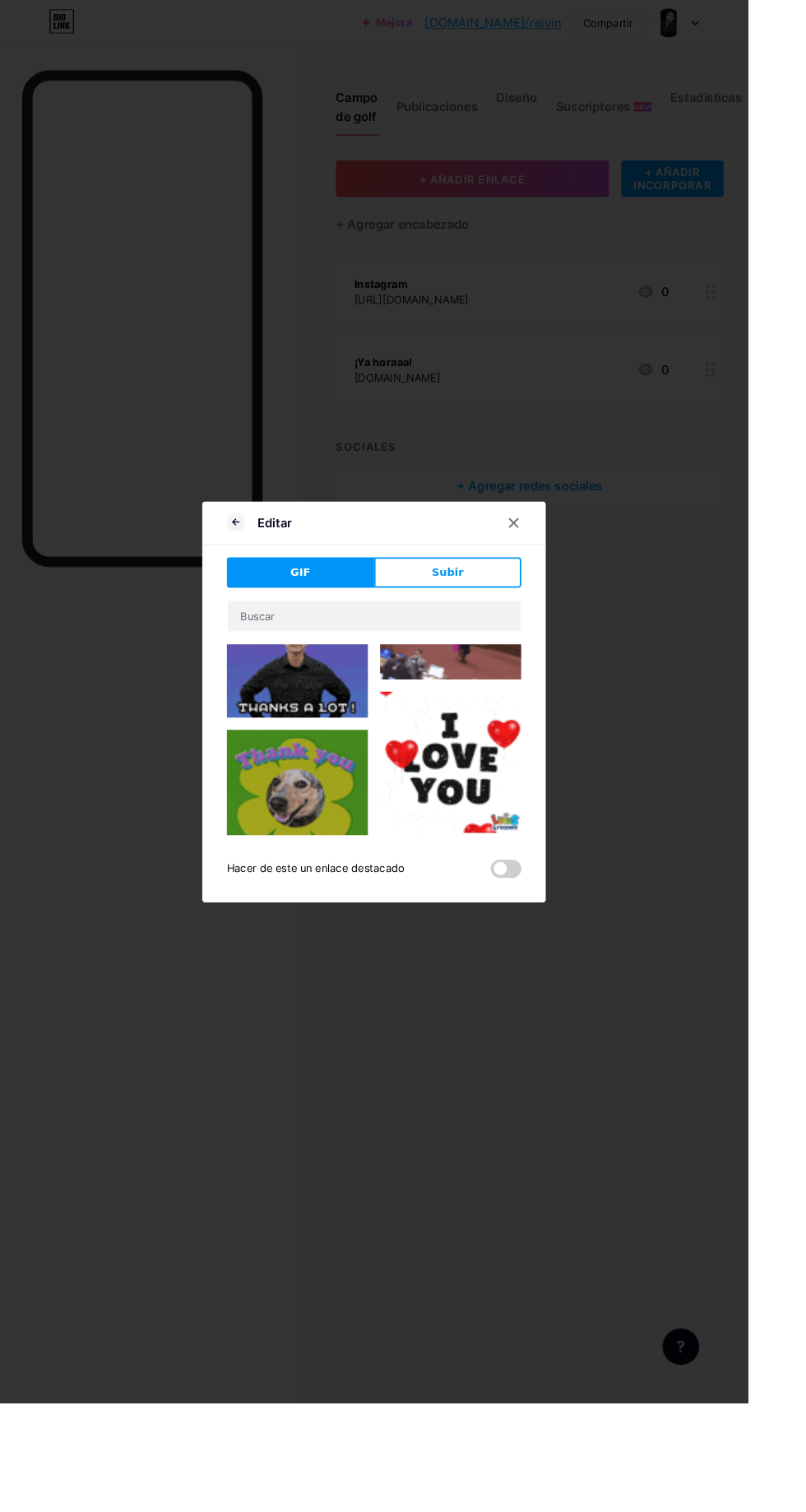
type input "Instagram"
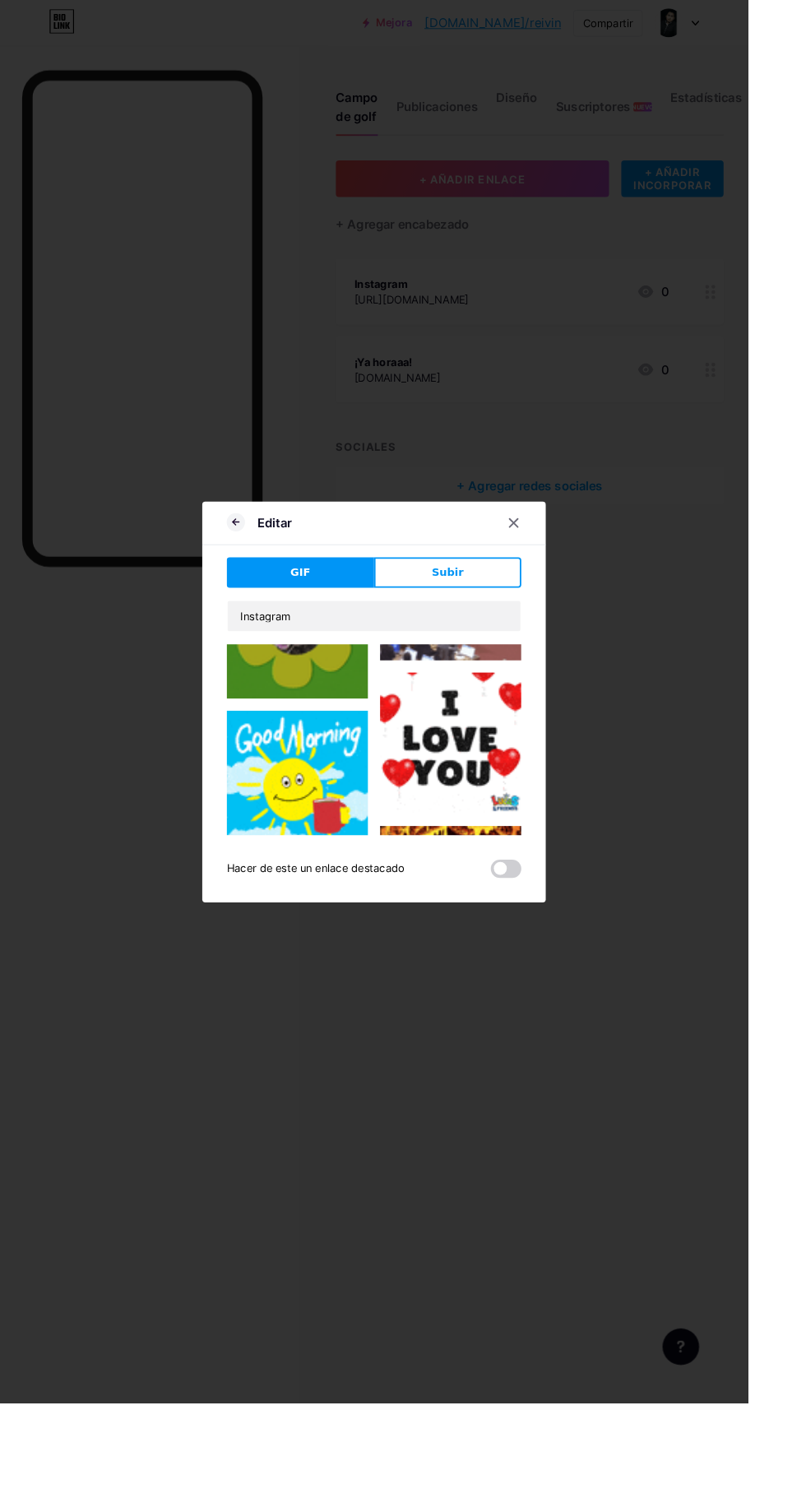
scroll to position [1488, 0]
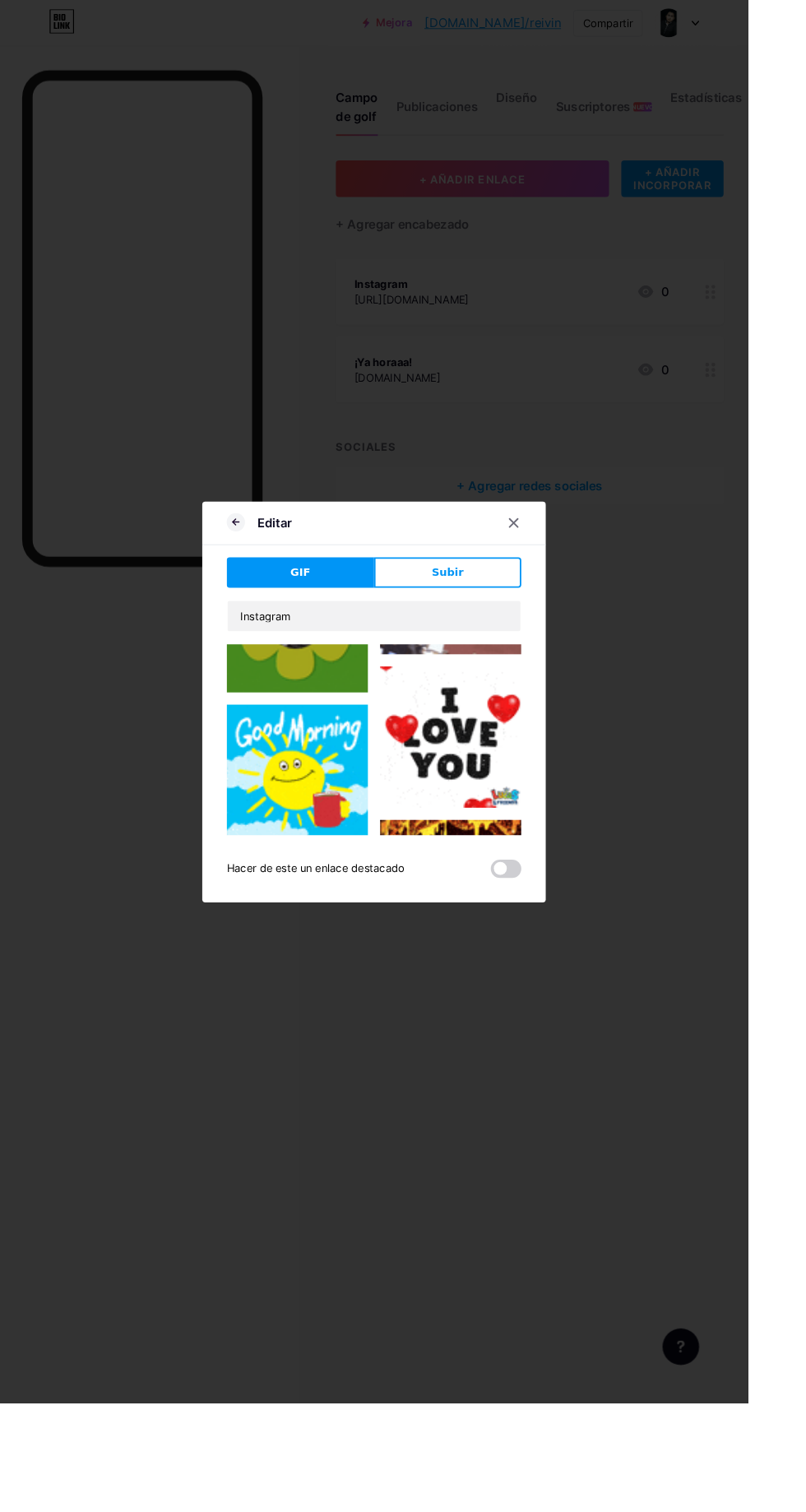
click at [479, 623] on font "Subir" at bounding box center [482, 616] width 34 height 13
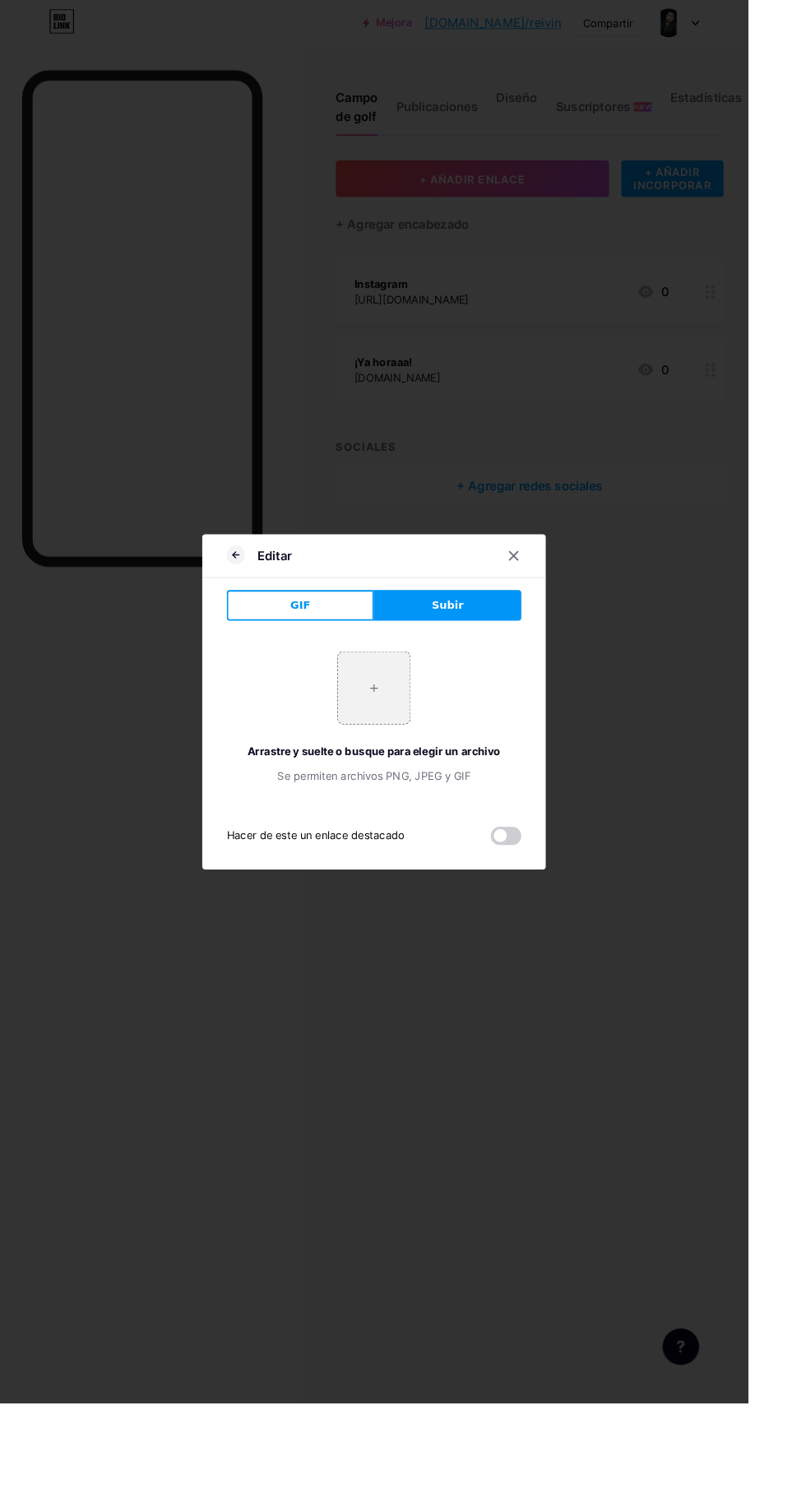
click at [403, 779] on input "file" at bounding box center [403, 740] width 77 height 77
type input "C:\fakepath\IMG_20250701_092255.png"
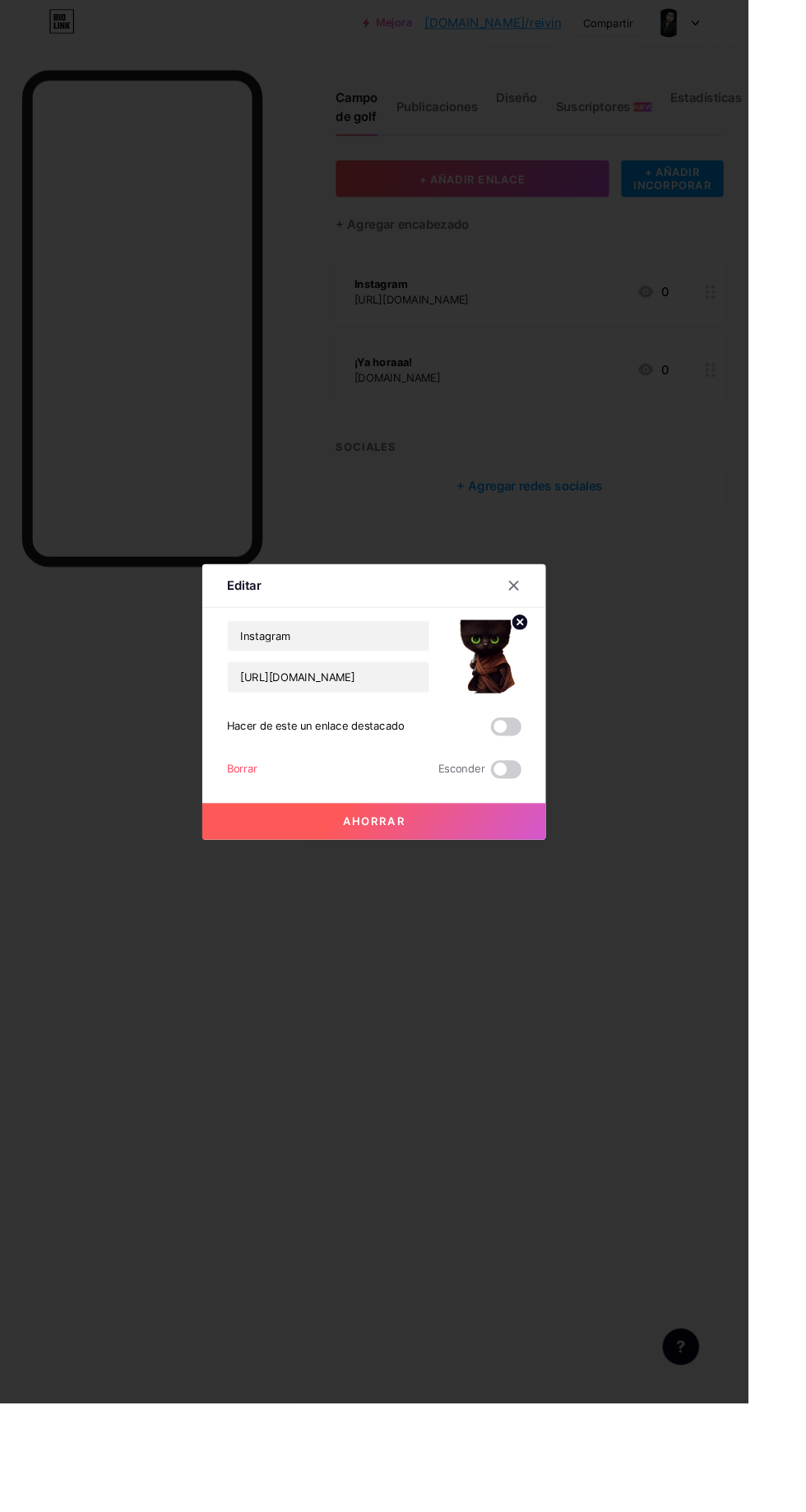
click at [466, 905] on button "Ahorrar" at bounding box center [403, 885] width 370 height 39
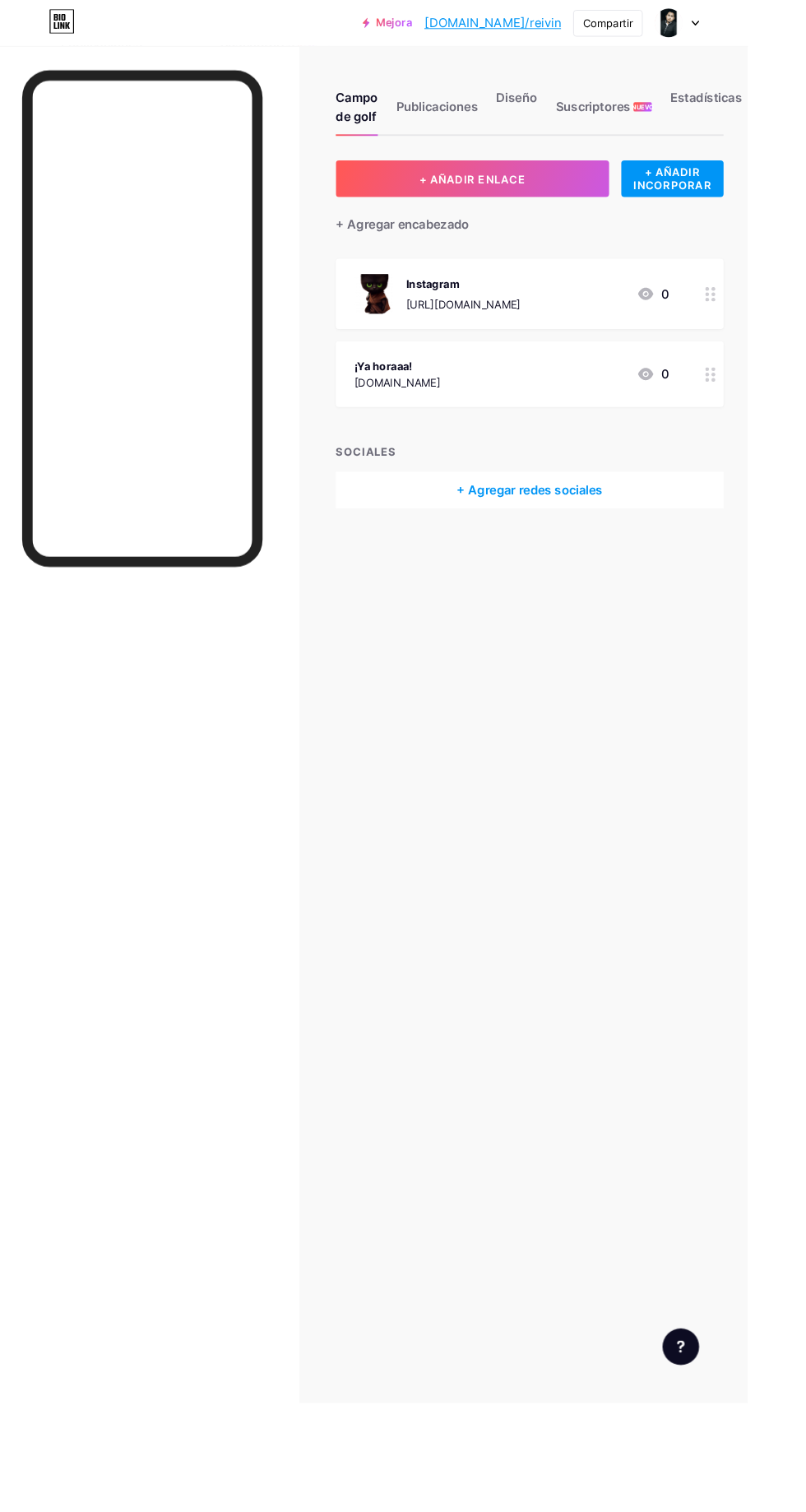
click at [746, 414] on div "¡Ya horaaa! [DOMAIN_NAME] 0" at bounding box center [570, 403] width 417 height 71
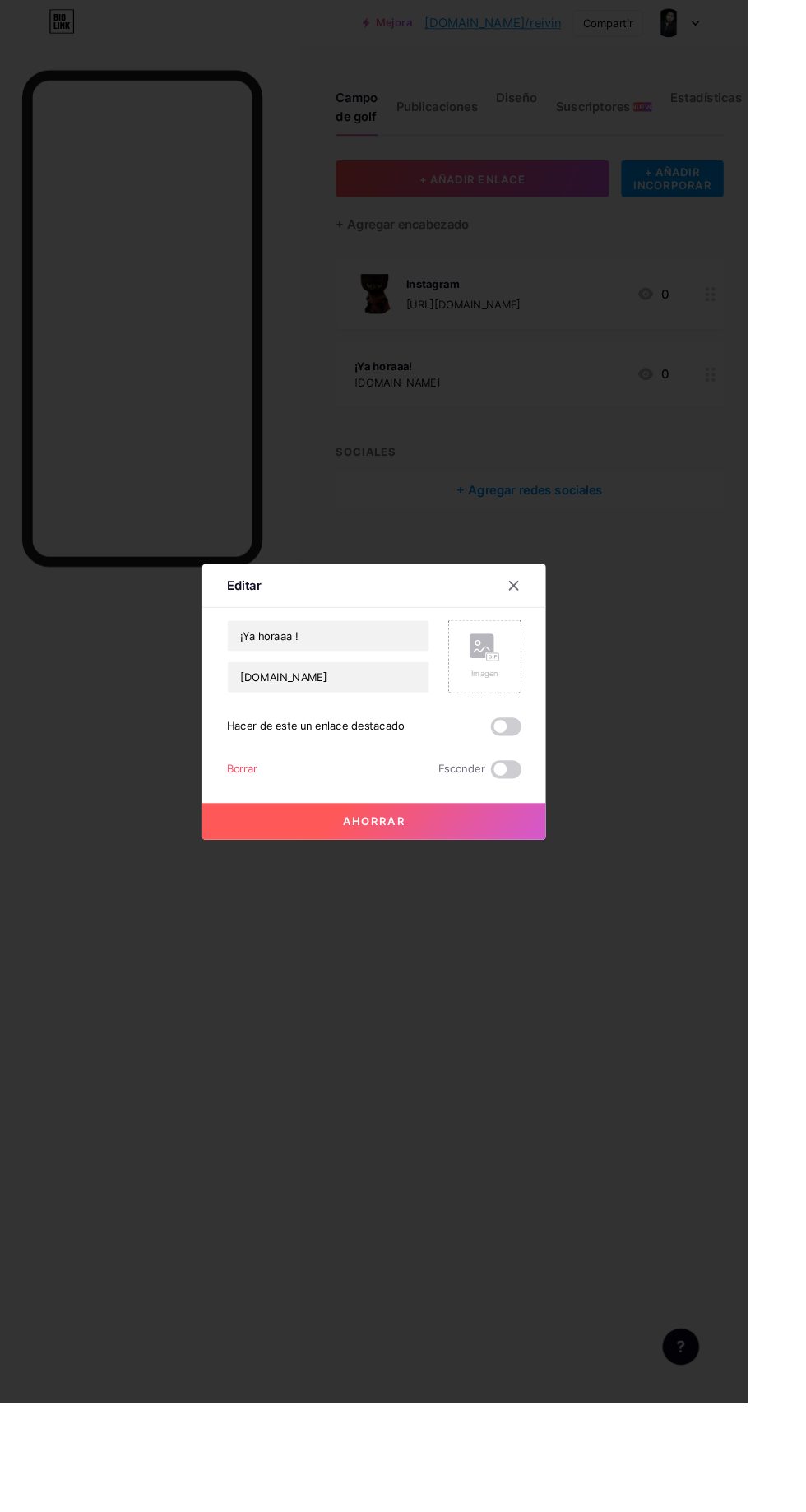
click at [540, 747] on div "Imagen" at bounding box center [522, 707] width 79 height 79
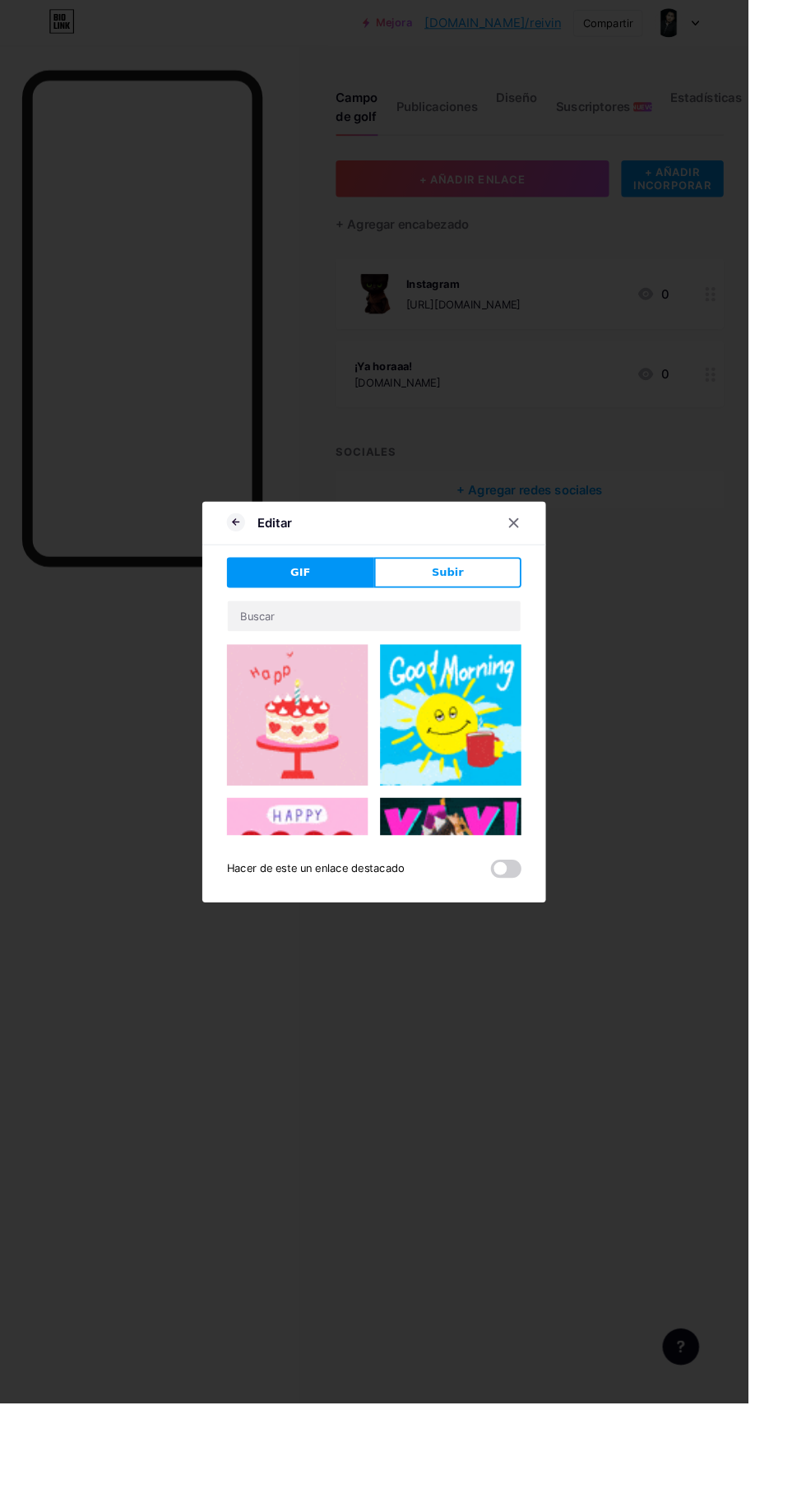
click at [499, 633] on button "Subir" at bounding box center [482, 616] width 158 height 33
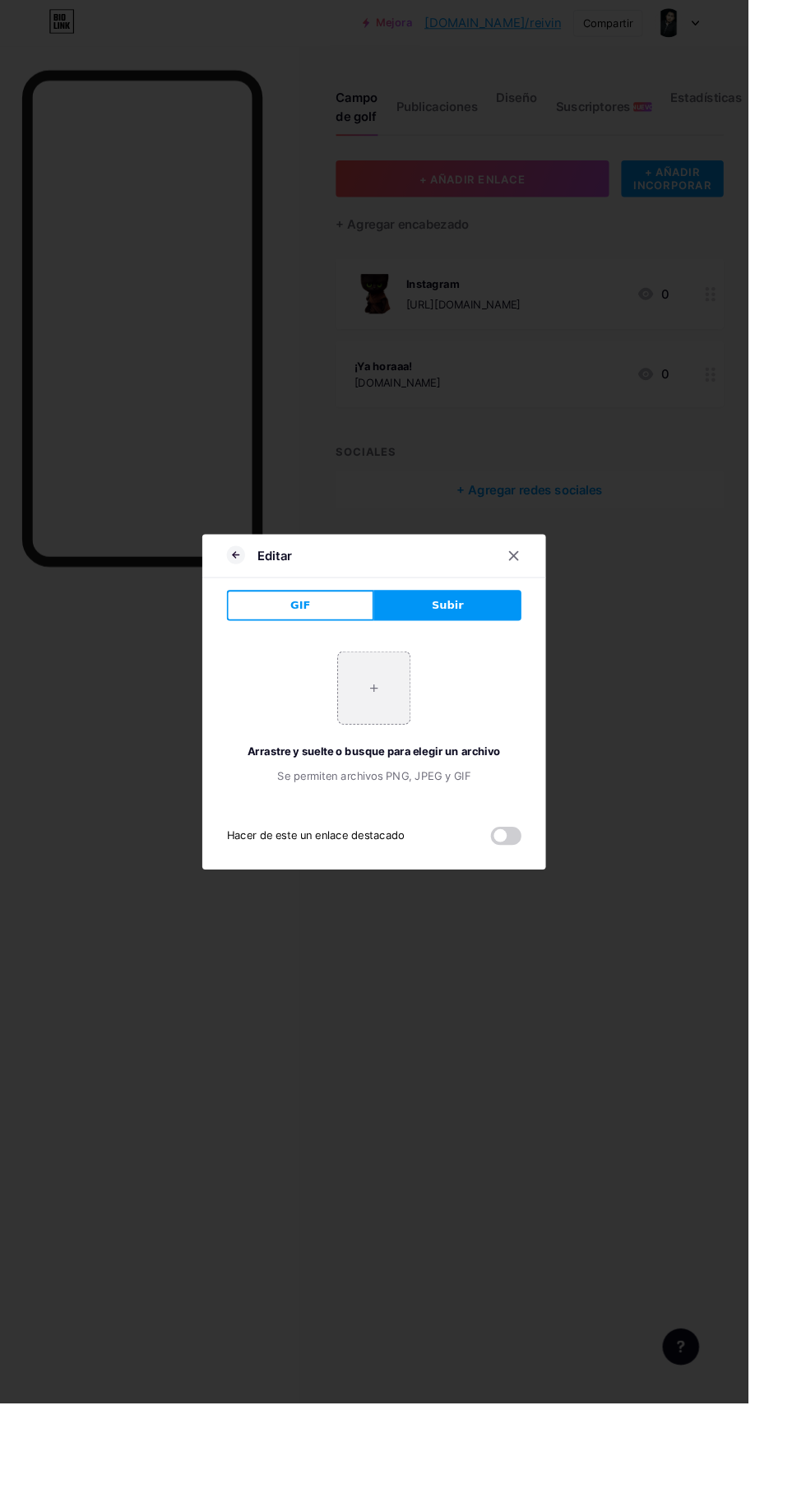
click at [386, 779] on input "file" at bounding box center [403, 740] width 77 height 77
type input "C:\fakepath\Screenshot_2025-02-13-22-05-41-547_com.facebook.katana.jpg"
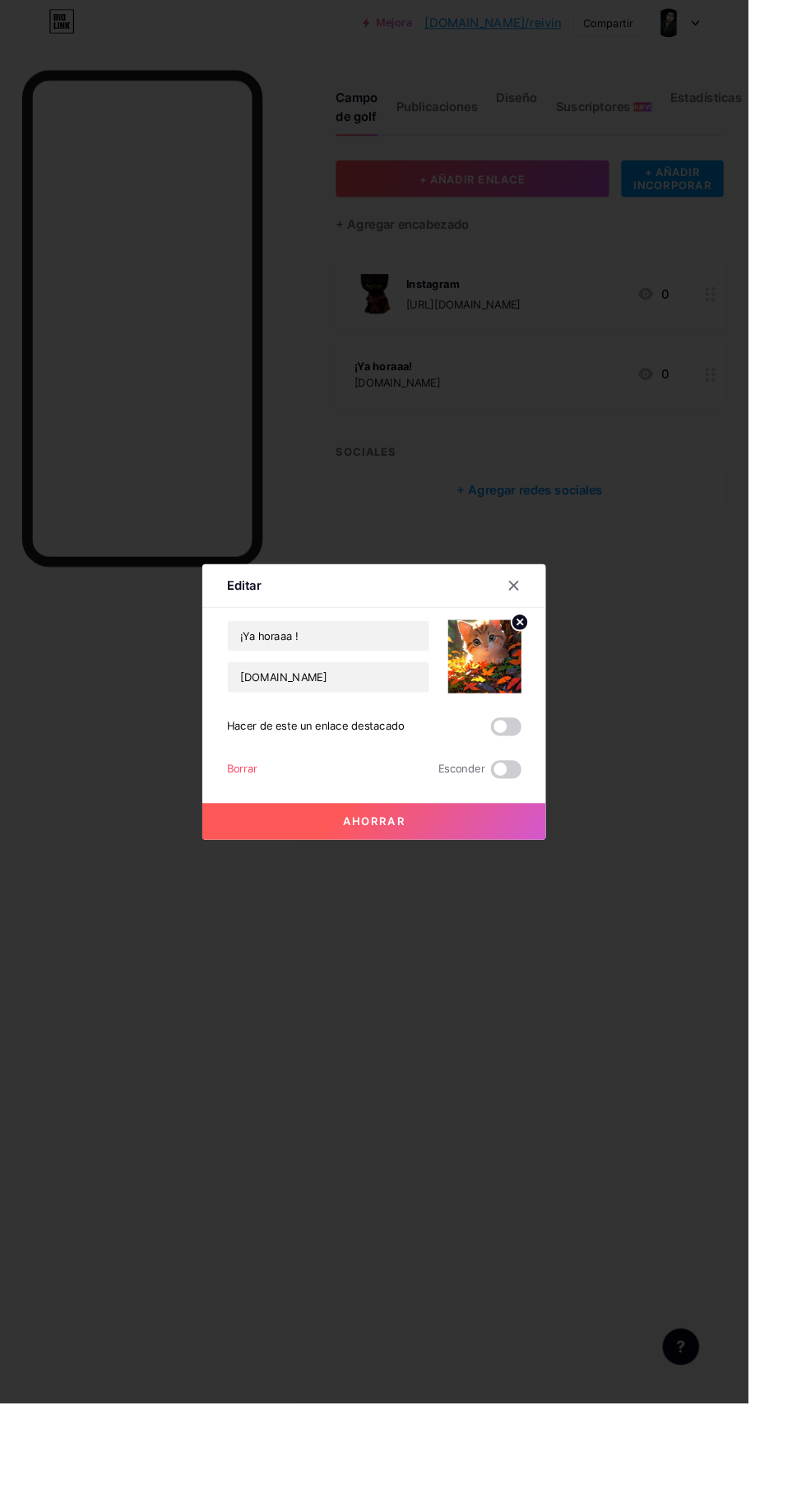
click at [504, 905] on button "Ahorrar" at bounding box center [403, 885] width 370 height 39
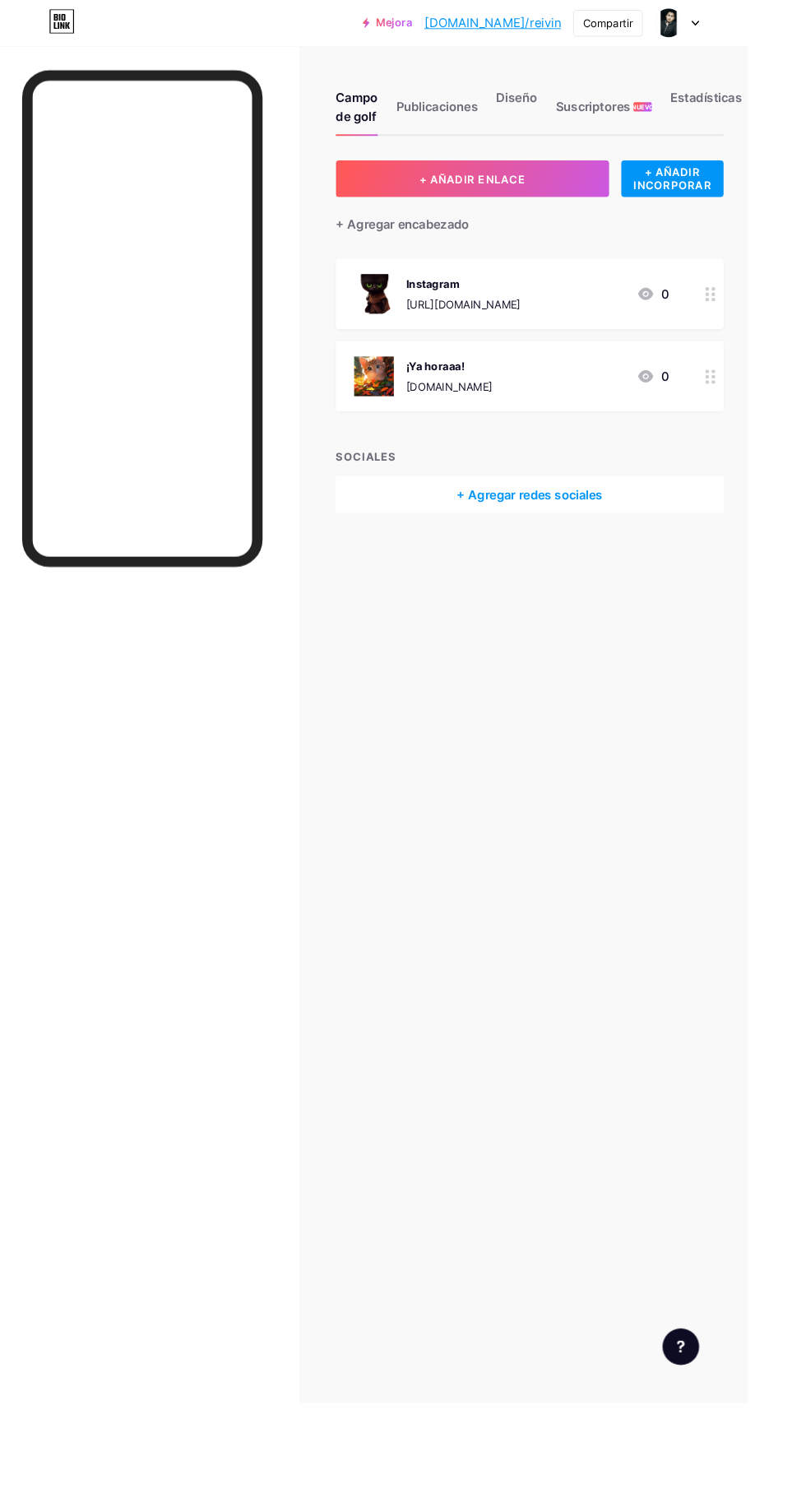
click at [503, 133] on div "Publicaciones" at bounding box center [471, 119] width 88 height 49
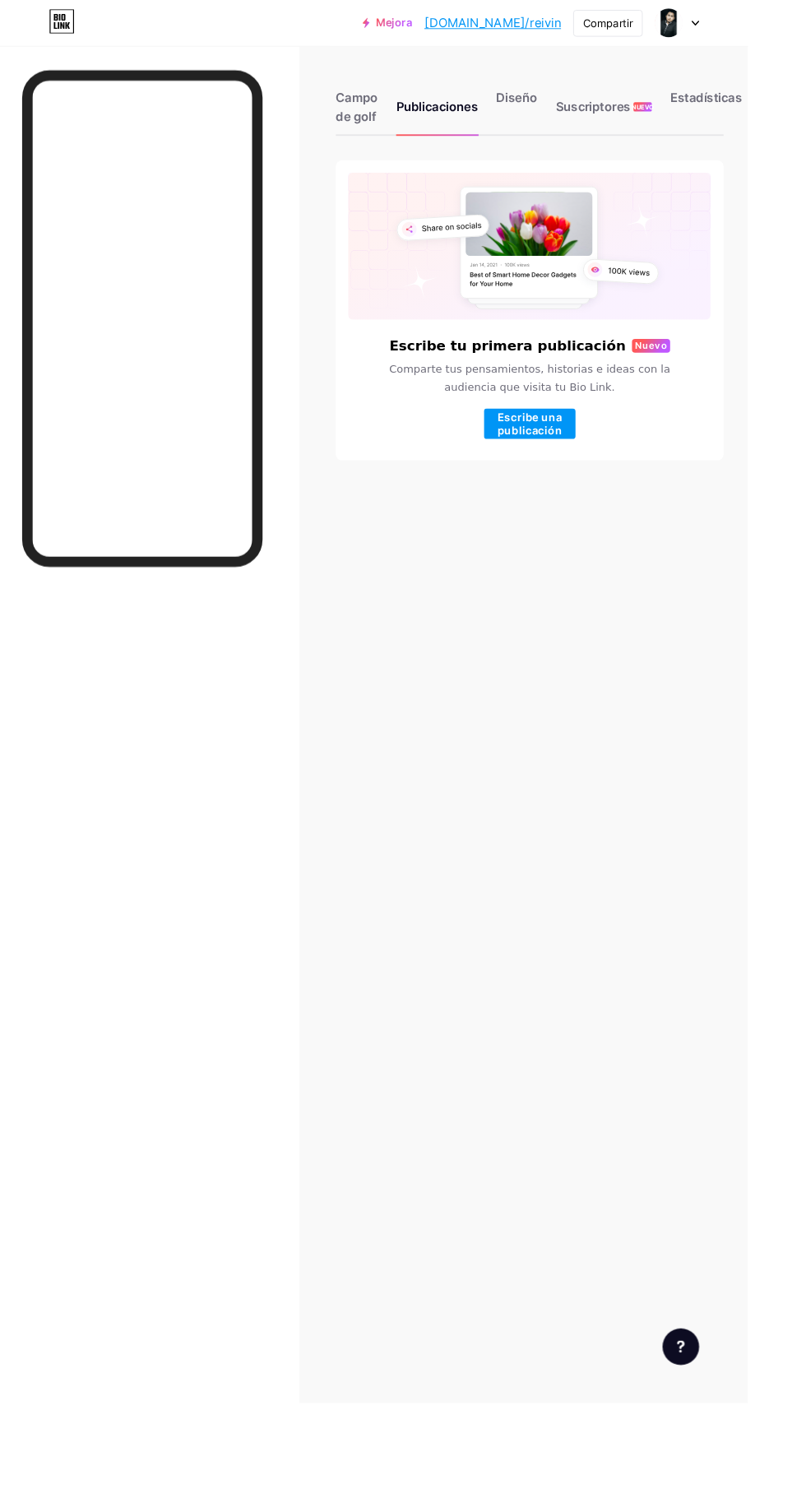
click at [568, 103] on font "Diseño" at bounding box center [556, 105] width 45 height 17
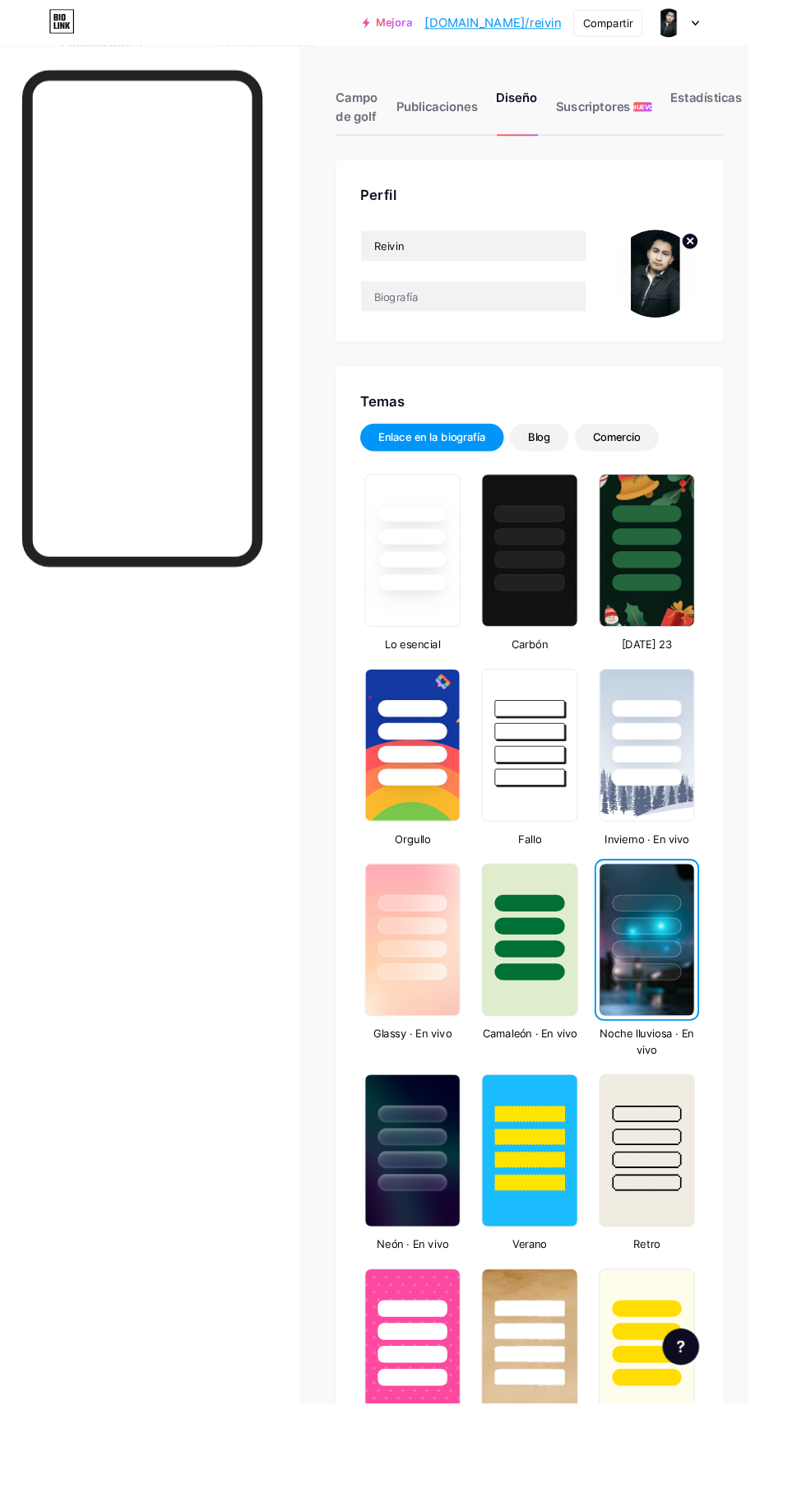
click at [765, 119] on div "Estadísticas" at bounding box center [760, 119] width 77 height 49
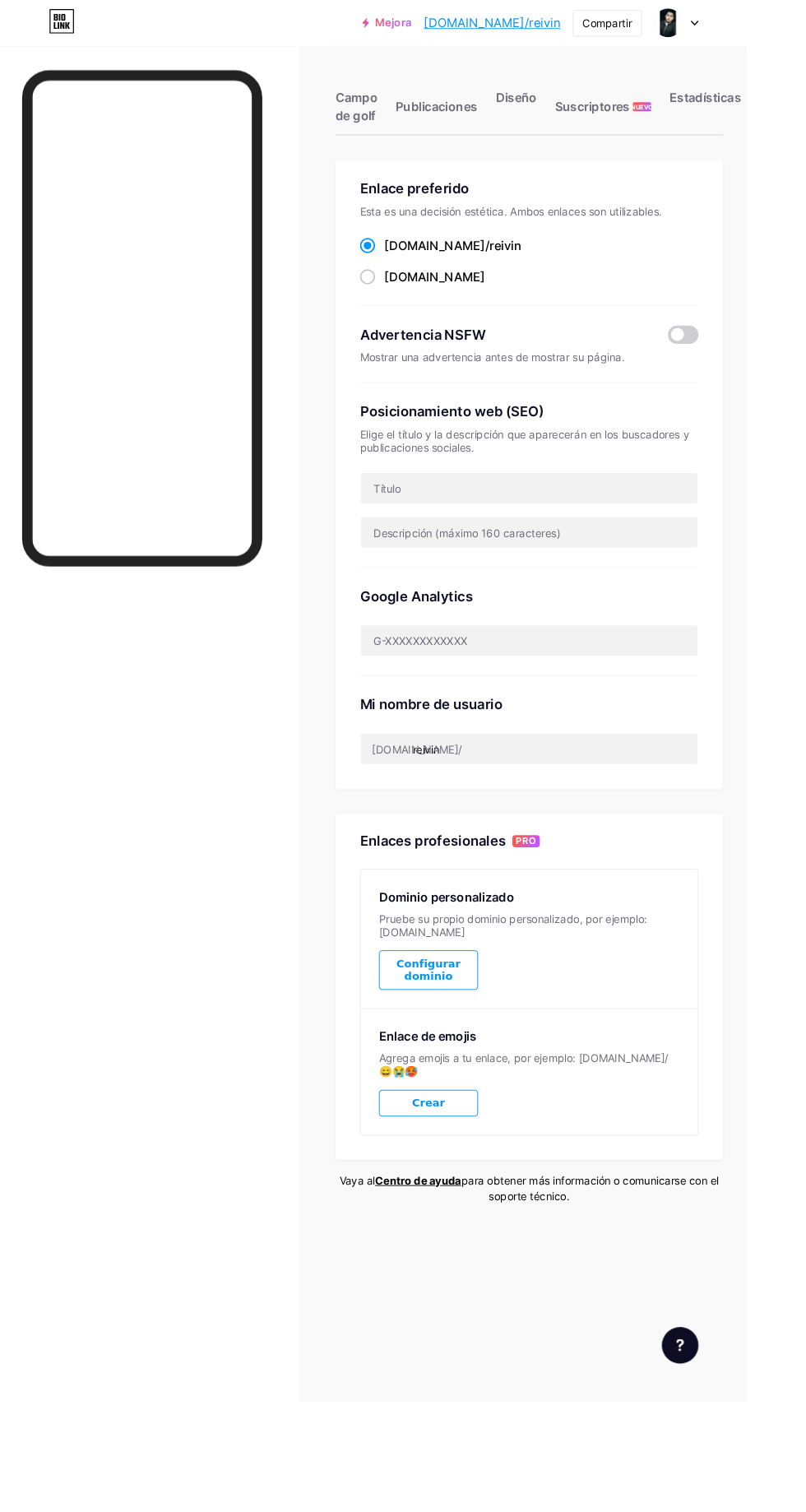
click at [681, 18] on font "Compartir" at bounding box center [654, 24] width 53 height 14
click at [176, 915] on div at bounding box center [154, 818] width 259 height 1485
click at [681, 30] on font "Compartir" at bounding box center [654, 24] width 53 height 14
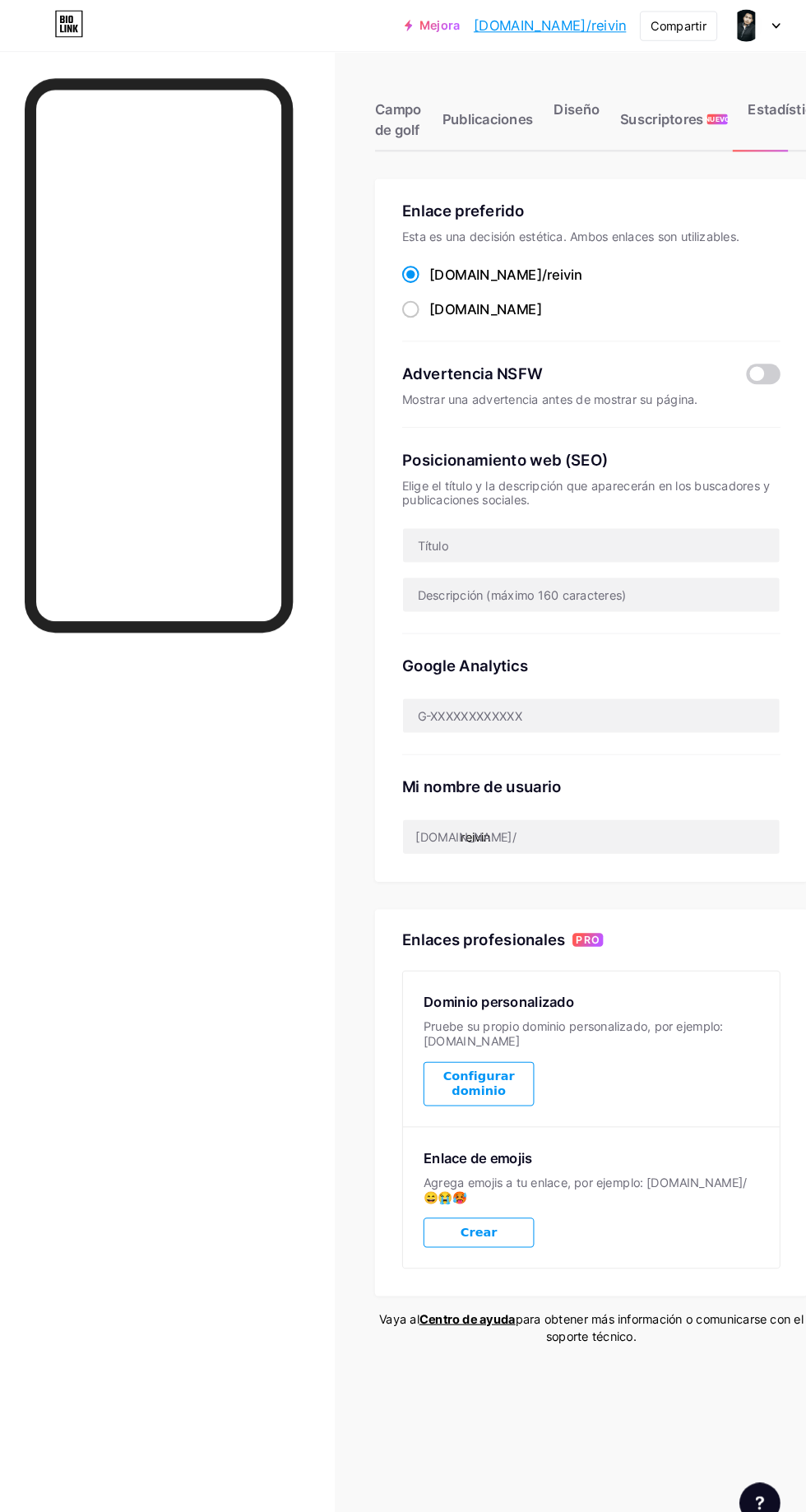
click at [681, 24] on font "Compartir" at bounding box center [654, 24] width 53 height 14
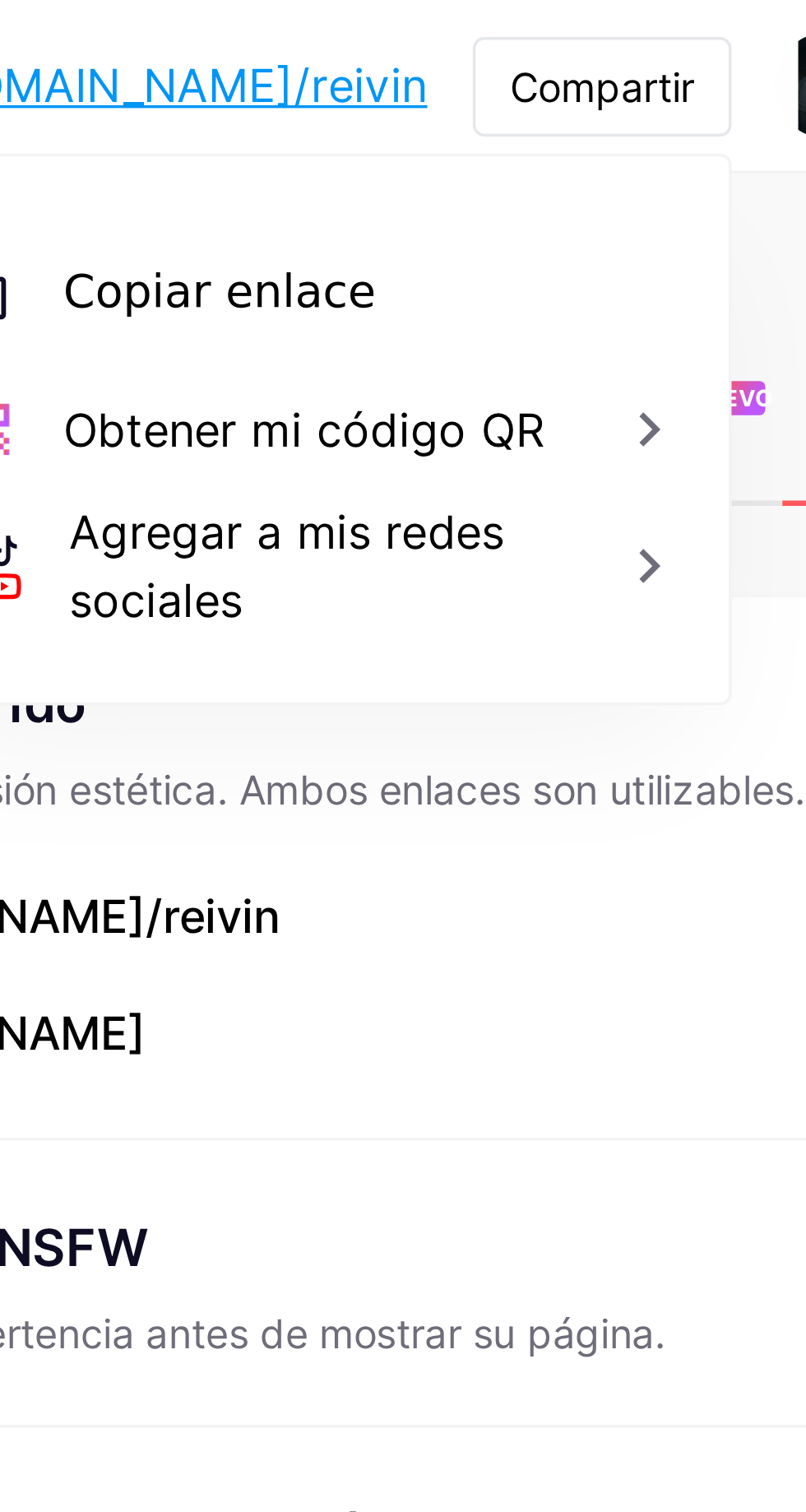
click at [590, 88] on font "Copiar enlace" at bounding box center [544, 84] width 90 height 16
